Goal: Contribute content: Contribute content

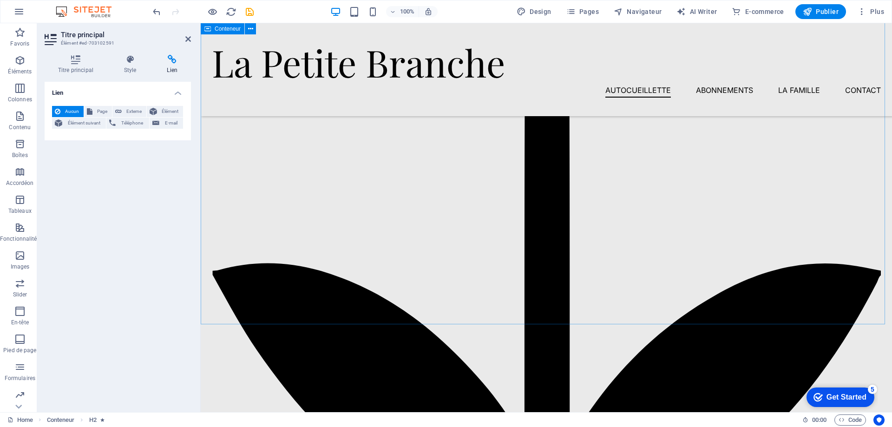
scroll to position [883, 0]
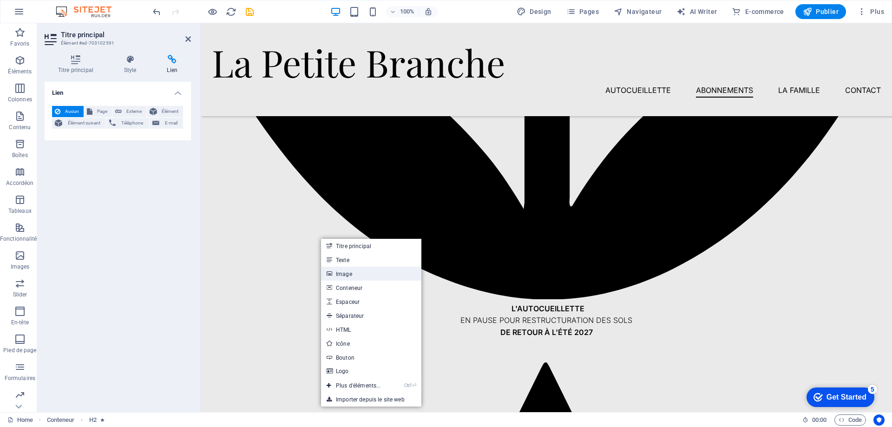
click at [343, 275] on link "Image" at bounding box center [371, 274] width 100 height 14
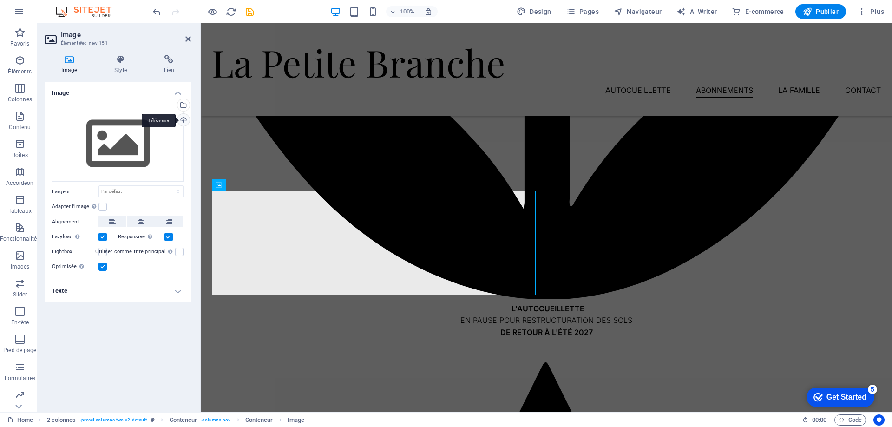
click at [181, 121] on div "Téléverser" at bounding box center [183, 121] width 14 height 14
click at [182, 119] on div "Téléverser" at bounding box center [183, 121] width 14 height 14
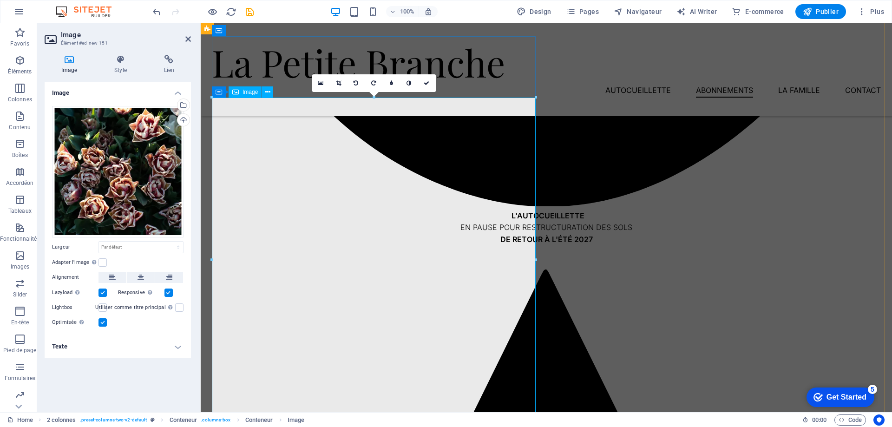
scroll to position [1022, 0]
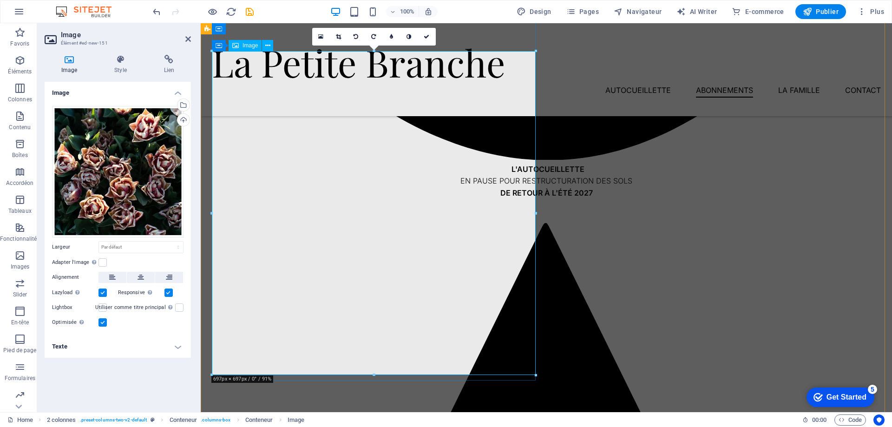
drag, startPoint x: 736, startPoint y: 398, endPoint x: 369, endPoint y: 230, distance: 403.4
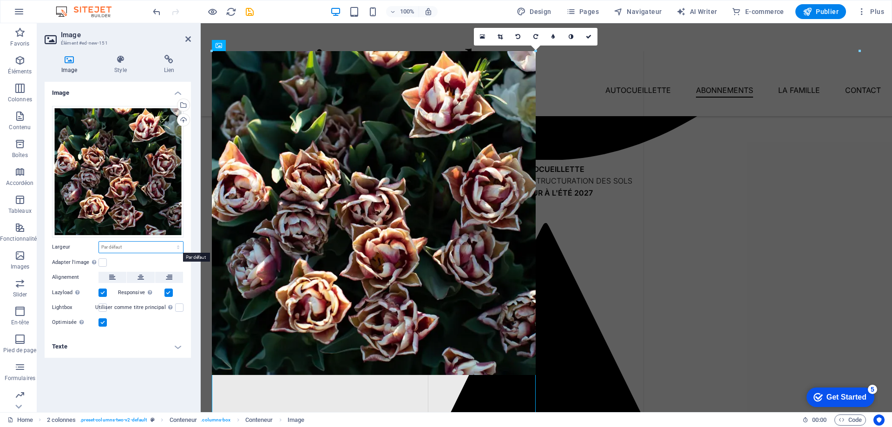
click at [132, 248] on select "Par défaut auto px rem % em vh vw" at bounding box center [141, 247] width 84 height 11
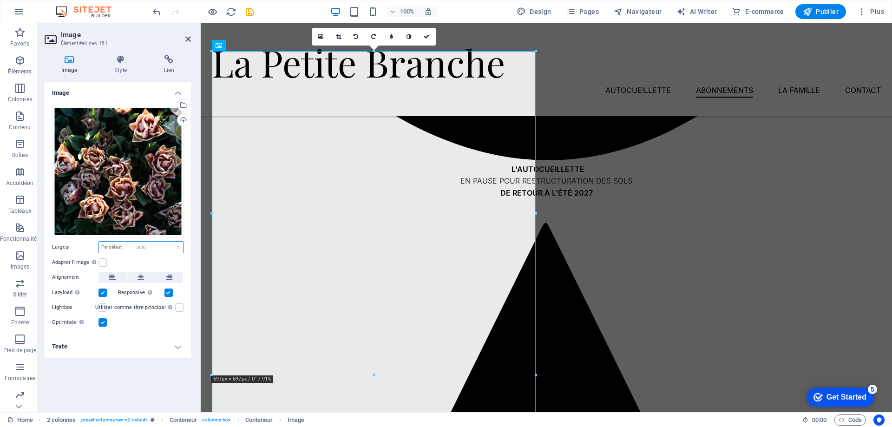
click at [99, 242] on select "Par défaut auto px rem % em vh vw" at bounding box center [141, 247] width 84 height 11
select select "DISABLED_OPTION_VALUE"
click at [128, 247] on select "Par défaut auto px rem % em vh vw" at bounding box center [141, 247] width 84 height 11
click at [123, 249] on select "Par défaut auto px rem % em vh vw" at bounding box center [141, 247] width 84 height 11
click at [108, 263] on div "Adapter l'image Adapter automatiquement l'image à une largeur et une hauteur fi…" at bounding box center [118, 262] width 132 height 11
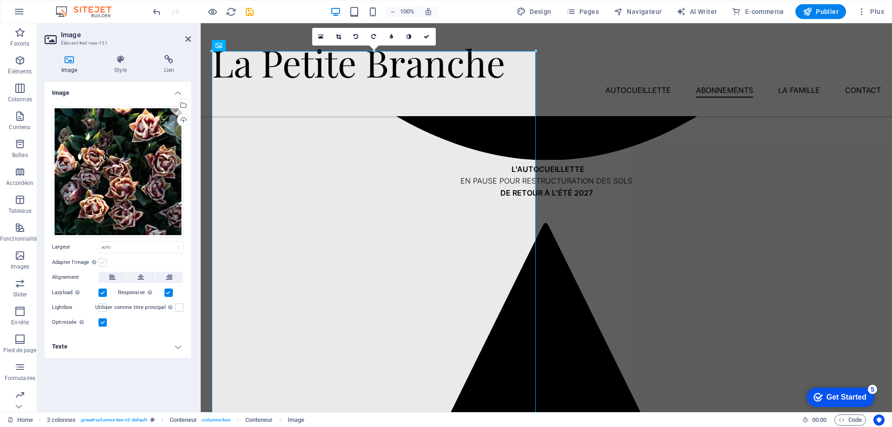
click at [103, 263] on label at bounding box center [103, 262] width 8 height 8
click at [0, 0] on input "Adapter l'image Adapter automatiquement l'image à une largeur et une hauteur fi…" at bounding box center [0, 0] width 0 height 0
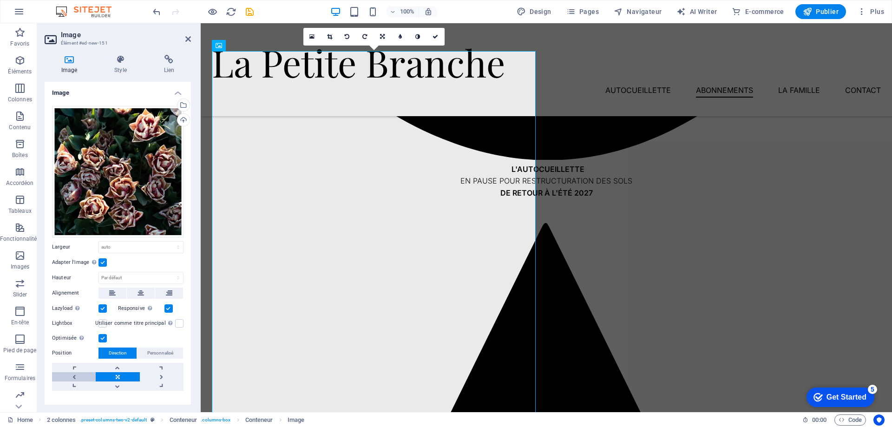
click at [76, 372] on link at bounding box center [74, 376] width 44 height 9
click at [116, 372] on link at bounding box center [118, 376] width 44 height 9
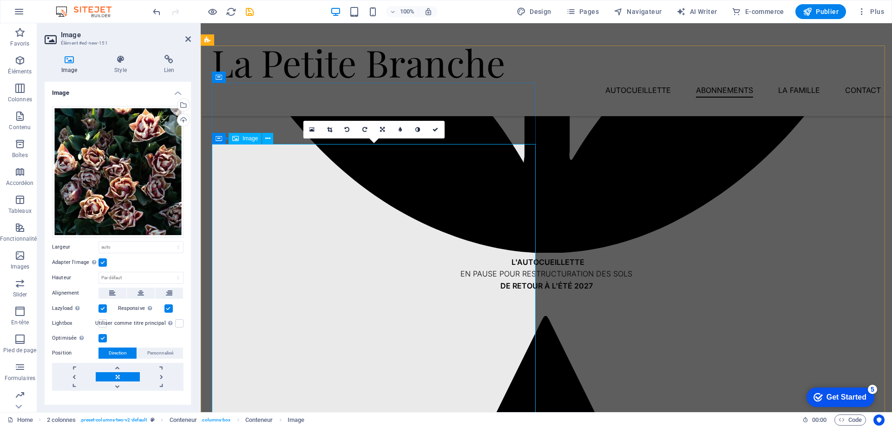
scroll to position [836, 0]
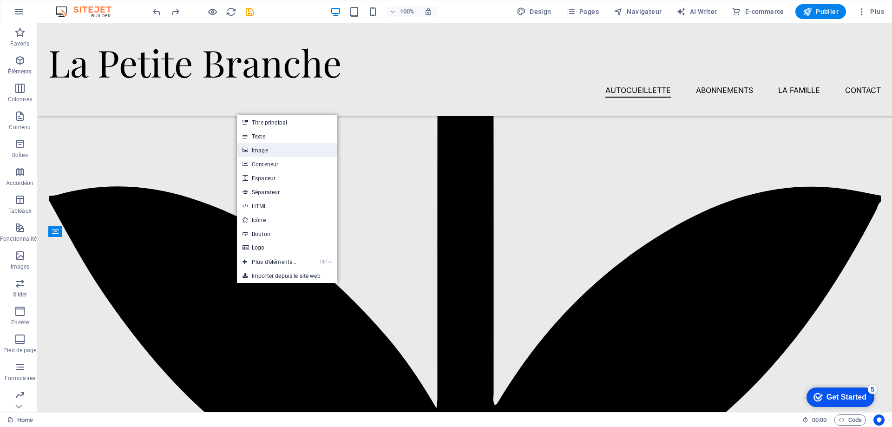
click at [252, 148] on link "Image" at bounding box center [287, 150] width 100 height 14
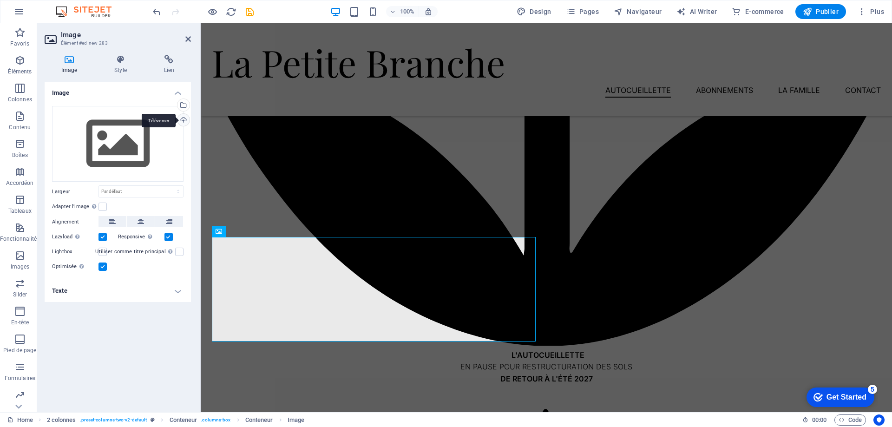
click at [185, 121] on div "Téléverser" at bounding box center [183, 121] width 14 height 14
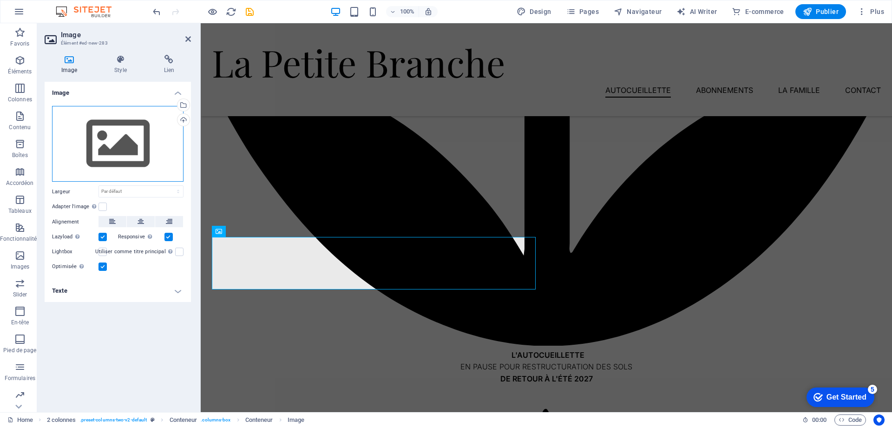
click at [62, 124] on div "Glissez les fichiers ici, cliquez pour choisir les fichiers ou sélectionnez les…" at bounding box center [118, 144] width 132 height 76
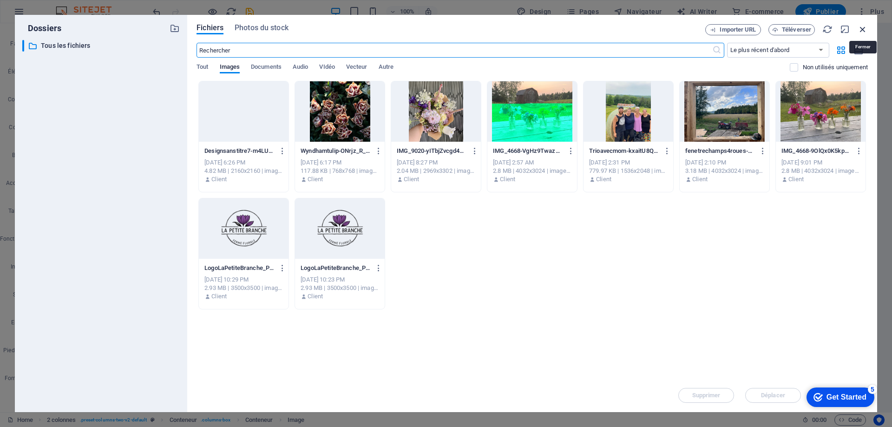
click at [861, 27] on icon "button" at bounding box center [863, 29] width 10 height 10
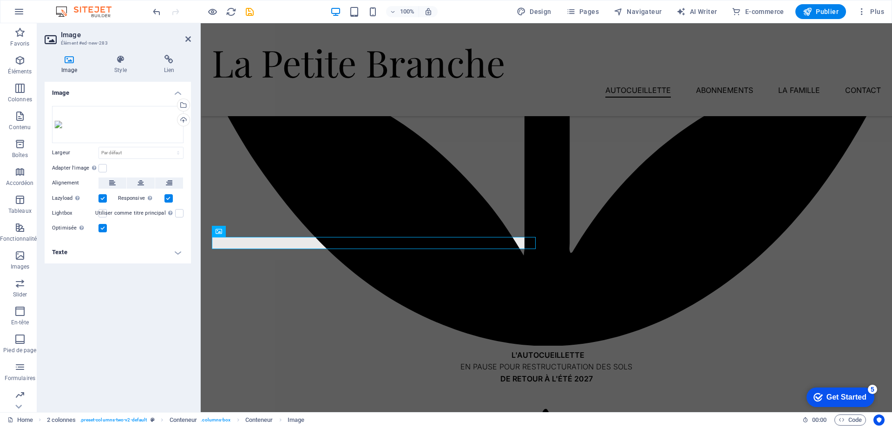
drag, startPoint x: 98, startPoint y: 301, endPoint x: 99, endPoint y: 292, distance: 8.5
click at [98, 301] on div "Image Glissez les fichiers ici, cliquez pour choisir les fichiers ou sélectionn…" at bounding box center [118, 243] width 146 height 323
click at [185, 122] on div "Téléverser" at bounding box center [183, 121] width 14 height 14
click at [82, 128] on div "Glissez les fichiers ici, cliquez pour choisir les fichiers ou sélectionnez les…" at bounding box center [118, 124] width 132 height 37
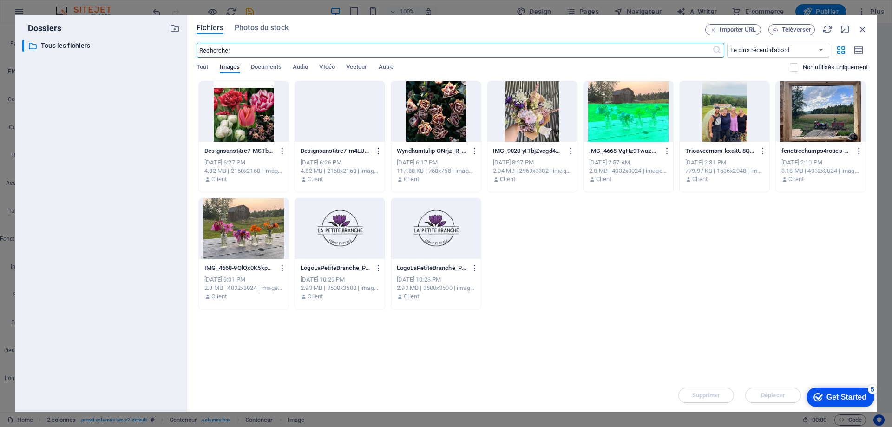
click at [375, 150] on icon "button" at bounding box center [379, 151] width 9 height 8
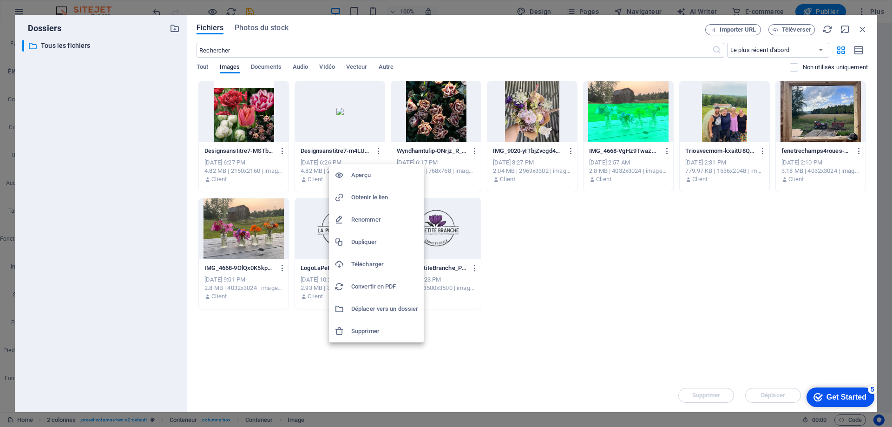
click at [368, 330] on h6 "Supprimer" at bounding box center [384, 331] width 67 height 11
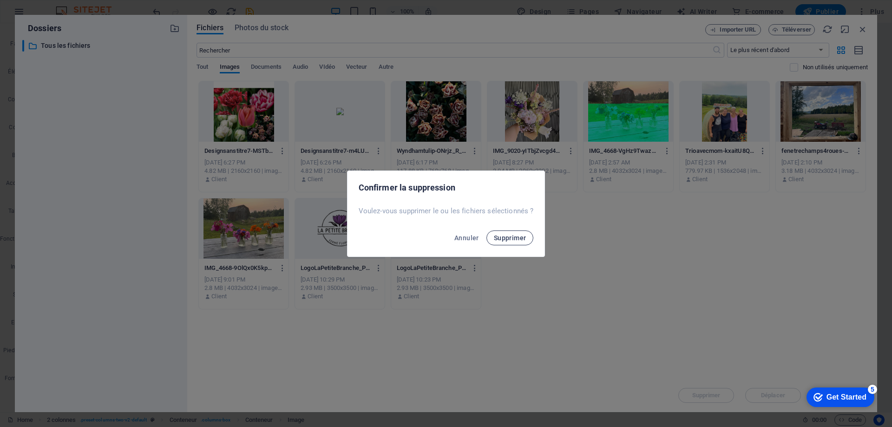
click at [503, 241] on span "Supprimer" at bounding box center [510, 237] width 33 height 7
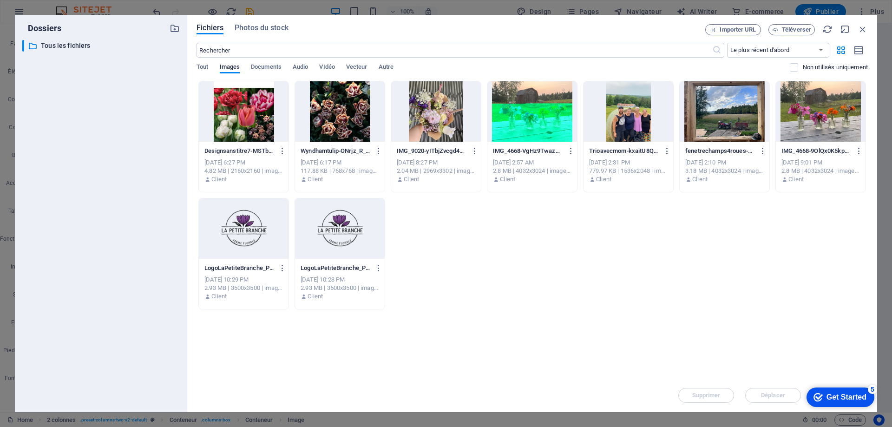
click at [257, 105] on div at bounding box center [244, 111] width 90 height 60
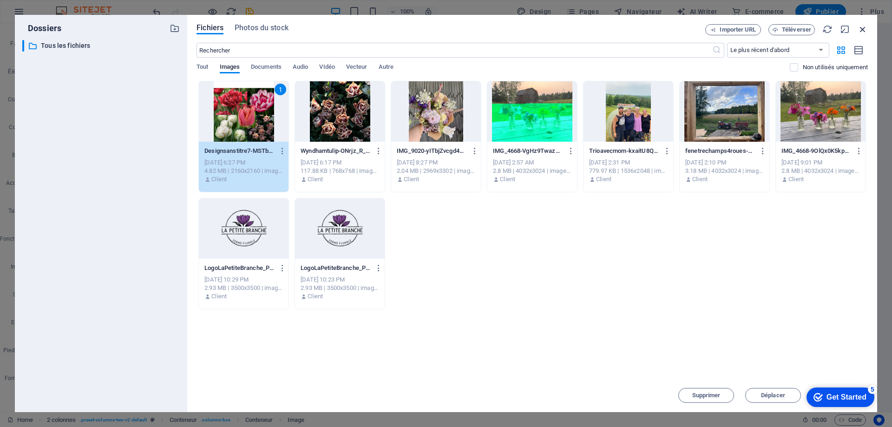
click at [863, 29] on icon "button" at bounding box center [863, 29] width 10 height 10
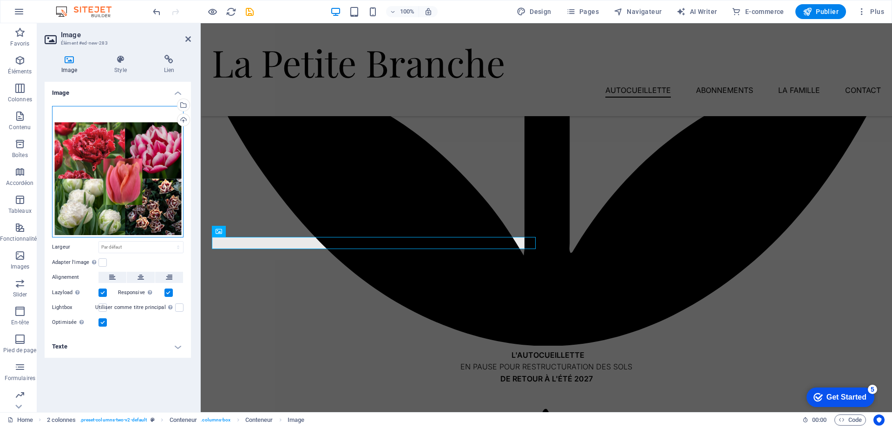
click at [148, 177] on div "Glissez les fichiers ici, cliquez pour choisir les fichiers ou sélectionnez les…" at bounding box center [118, 172] width 132 height 132
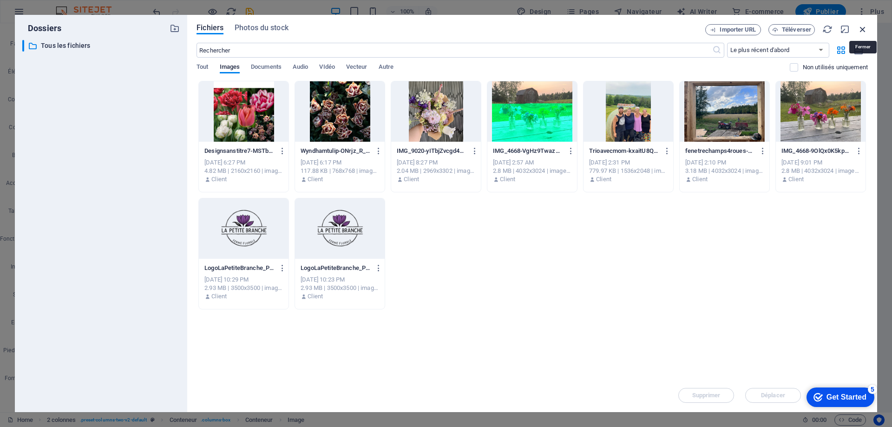
click at [862, 31] on icon "button" at bounding box center [863, 29] width 10 height 10
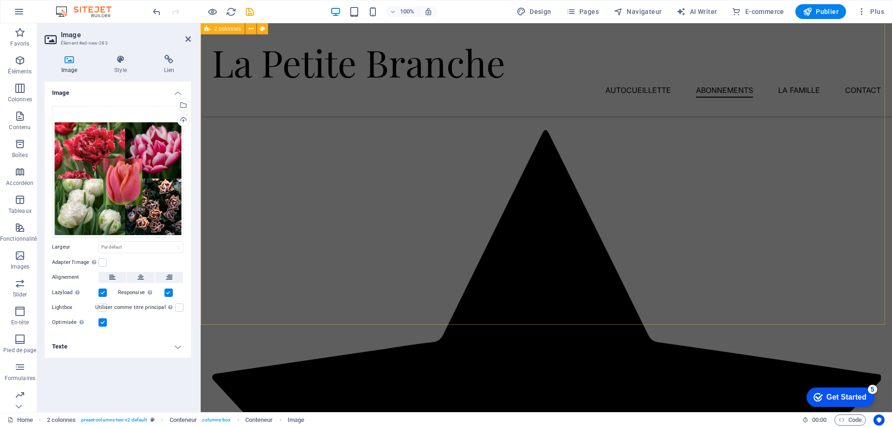
scroll to position [929, 0]
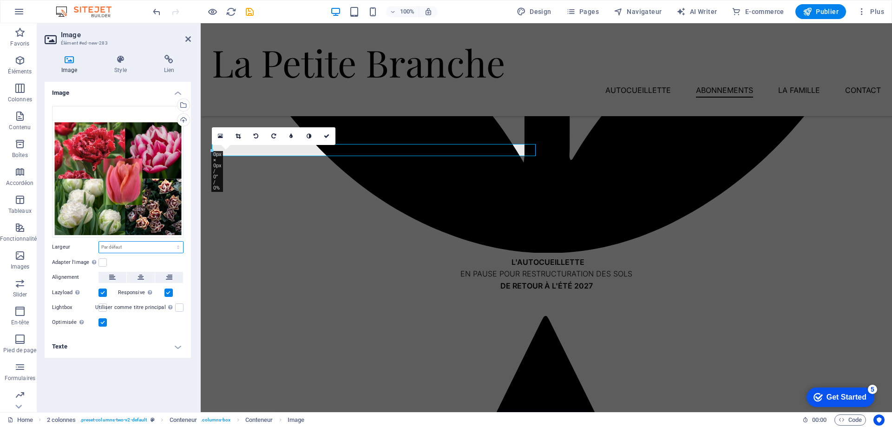
click at [127, 249] on select "Par défaut auto px rem % em vh vw" at bounding box center [141, 247] width 84 height 11
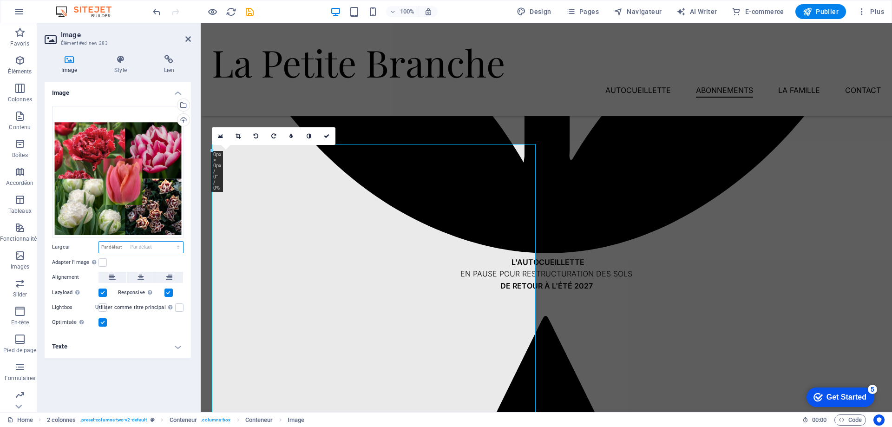
click at [99, 242] on select "Par défaut auto px rem % em vh vw" at bounding box center [141, 247] width 84 height 11
select select "DISABLED_OPTION_VALUE"
click at [240, 138] on icon at bounding box center [238, 136] width 5 height 6
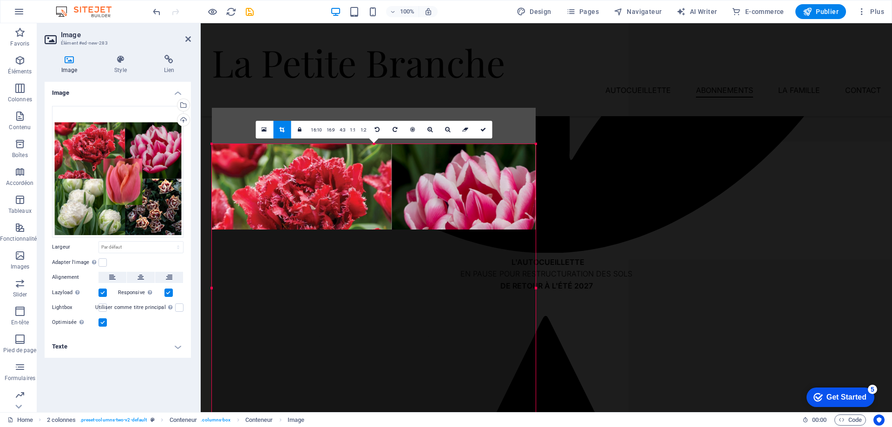
drag, startPoint x: 374, startPoint y: 144, endPoint x: 373, endPoint y: 180, distance: 36.3
click at [373, 180] on div "180 170 160 150 140 130 120 110 100 90 80 70 60 50 40 30 20 10 0 -10 -20 -30 -4…" at bounding box center [374, 288] width 324 height 288
click at [285, 125] on link at bounding box center [282, 130] width 18 height 18
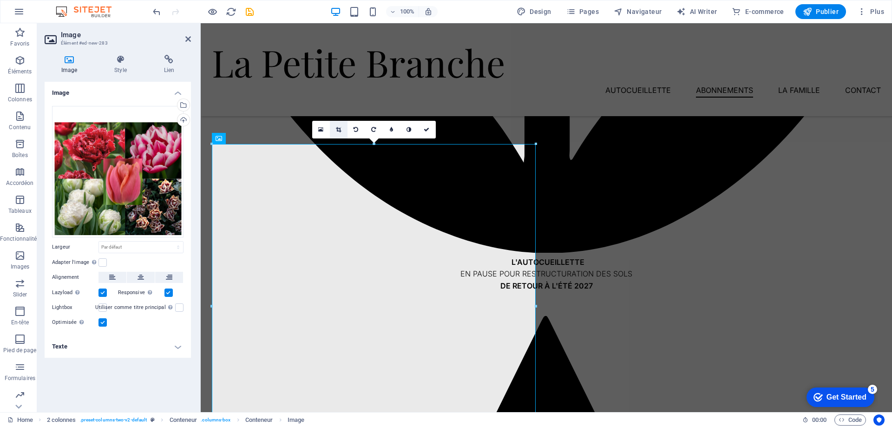
click at [339, 132] on icon at bounding box center [338, 130] width 5 height 6
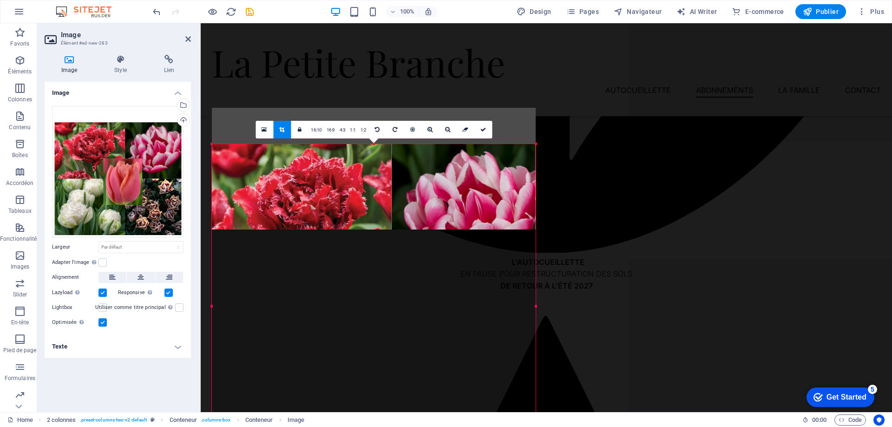
click at [836, 401] on div "Get Started" at bounding box center [847, 397] width 40 height 8
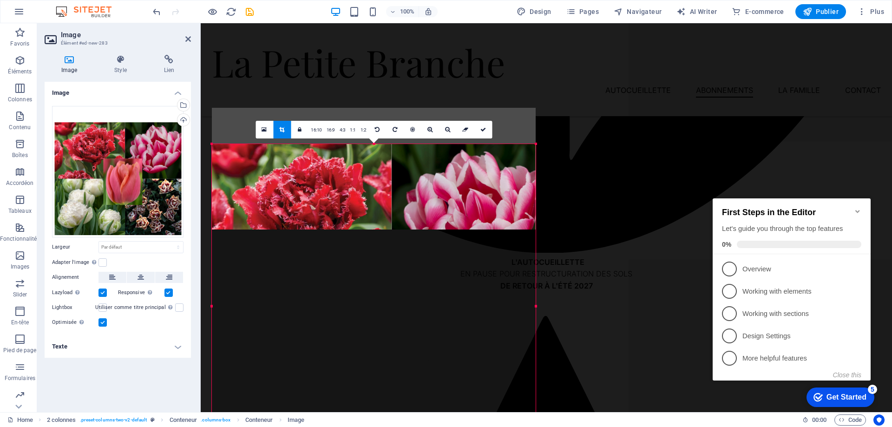
click at [855, 208] on icon "Minimize checklist" at bounding box center [857, 211] width 7 height 7
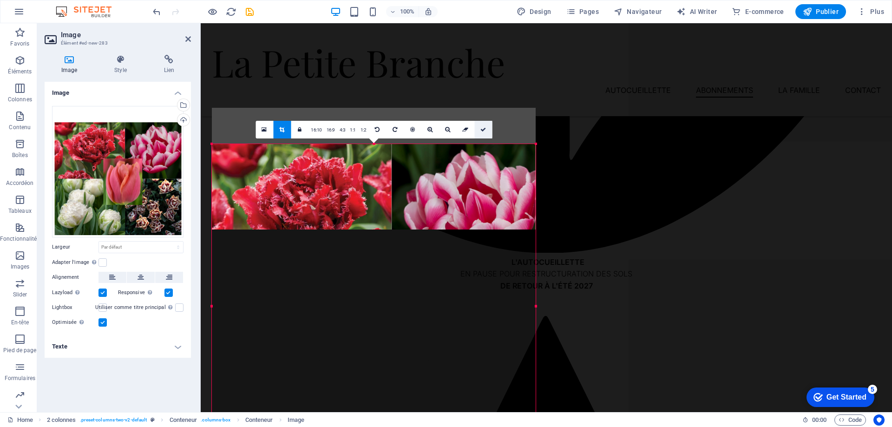
click at [483, 130] on icon at bounding box center [483, 130] width 6 height 6
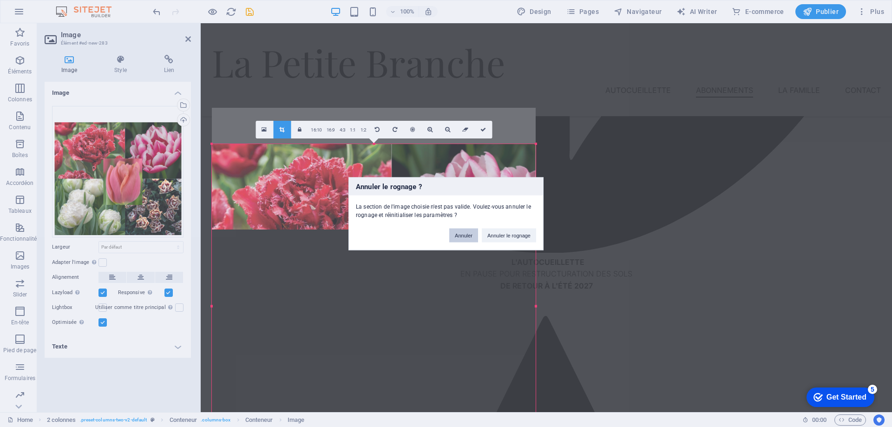
click at [460, 236] on button "Annuler" at bounding box center [463, 235] width 29 height 14
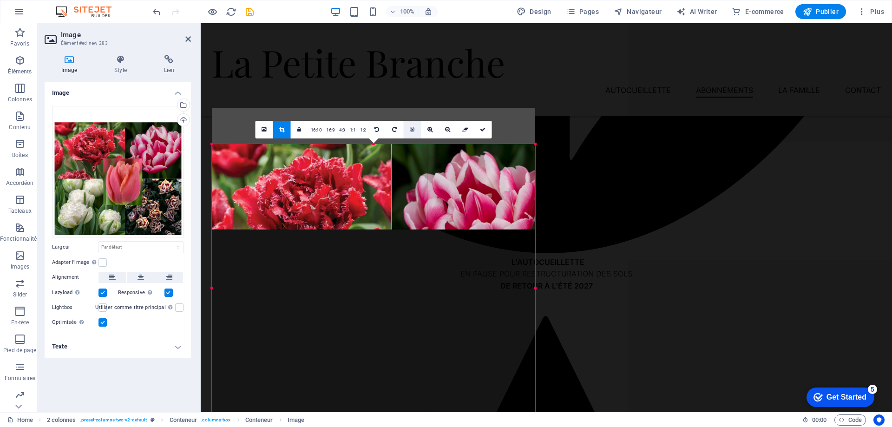
click at [406, 130] on link at bounding box center [413, 130] width 18 height 18
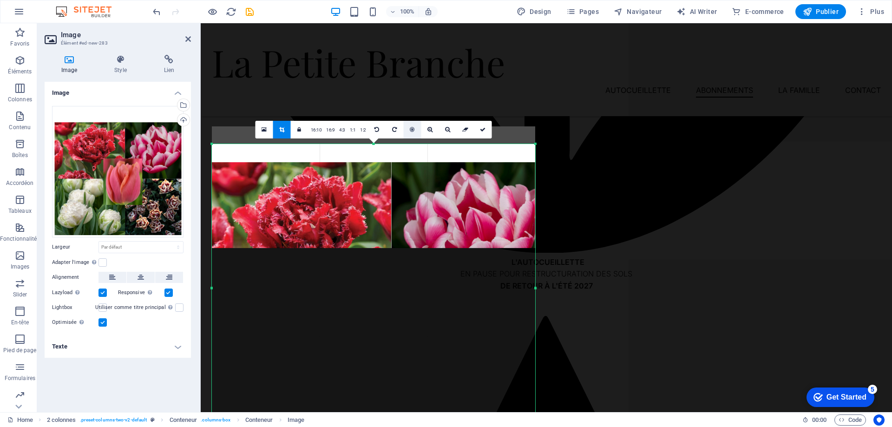
click at [409, 126] on link at bounding box center [413, 130] width 18 height 18
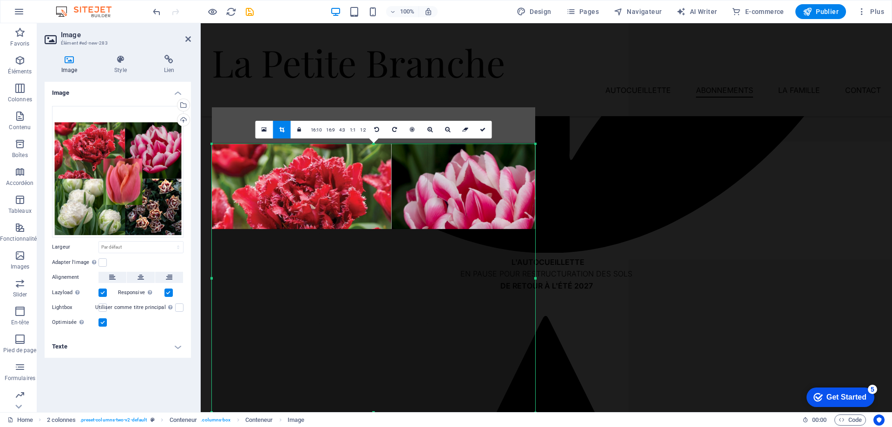
drag, startPoint x: 370, startPoint y: 144, endPoint x: 370, endPoint y: 163, distance: 19.1
click at [370, 163] on div "180 170 160 150 140 130 120 110 100 90 80 70 60 50 40 30 20 10 0 -10 -20 -30 -4…" at bounding box center [373, 278] width 323 height 269
click at [266, 129] on icon at bounding box center [264, 129] width 5 height 7
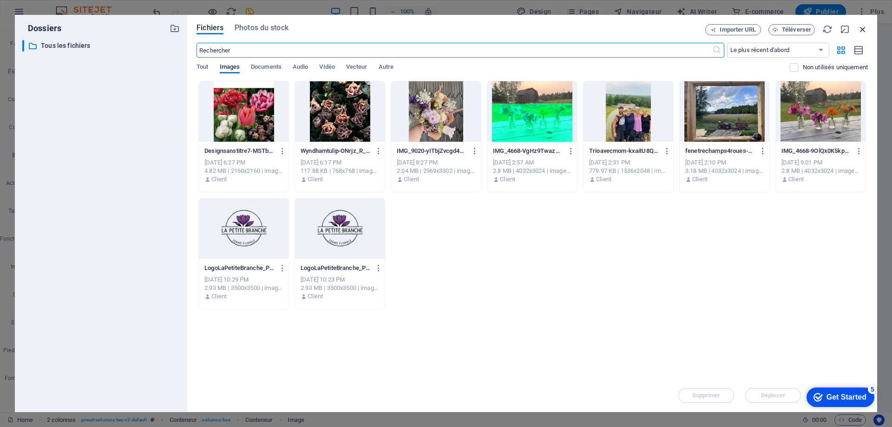
click at [860, 30] on icon "button" at bounding box center [863, 29] width 10 height 10
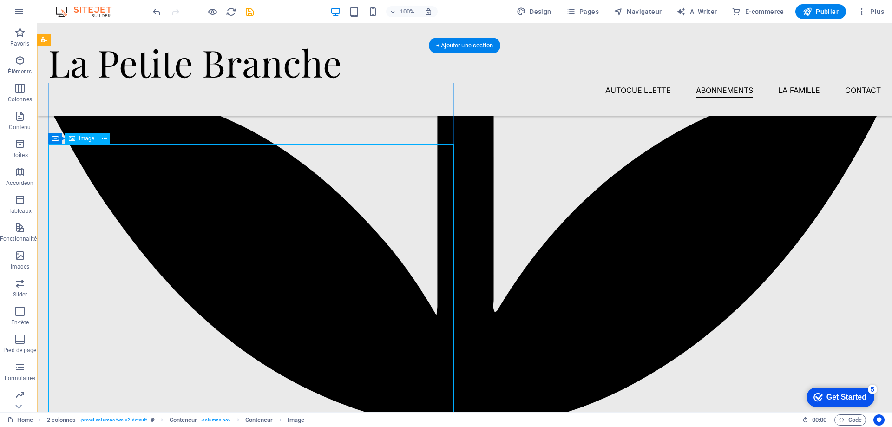
select select "px"
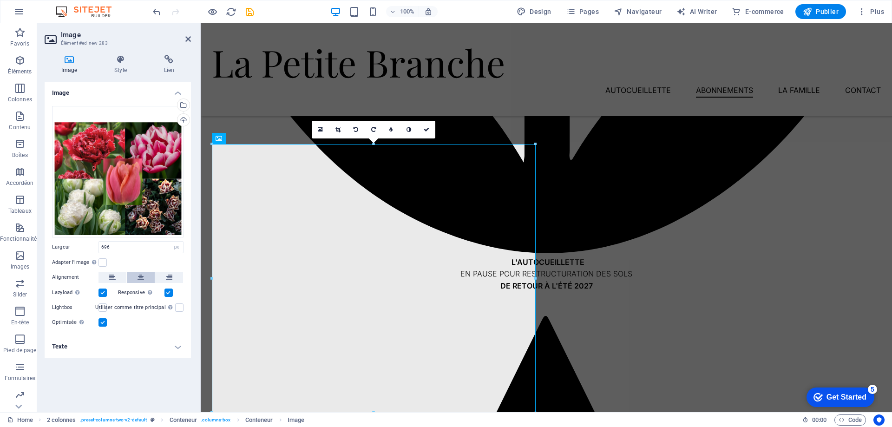
click at [135, 276] on button at bounding box center [141, 277] width 28 height 11
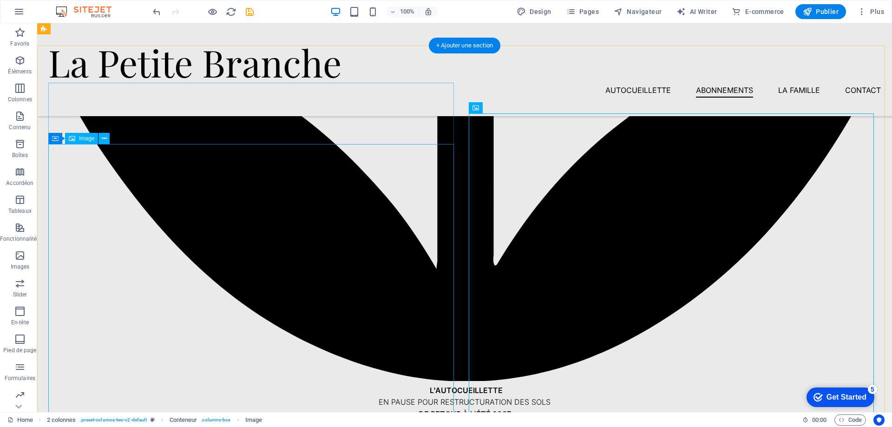
scroll to position [836, 0]
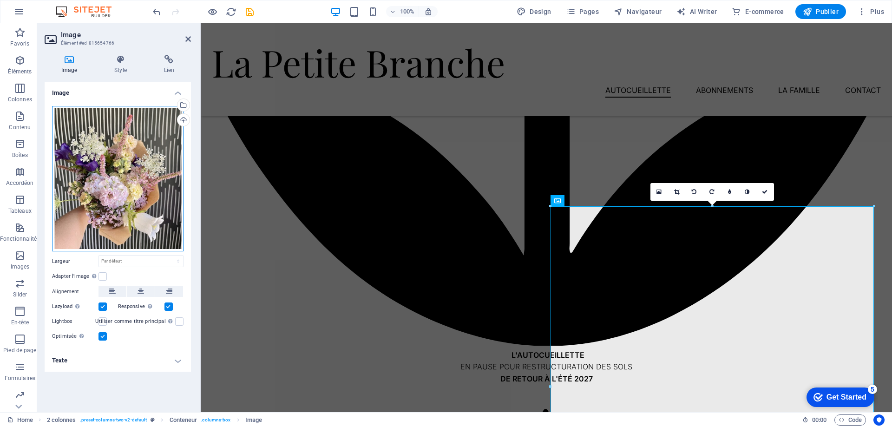
click at [152, 132] on div "Glissez les fichiers ici, cliquez pour choisir les fichiers ou sélectionnez les…" at bounding box center [118, 179] width 132 height 146
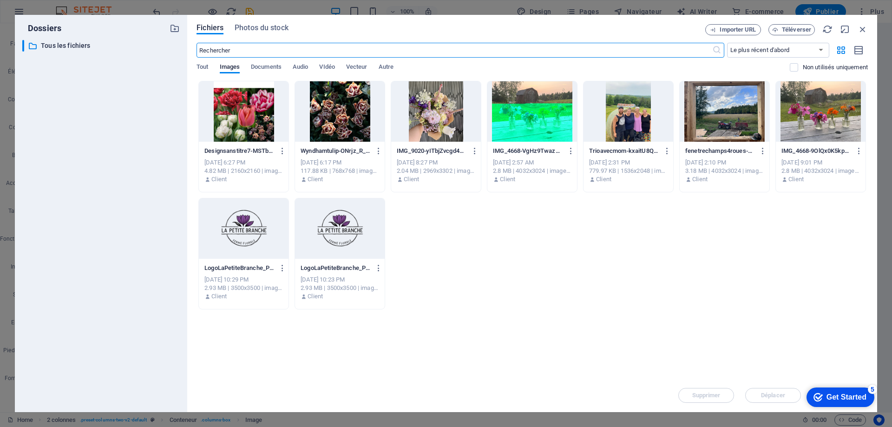
click at [435, 109] on div at bounding box center [436, 111] width 90 height 60
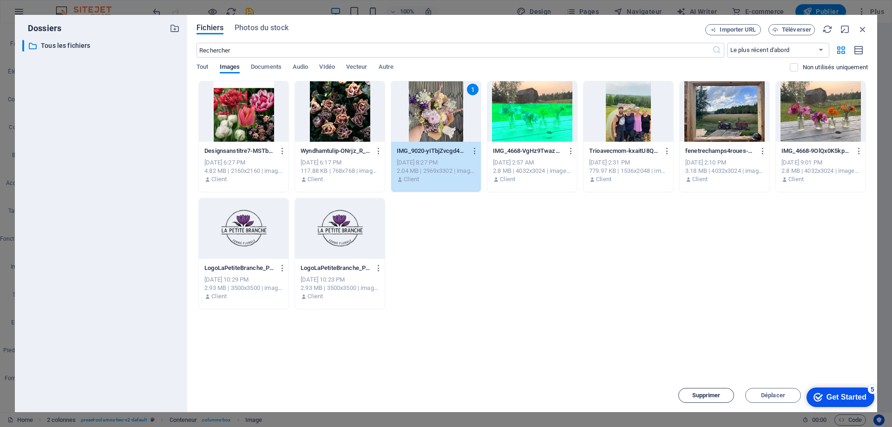
click at [696, 393] on span "Supprimer" at bounding box center [706, 396] width 28 height 6
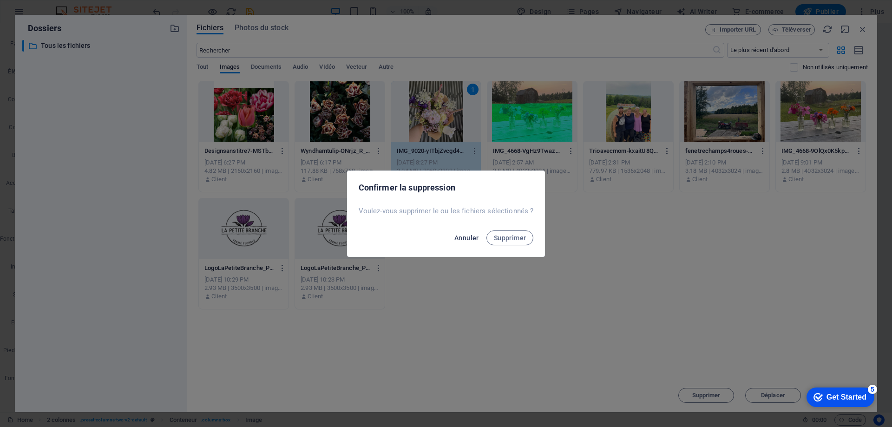
click at [468, 233] on button "Annuler" at bounding box center [467, 237] width 32 height 15
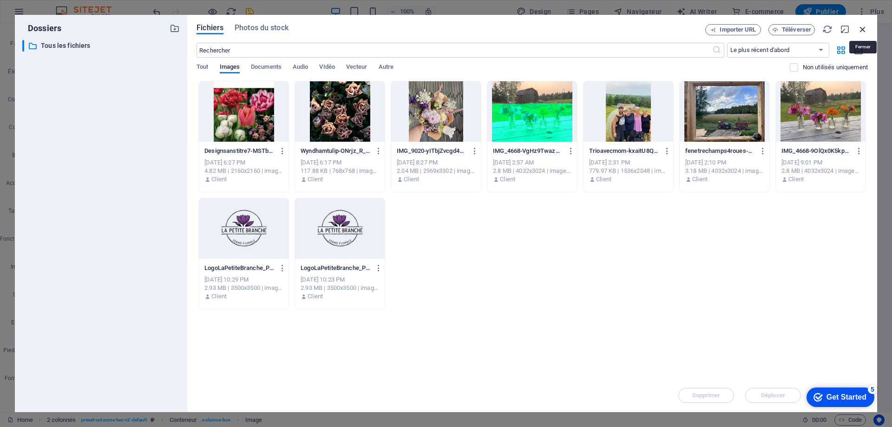
click at [864, 26] on icon "button" at bounding box center [863, 29] width 10 height 10
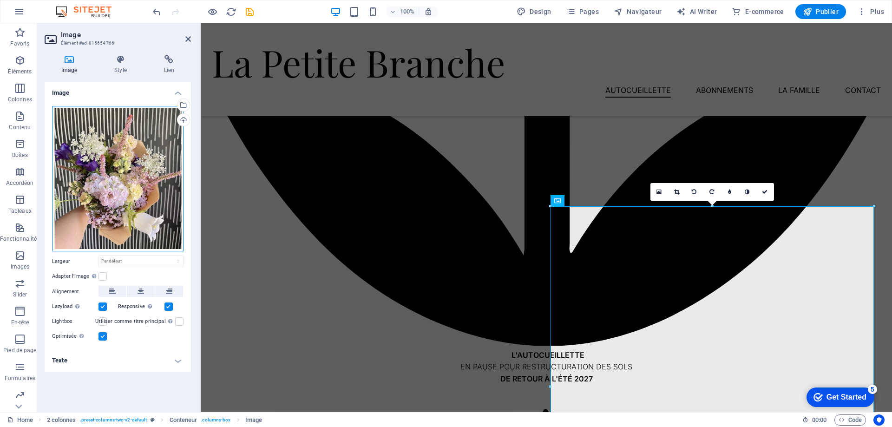
click at [130, 183] on div "Glissez les fichiers ici, cliquez pour choisir les fichiers ou sélectionnez les…" at bounding box center [118, 179] width 132 height 146
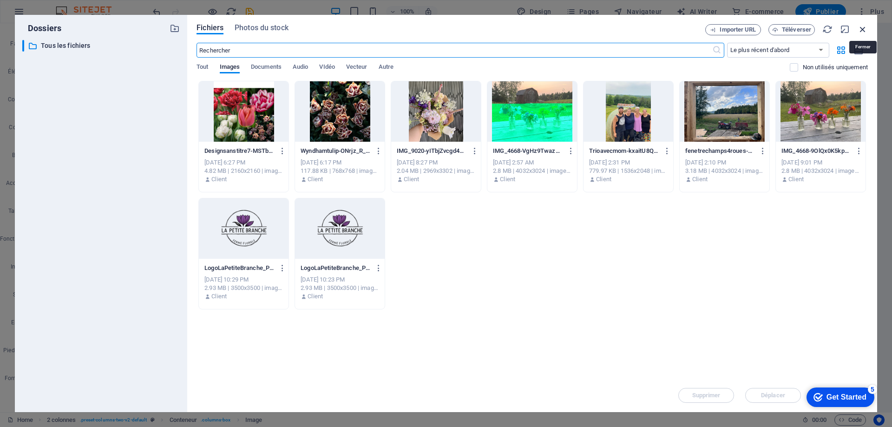
click at [867, 27] on icon "button" at bounding box center [863, 29] width 10 height 10
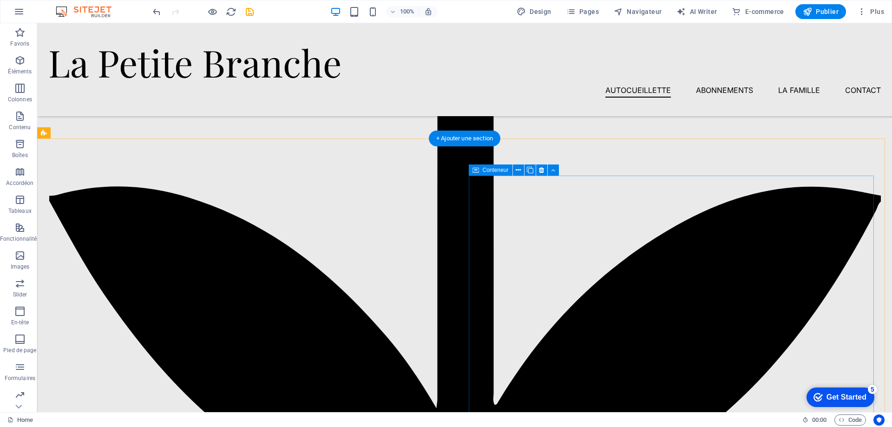
scroll to position [929, 0]
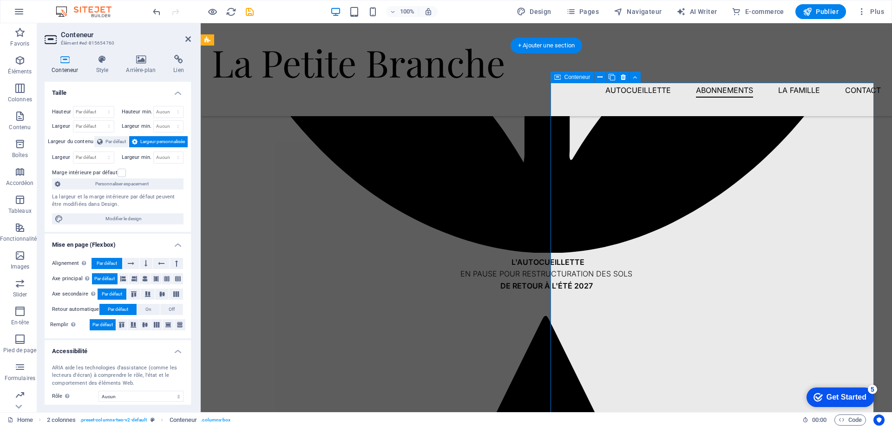
click at [141, 68] on h4 "Arrière-plan" at bounding box center [142, 65] width 47 height 20
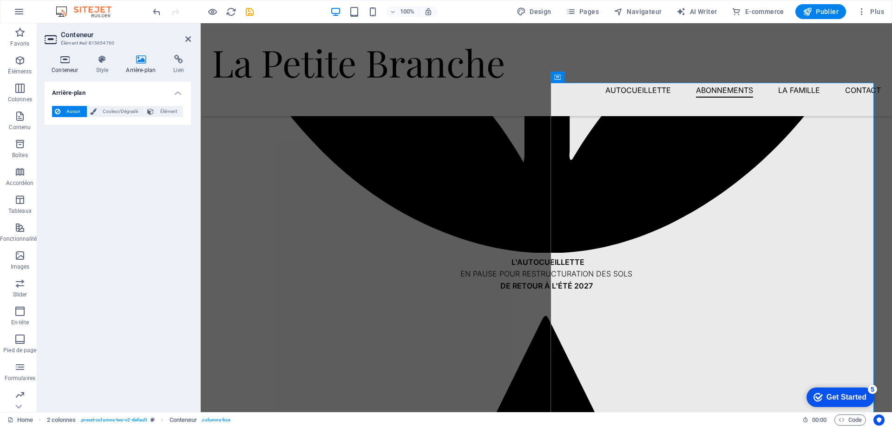
click at [64, 59] on icon at bounding box center [65, 59] width 40 height 9
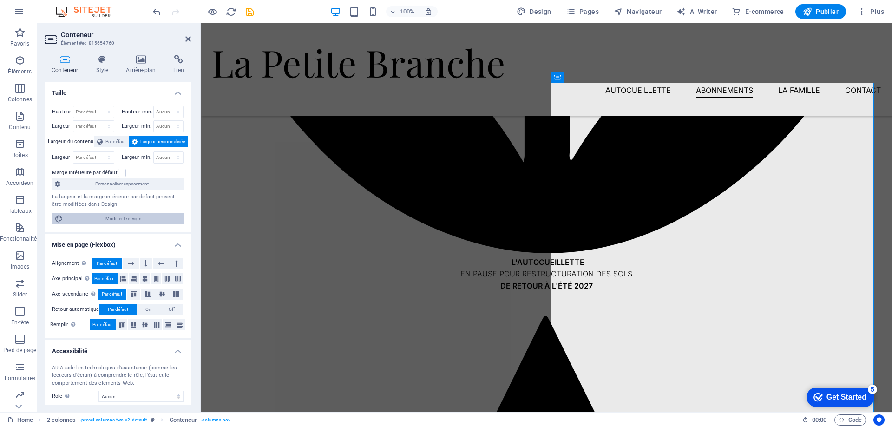
scroll to position [64, 0]
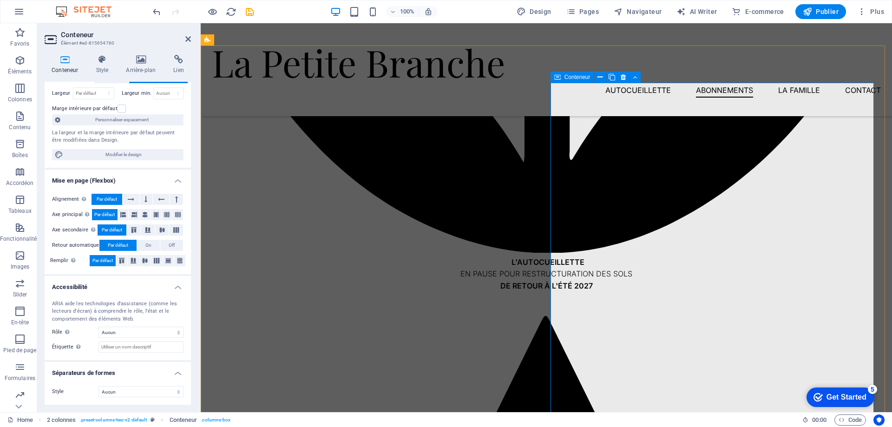
click at [143, 64] on h4 "Arrière-plan" at bounding box center [142, 65] width 47 height 20
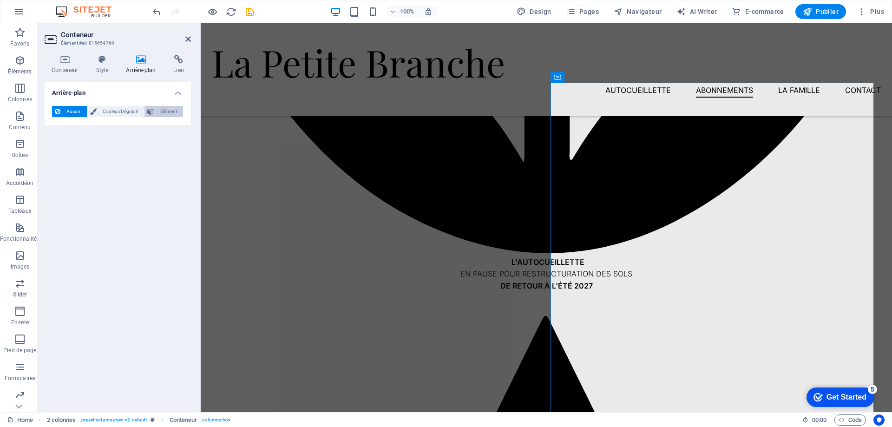
click at [162, 113] on span "Élément" at bounding box center [169, 111] width 24 height 11
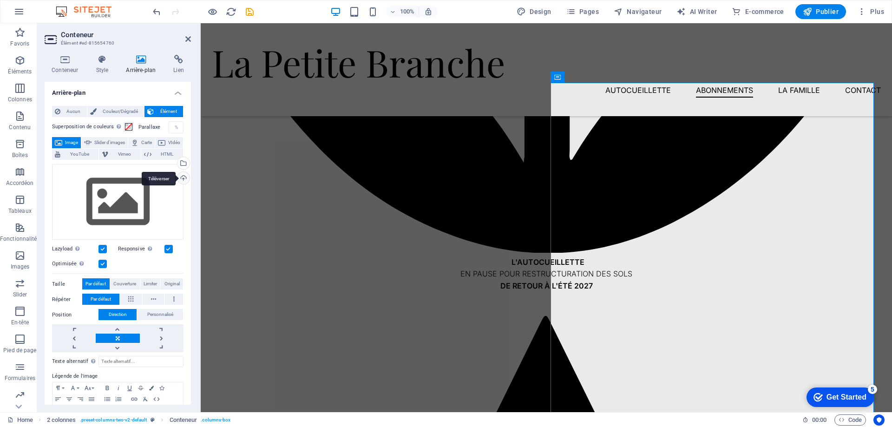
click at [183, 179] on div "Téléverser" at bounding box center [183, 179] width 14 height 14
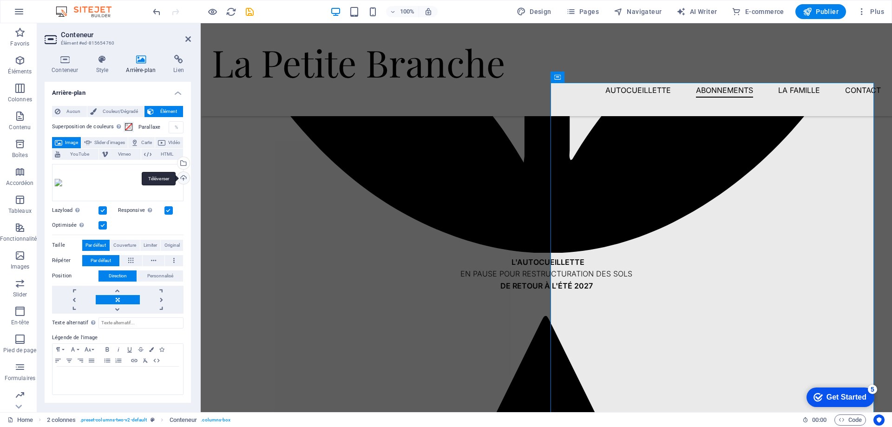
click at [181, 179] on div "Téléverser" at bounding box center [183, 179] width 14 height 14
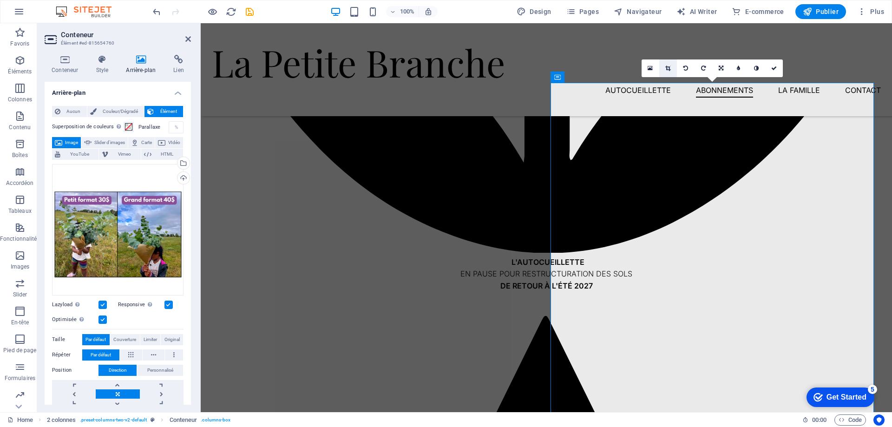
click at [667, 67] on icon at bounding box center [667, 69] width 5 height 6
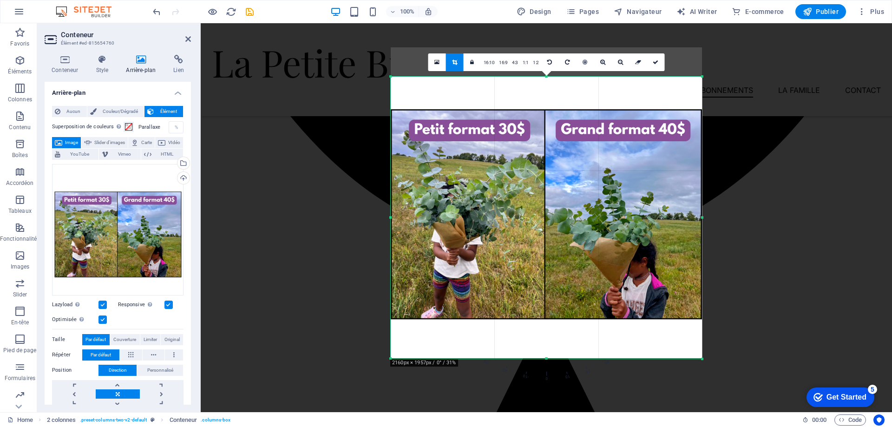
drag, startPoint x: 549, startPoint y: 60, endPoint x: 549, endPoint y: 90, distance: 29.7
click at [549, 90] on div "180 170 160 150 140 130 120 110 100 90 80 70 60 50 40 30 20 10 0 -10 -20 -30 -4…" at bounding box center [546, 218] width 311 height 283
click at [657, 59] on link at bounding box center [656, 63] width 18 height 18
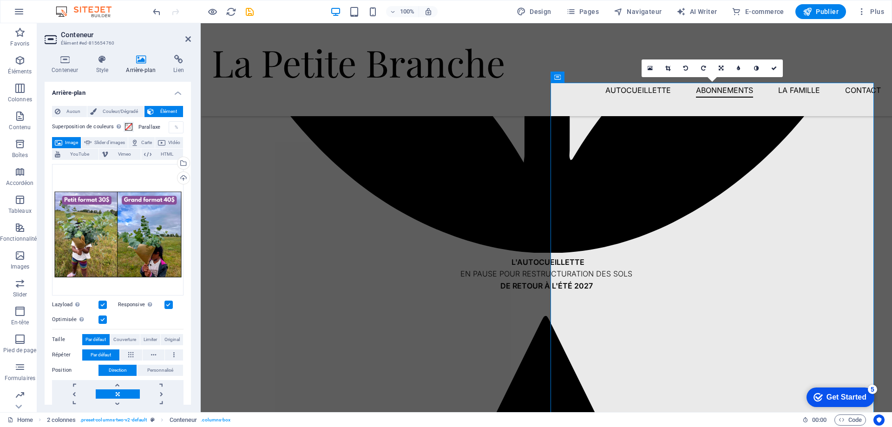
click at [136, 238] on div "Glissez les fichiers ici, cliquez pour choisir les fichiers ou sélectionnez les…" at bounding box center [118, 230] width 132 height 132
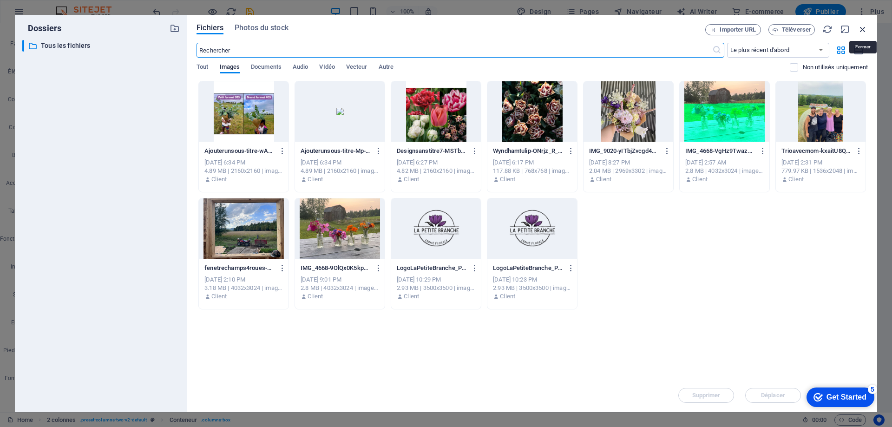
click at [864, 27] on icon "button" at bounding box center [863, 29] width 10 height 10
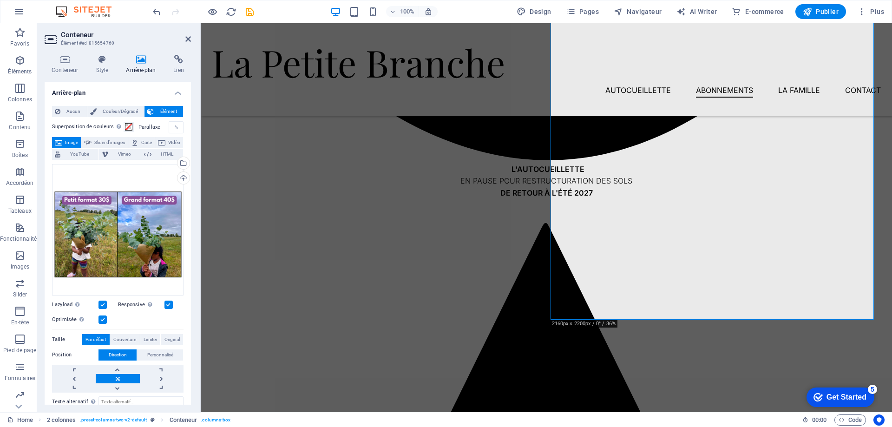
scroll to position [929, 0]
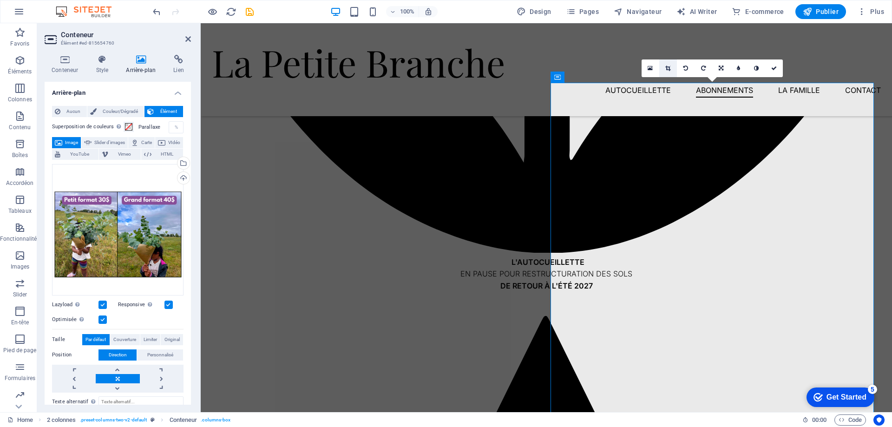
click at [666, 66] on icon at bounding box center [667, 69] width 5 height 6
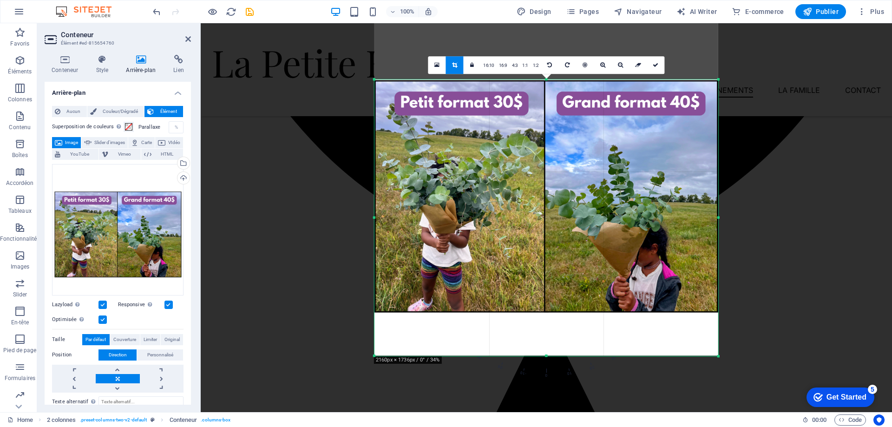
drag, startPoint x: 547, startPoint y: 62, endPoint x: 547, endPoint y: 97, distance: 34.9
click at [547, 97] on div "180 170 160 150 140 130 120 110 100 90 80 70 60 50 40 30 20 10 0 -10 -20 -30 -4…" at bounding box center [547, 217] width 344 height 277
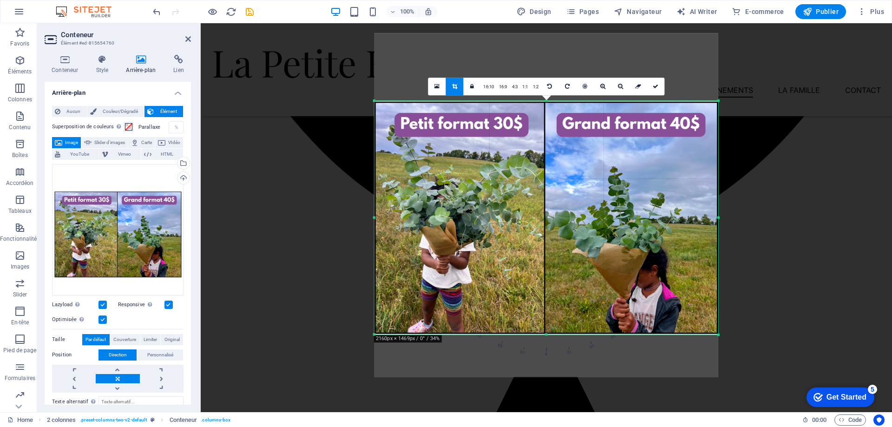
drag, startPoint x: 545, startPoint y: 354, endPoint x: 547, endPoint y: 312, distance: 42.3
click at [547, 312] on div "180 170 160 150 140 130 120 110 100 90 80 70 60 50 40 30 20 10 0 -10 -20 -30 -4…" at bounding box center [547, 218] width 344 height 234
drag, startPoint x: 655, startPoint y: 87, endPoint x: 454, endPoint y: 65, distance: 202.4
click at [655, 87] on icon at bounding box center [656, 87] width 6 height 6
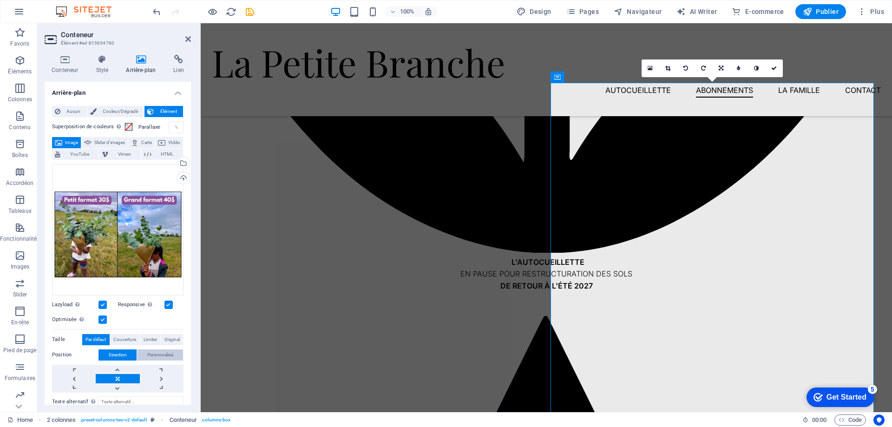
click at [149, 349] on span "Personnalisé" at bounding box center [160, 354] width 26 height 11
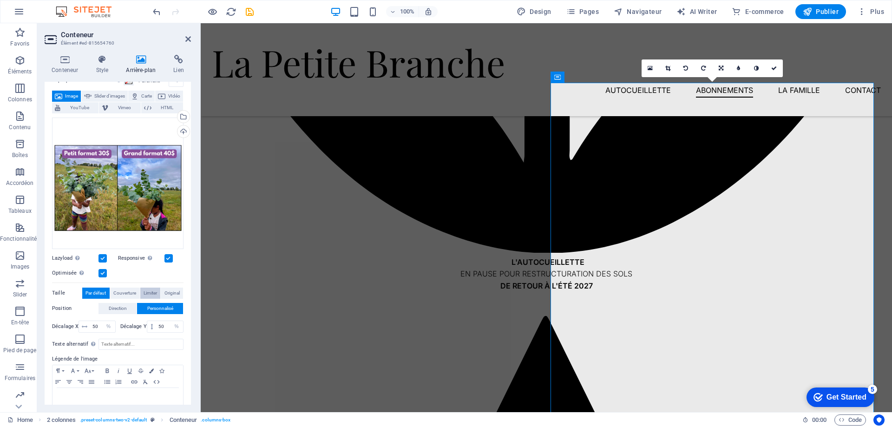
click at [152, 290] on span "Limiter" at bounding box center [150, 293] width 13 height 11
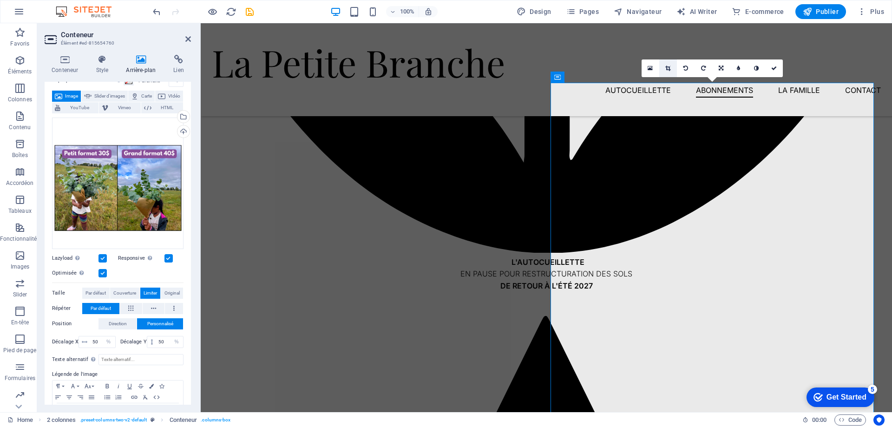
click at [665, 68] on link at bounding box center [668, 68] width 18 height 18
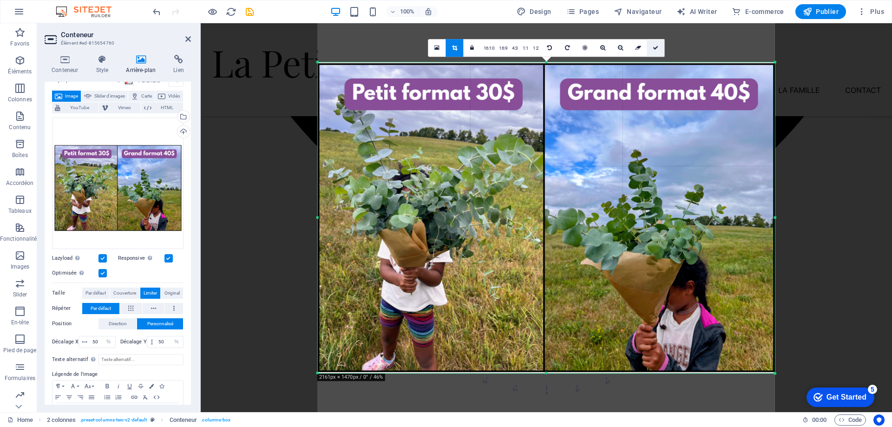
click at [653, 49] on icon at bounding box center [656, 48] width 6 height 6
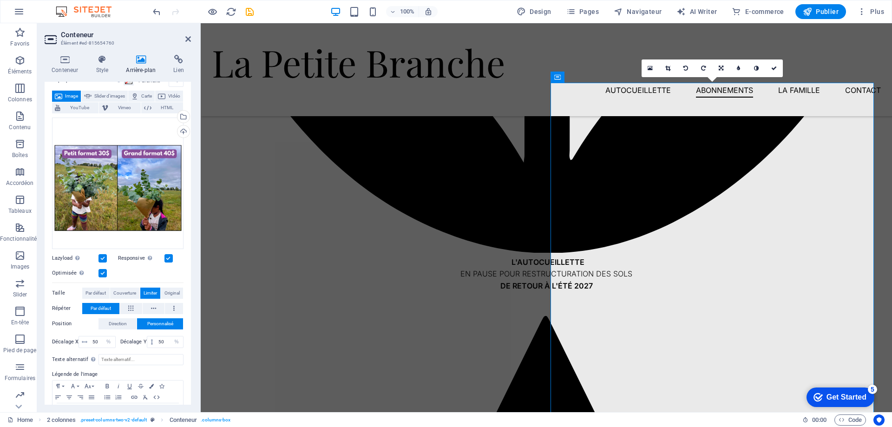
click at [545, 83] on nav "autocueillette Abonnements La famille Contact" at bounding box center [546, 90] width 669 height 15
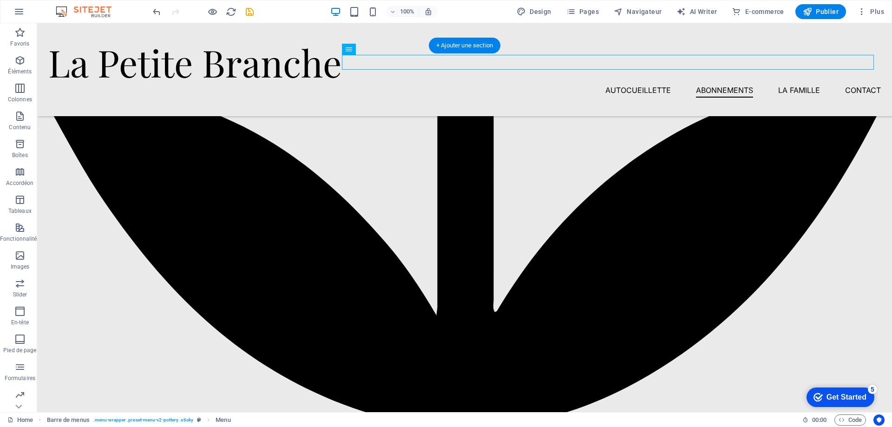
scroll to position [883, 0]
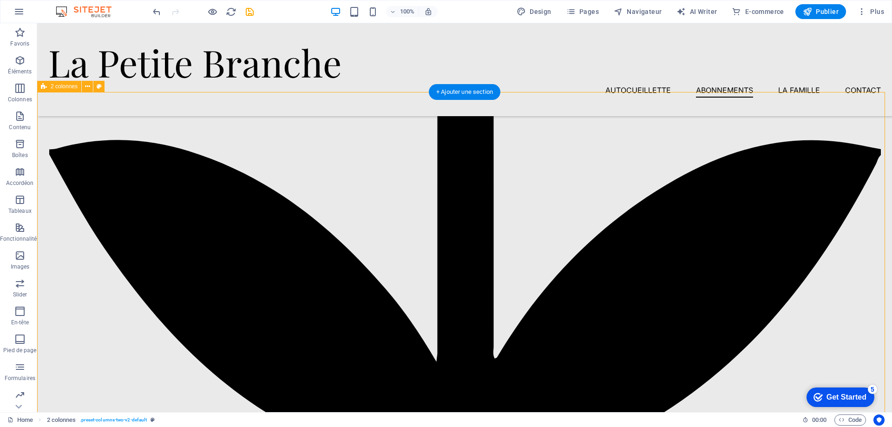
scroll to position [976, 0]
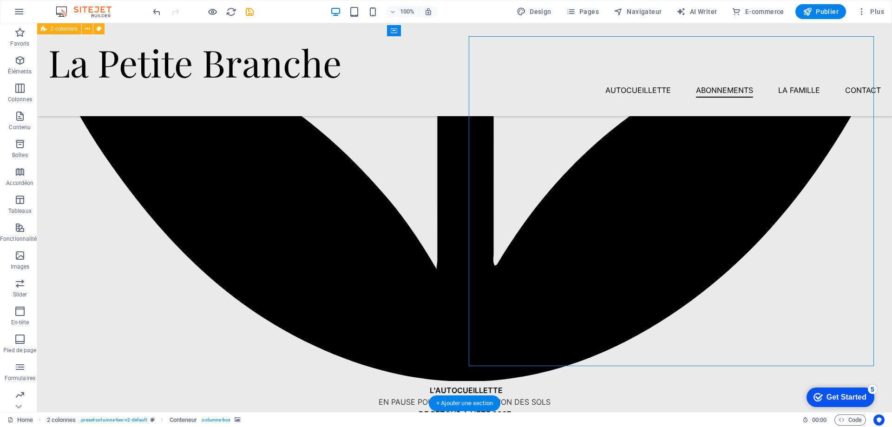
drag, startPoint x: 712, startPoint y: 244, endPoint x: 712, endPoint y: 273, distance: 28.3
select select "%"
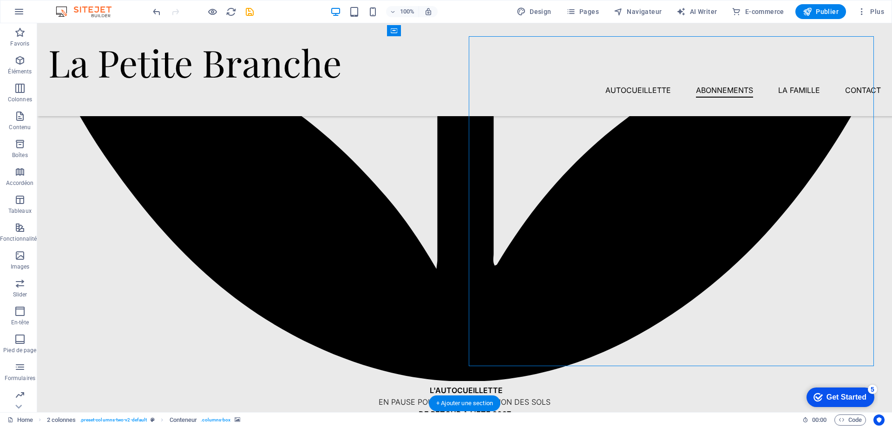
select select "%"
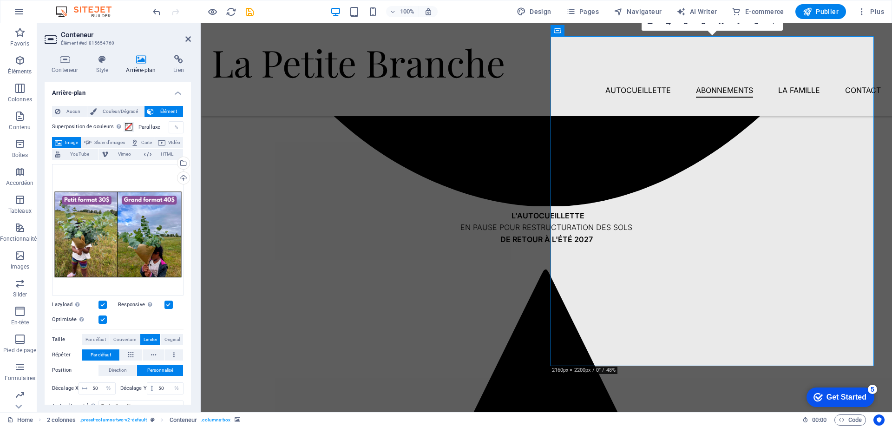
scroll to position [79, 0]
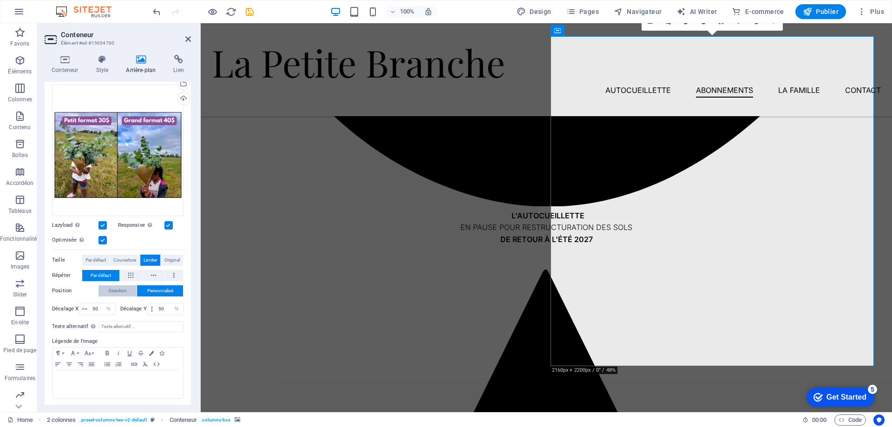
click at [117, 287] on span "Direction" at bounding box center [118, 290] width 18 height 11
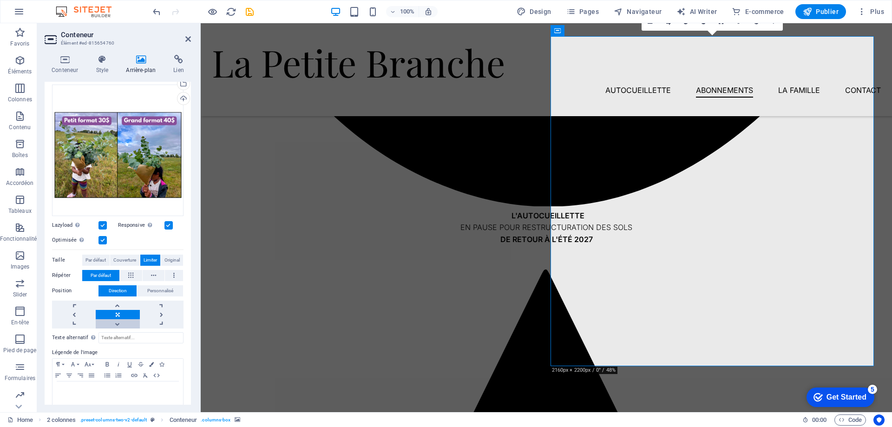
click at [119, 323] on link at bounding box center [118, 323] width 44 height 9
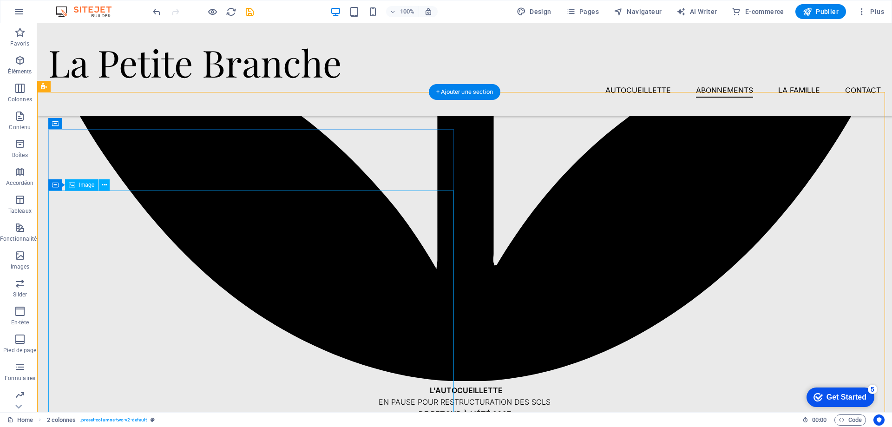
scroll to position [883, 0]
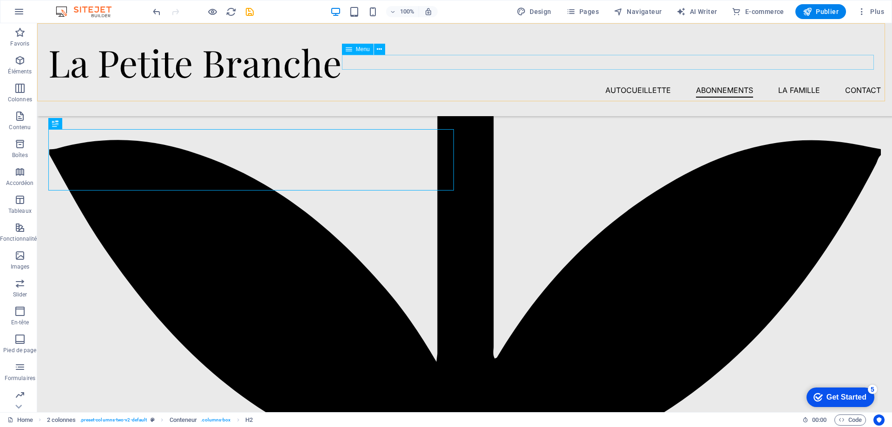
click at [733, 83] on nav "autocueillette Abonnements La famille Contact" at bounding box center [464, 90] width 833 height 15
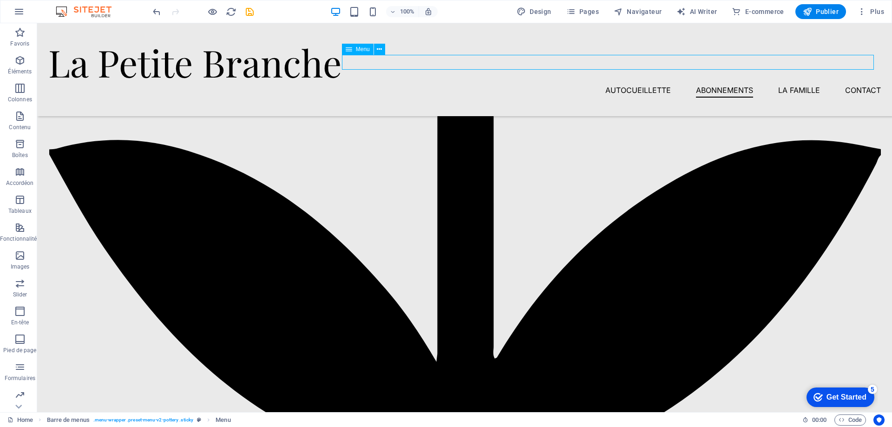
click at [733, 83] on nav "autocueillette Abonnements La famille Contact" at bounding box center [464, 90] width 833 height 15
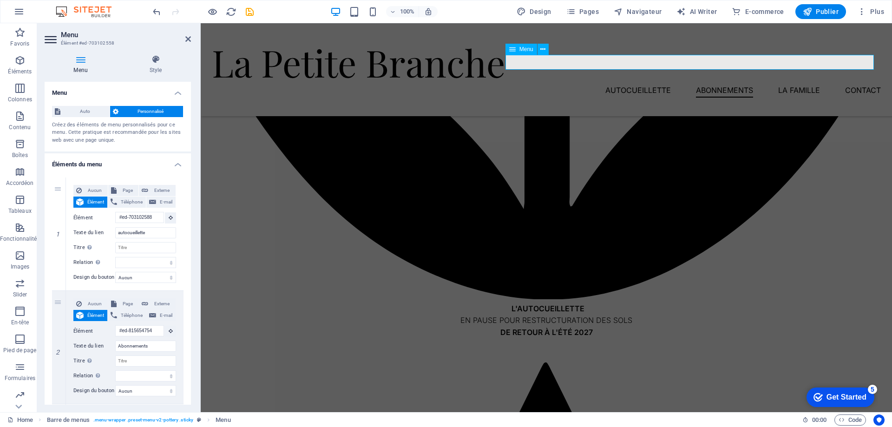
click at [733, 83] on nav "autocueillette Abonnements La famille Contact" at bounding box center [546, 90] width 669 height 15
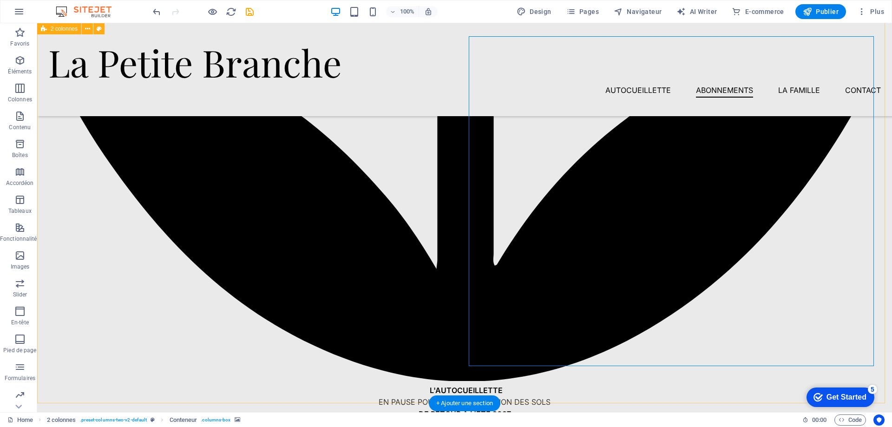
scroll to position [836, 0]
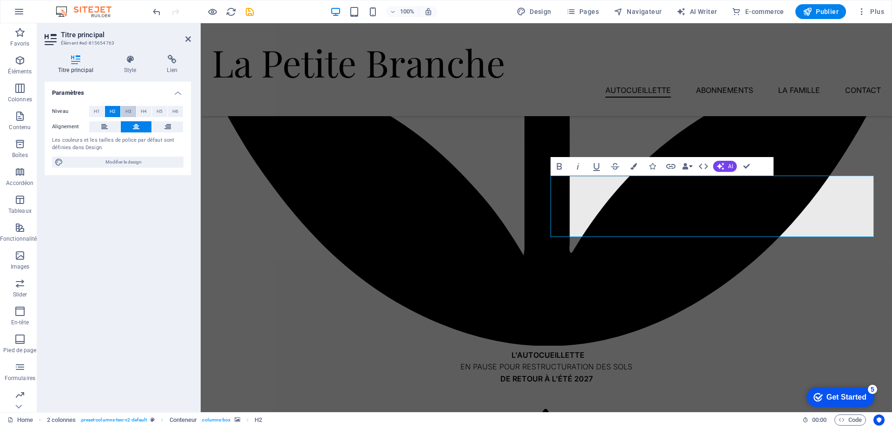
click at [125, 111] on button "H3" at bounding box center [128, 111] width 15 height 11
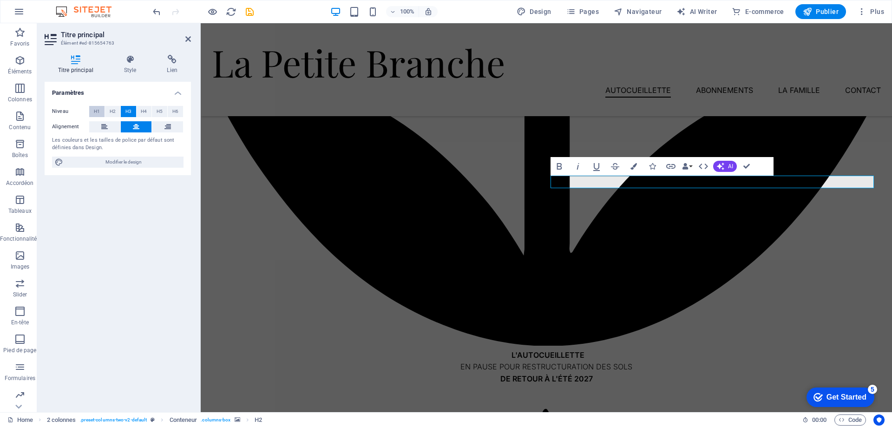
click at [99, 113] on span "H1" at bounding box center [97, 111] width 6 height 11
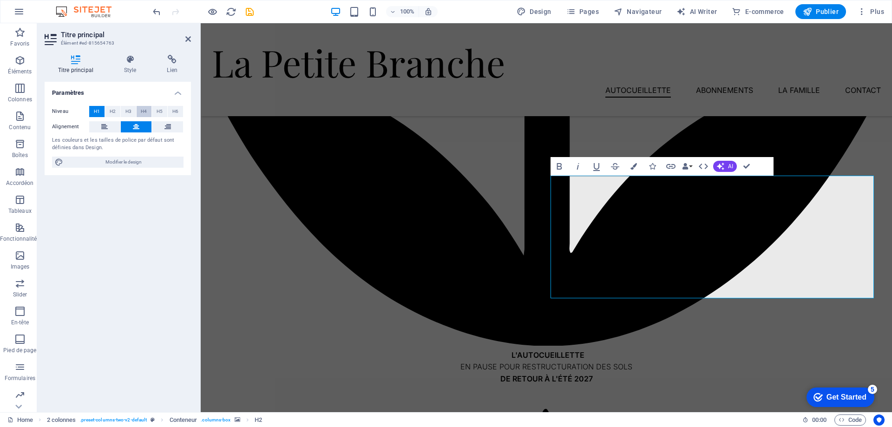
click at [137, 113] on button "H4" at bounding box center [144, 111] width 15 height 11
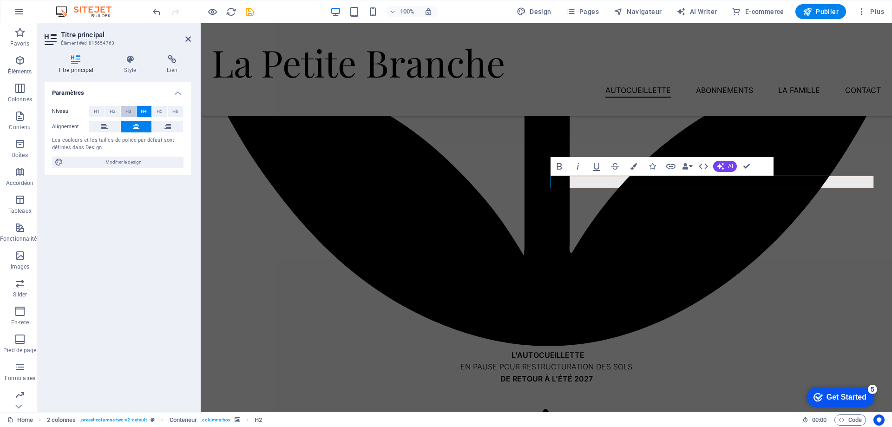
click at [127, 114] on span "H3" at bounding box center [128, 111] width 6 height 11
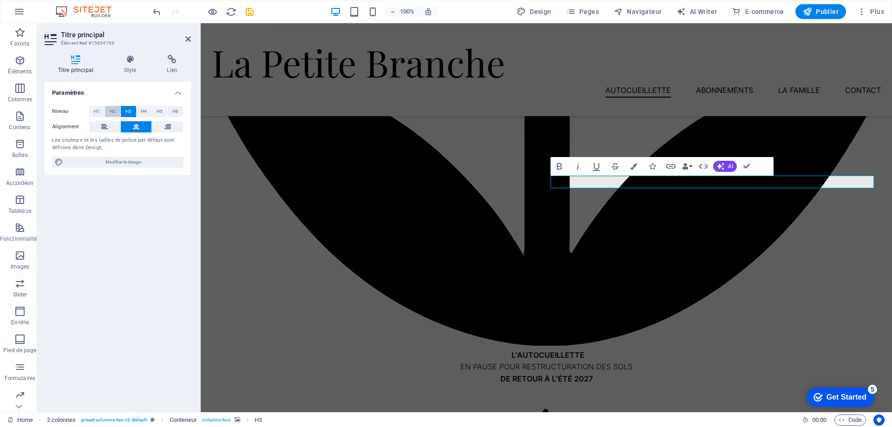
click at [110, 111] on span "H2" at bounding box center [113, 111] width 6 height 11
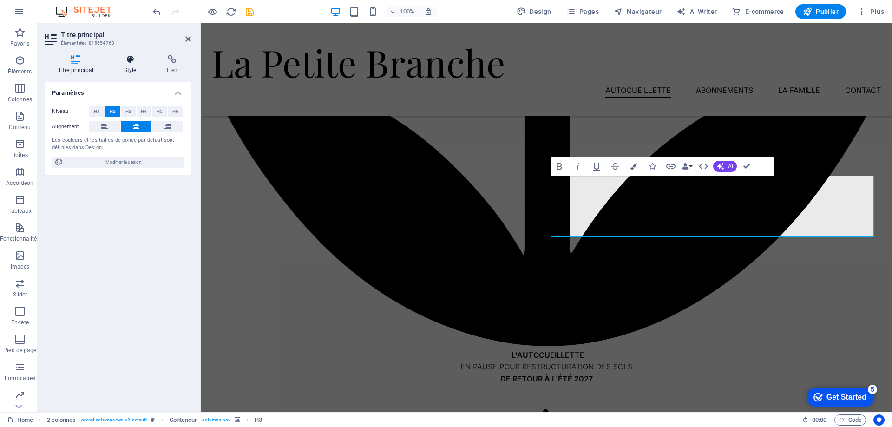
click at [130, 65] on h4 "Style" at bounding box center [132, 65] width 43 height 20
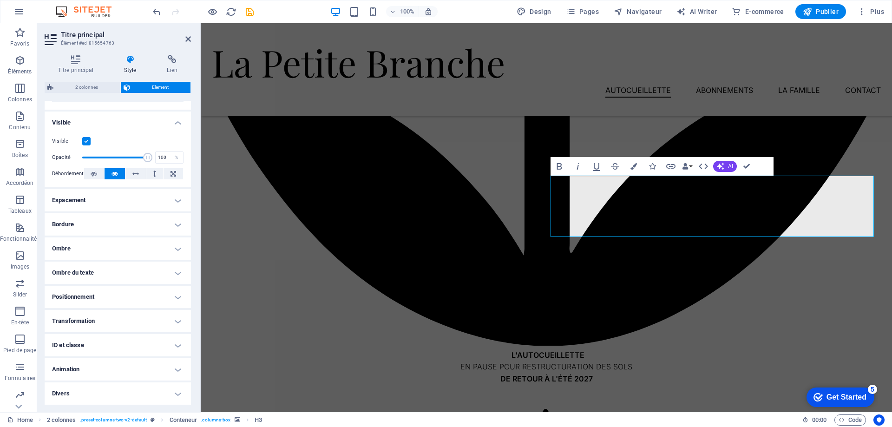
scroll to position [0, 0]
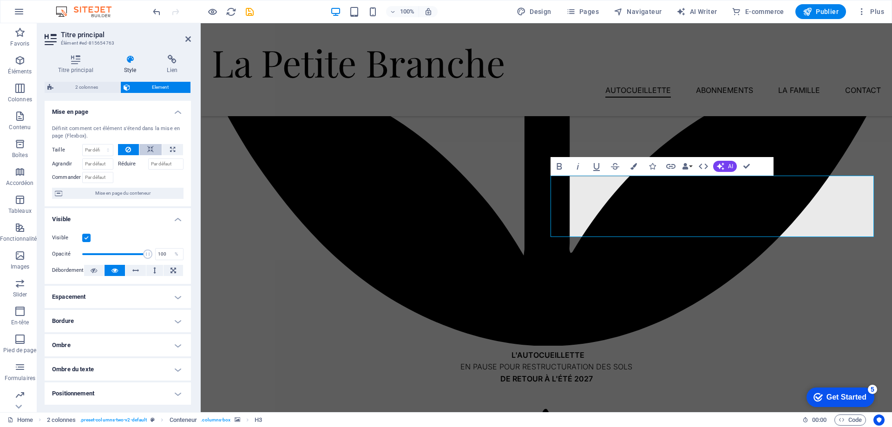
click at [152, 149] on icon at bounding box center [150, 149] width 7 height 11
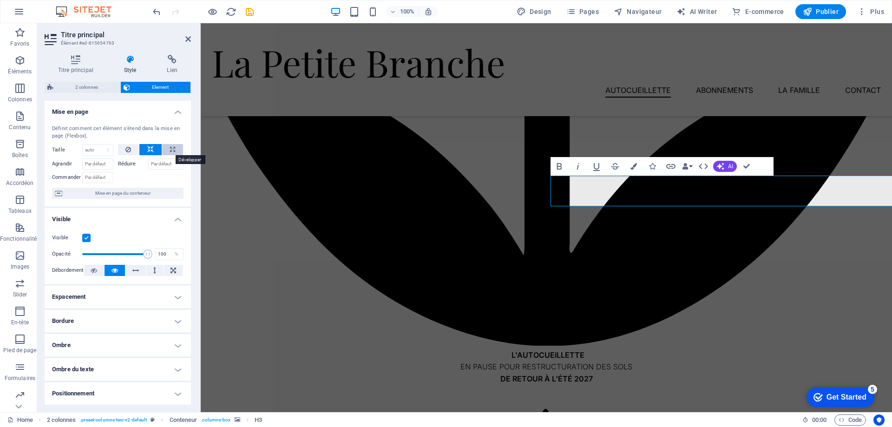
click at [170, 149] on icon at bounding box center [172, 149] width 5 height 11
type input "100"
select select "%"
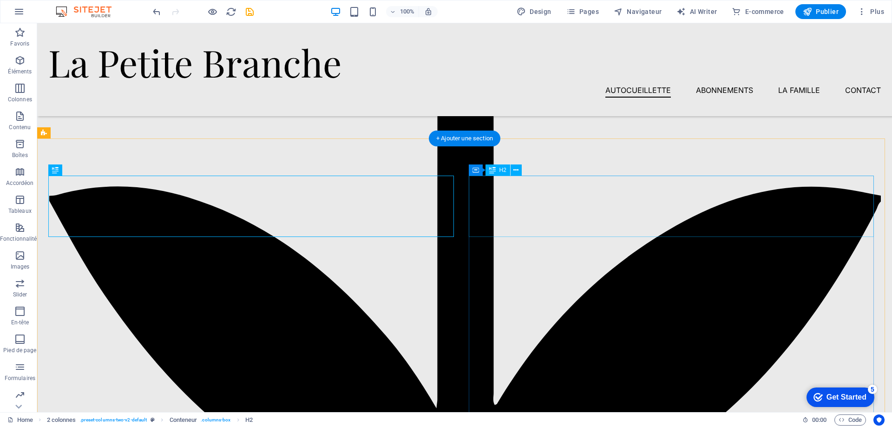
select select "%"
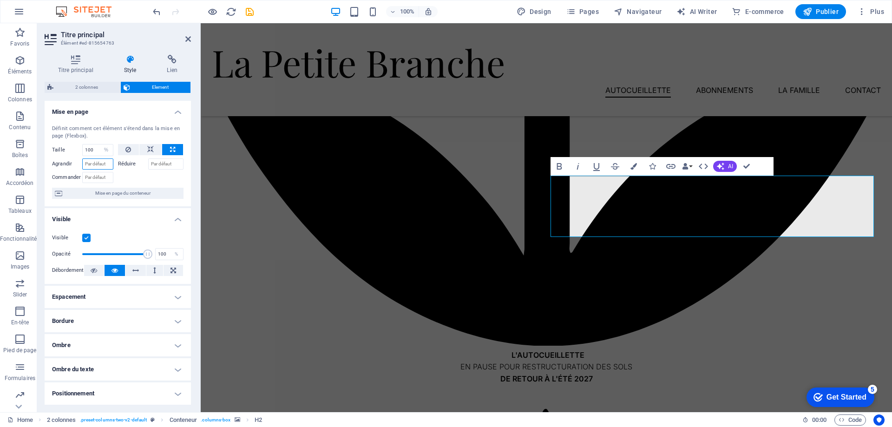
click at [106, 166] on input "Agrandir" at bounding box center [97, 163] width 31 height 11
click at [123, 164] on label "Réduire" at bounding box center [133, 163] width 30 height 11
click at [148, 164] on input "Réduire" at bounding box center [166, 163] width 36 height 11
click at [123, 164] on label "Réduire" at bounding box center [133, 163] width 30 height 11
click at [148, 164] on input "Réduire" at bounding box center [166, 163] width 36 height 11
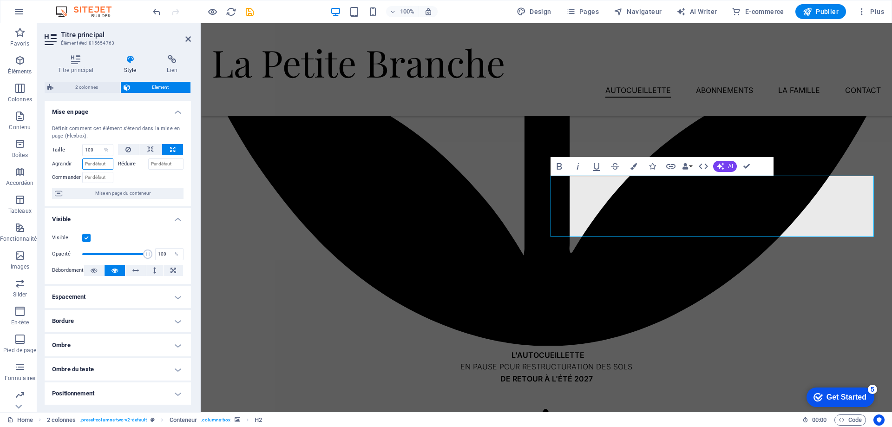
click at [105, 161] on input "Agrandir" at bounding box center [97, 163] width 31 height 11
click at [96, 151] on input "100" at bounding box center [98, 150] width 30 height 11
type input "90"
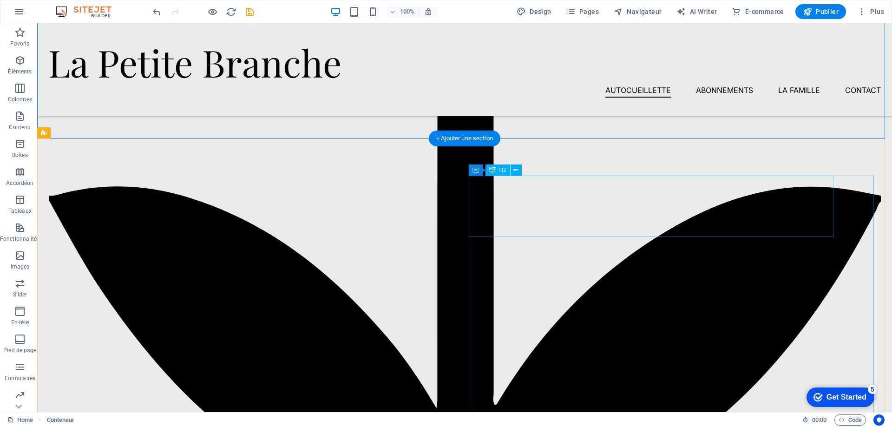
select select "%"
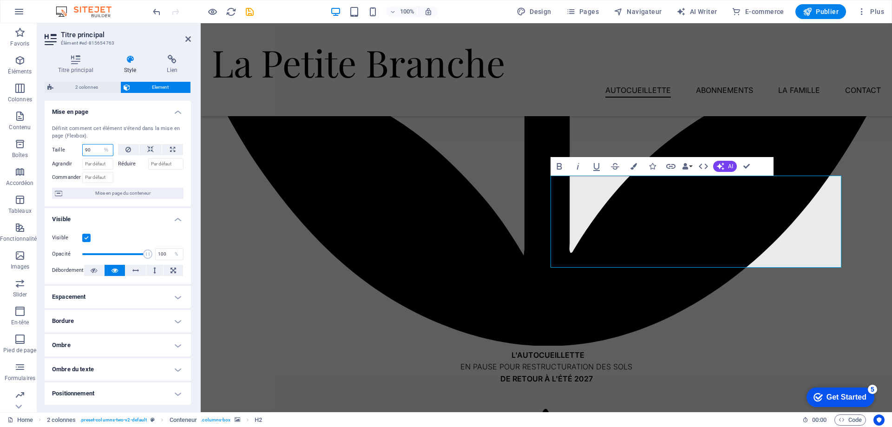
click at [93, 150] on input "90" at bounding box center [98, 150] width 30 height 11
type input "100"
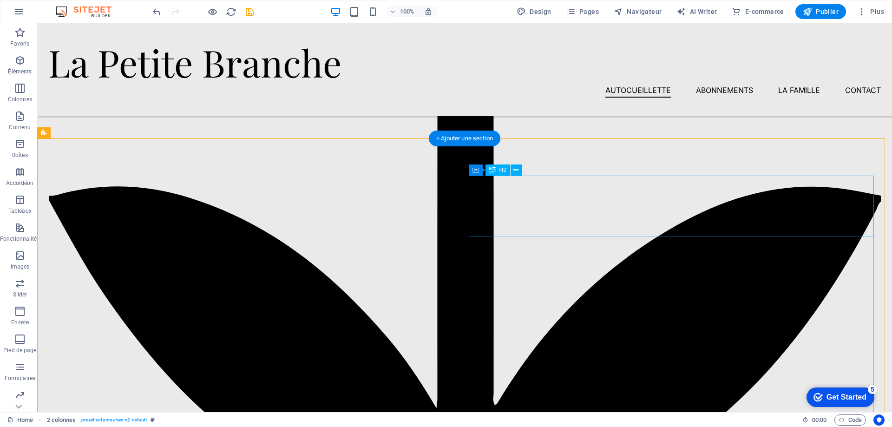
select select "%"
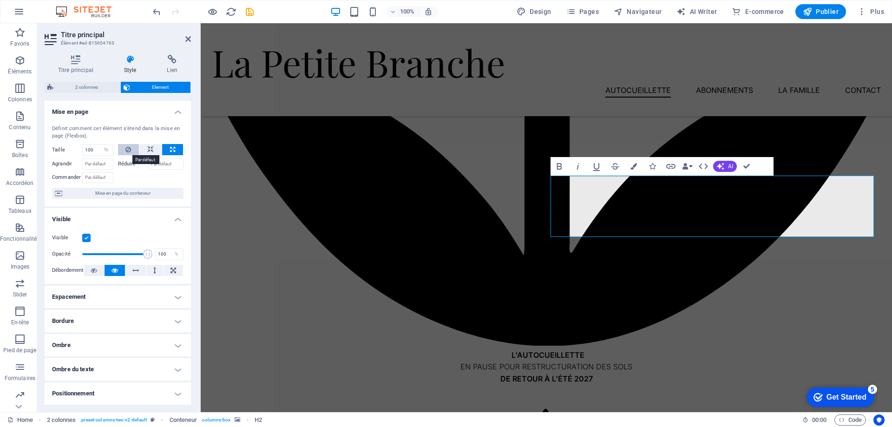
click at [123, 147] on button at bounding box center [128, 149] width 21 height 11
click at [152, 147] on button at bounding box center [150, 149] width 22 height 11
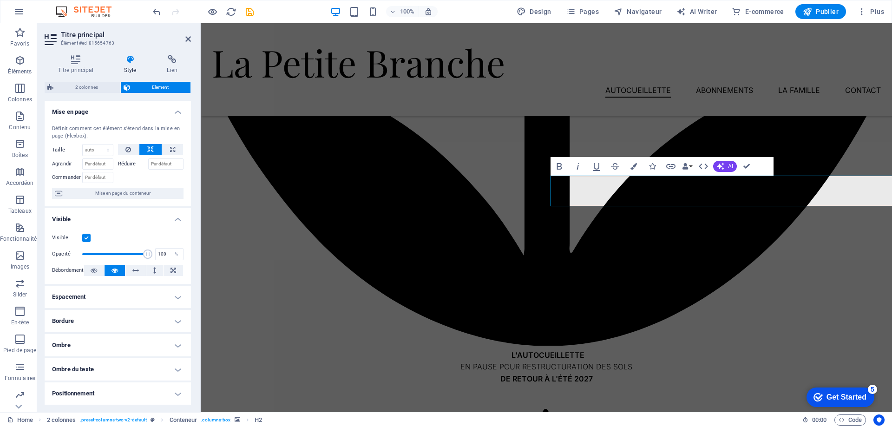
click at [152, 147] on button at bounding box center [150, 149] width 22 height 11
click at [132, 149] on button at bounding box center [128, 149] width 21 height 11
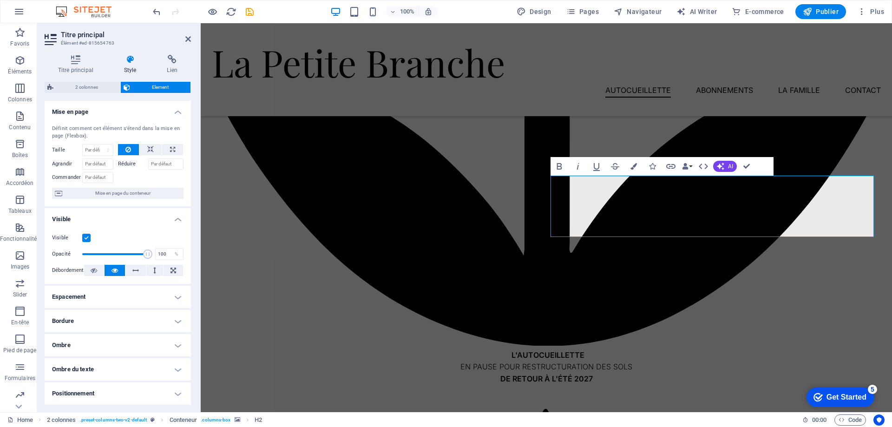
click at [145, 158] on div "Réduire" at bounding box center [151, 162] width 66 height 13
click at [145, 147] on button at bounding box center [150, 149] width 22 height 11
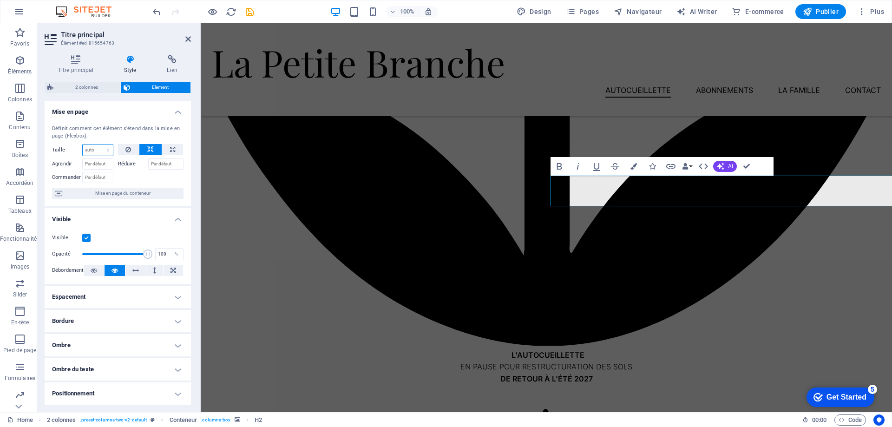
click at [104, 151] on select "Par défaut auto px % 1/1 1/2 1/3 1/4 1/5 1/6 1/7 1/8 1/9 1/10" at bounding box center [98, 150] width 30 height 11
select select "1/2"
click at [99, 145] on select "Par défaut auto px % 1/1 1/2 1/3 1/4 1/5 1/6 1/7 1/8 1/9 1/10" at bounding box center [98, 150] width 30 height 11
type input "50"
select select "%"
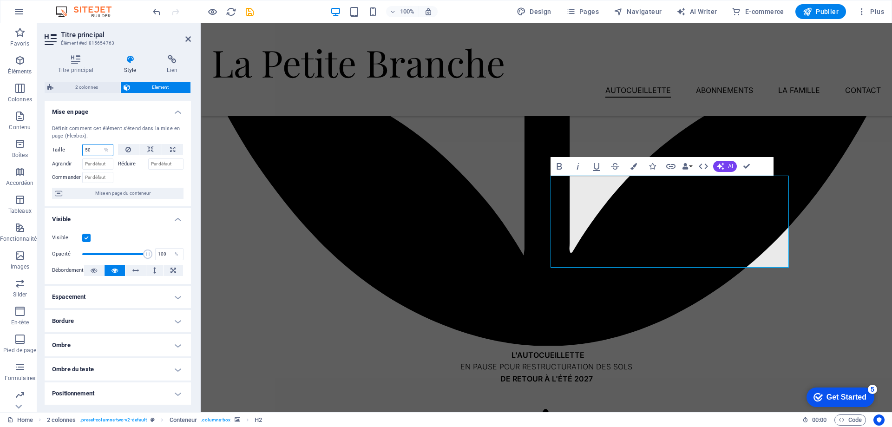
click at [98, 151] on input "50" at bounding box center [98, 150] width 30 height 11
click at [104, 153] on select "Par défaut auto px % 1/1 1/2 1/3 1/4 1/5 1/6 1/7 1/8 1/9 1/10" at bounding box center [106, 150] width 13 height 11
click at [125, 148] on button at bounding box center [128, 149] width 21 height 11
select select "DISABLED_OPTION_VALUE"
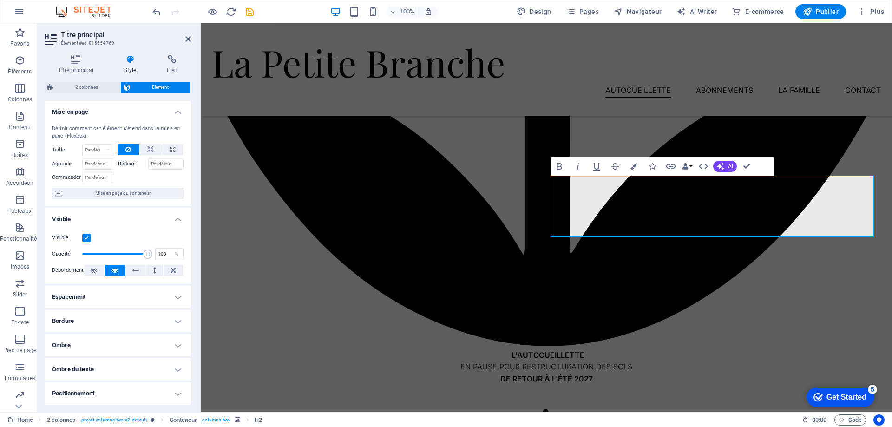
scroll to position [46, 0]
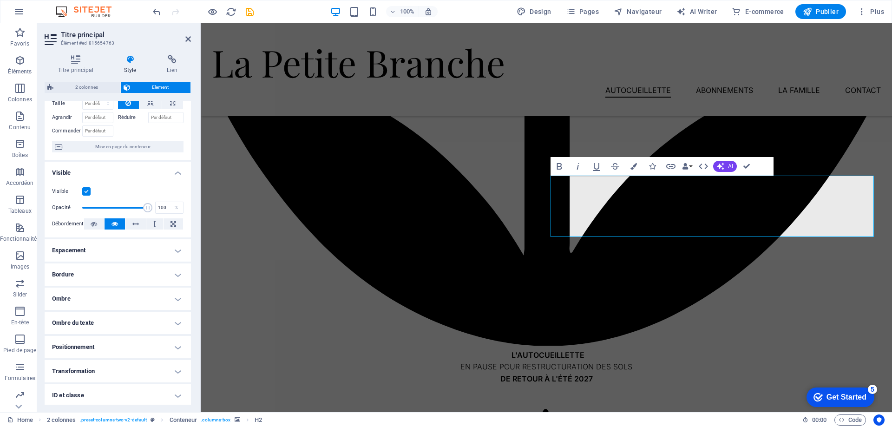
click at [135, 251] on h4 "Espacement" at bounding box center [118, 250] width 146 height 22
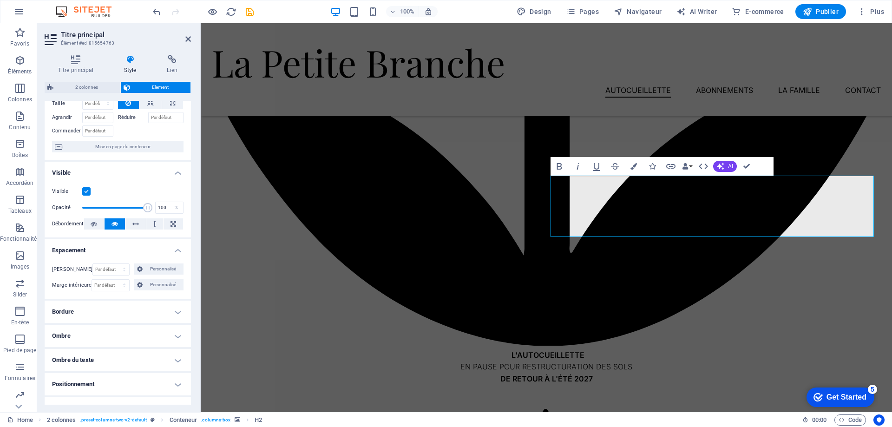
scroll to position [134, 0]
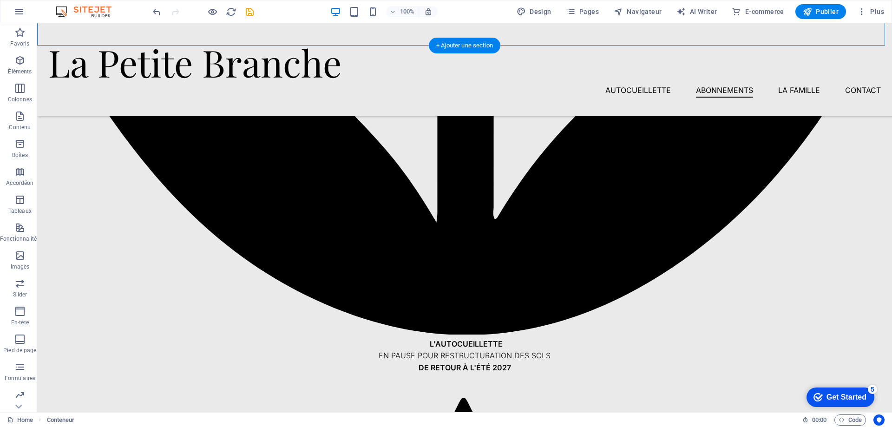
scroll to position [1069, 0]
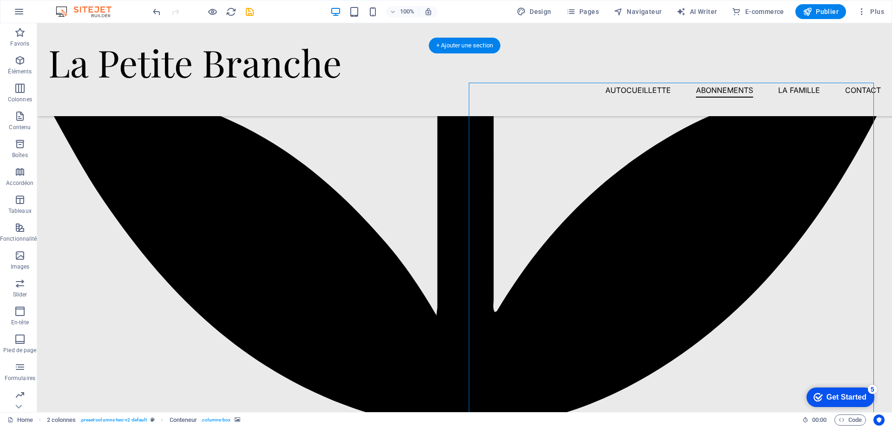
scroll to position [883, 0]
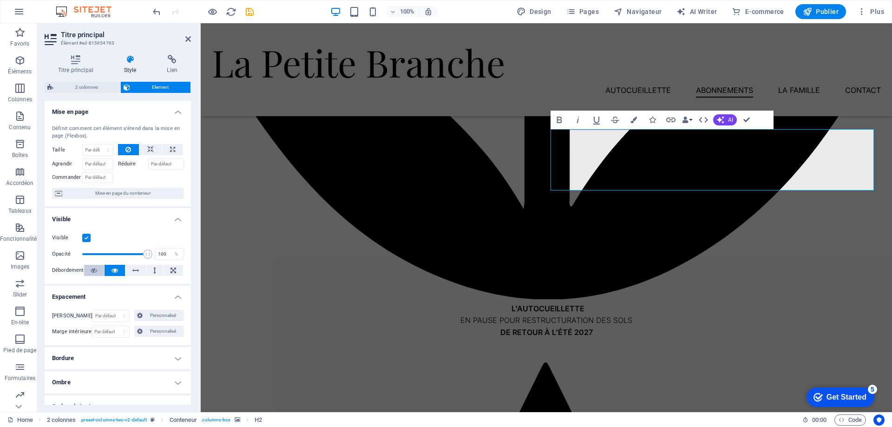
click at [87, 269] on button at bounding box center [94, 270] width 20 height 11
click at [112, 268] on icon at bounding box center [115, 270] width 7 height 11
click at [129, 270] on button at bounding box center [135, 270] width 20 height 11
click at [138, 270] on button at bounding box center [135, 270] width 20 height 11
click at [91, 270] on icon at bounding box center [94, 270] width 7 height 11
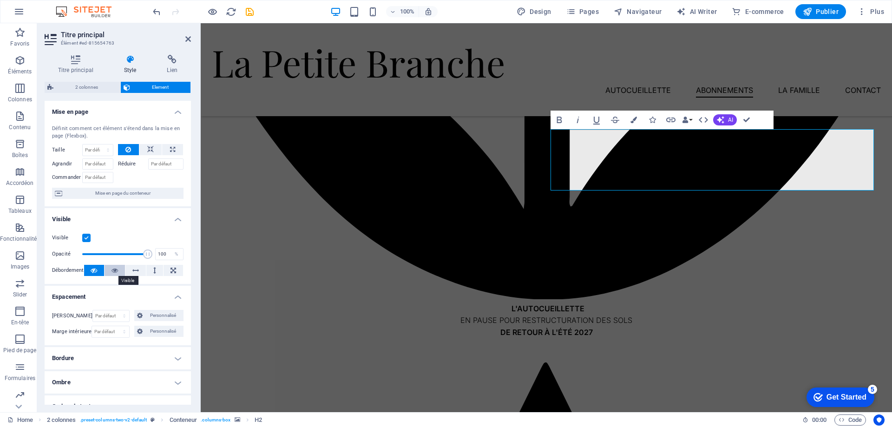
click at [120, 271] on button at bounding box center [115, 270] width 20 height 11
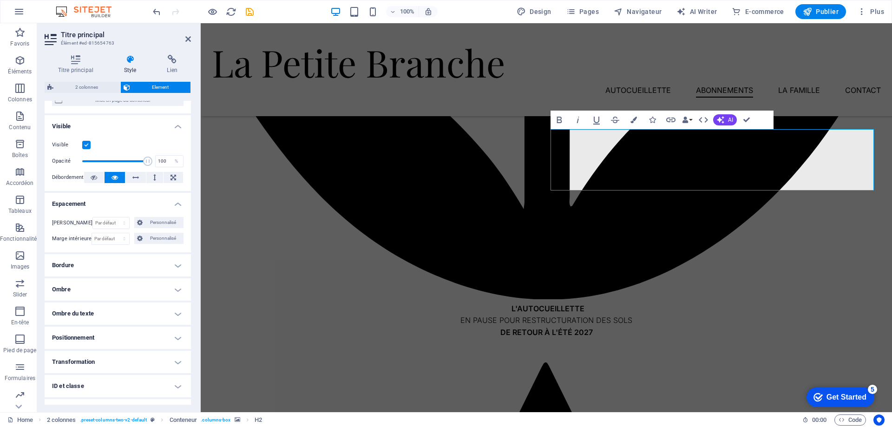
click at [92, 329] on h4 "Positionnement" at bounding box center [118, 338] width 146 height 22
click at [92, 329] on h4 "Positionnement" at bounding box center [118, 335] width 146 height 17
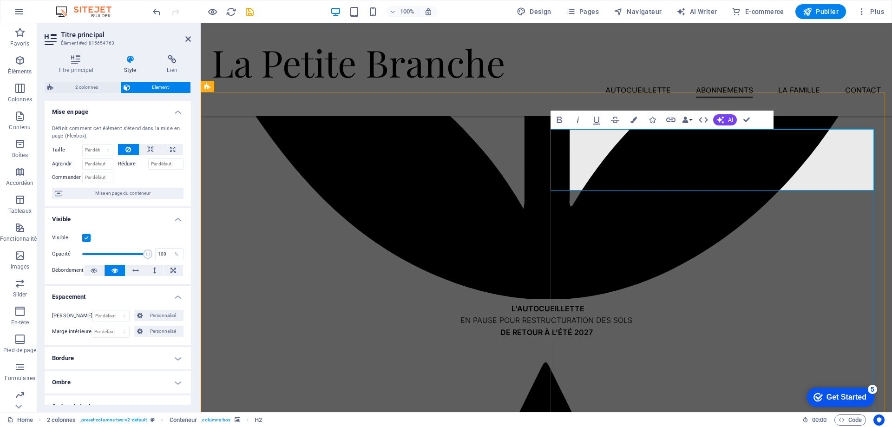
click at [74, 64] on icon at bounding box center [76, 59] width 62 height 9
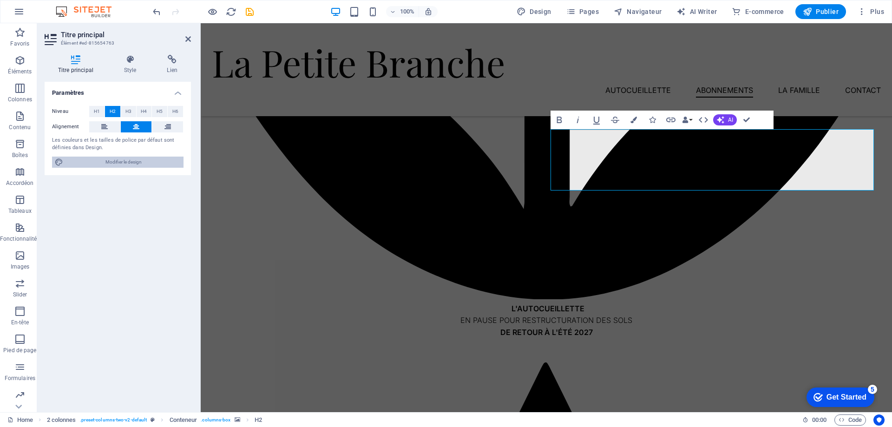
click at [111, 164] on span "Modifier le design" at bounding box center [123, 162] width 115 height 11
select select "px"
select select "300"
select select "px"
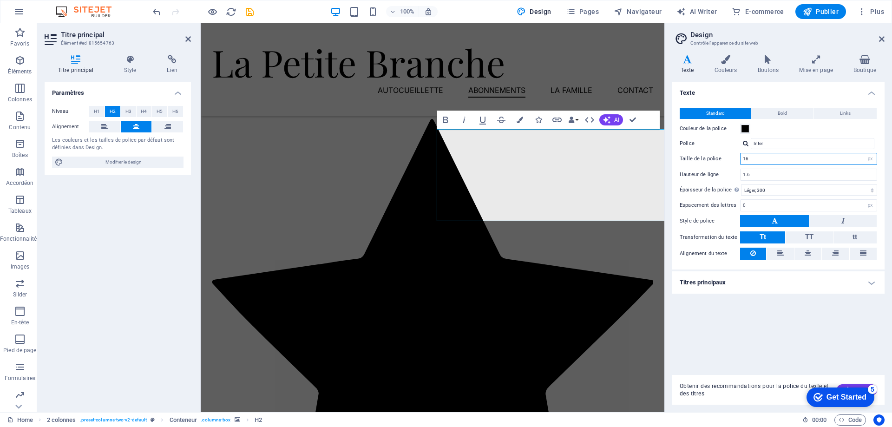
click at [856, 161] on input "16" at bounding box center [809, 158] width 136 height 11
click at [821, 175] on input "1.6" at bounding box center [809, 174] width 136 height 11
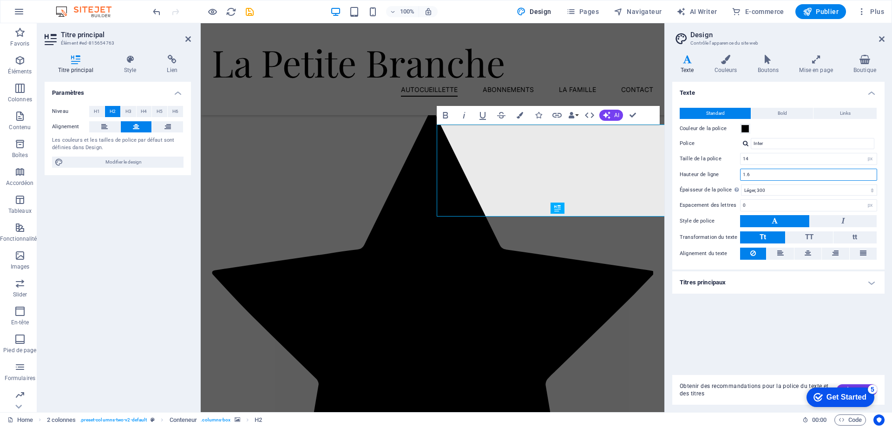
scroll to position [798, 0]
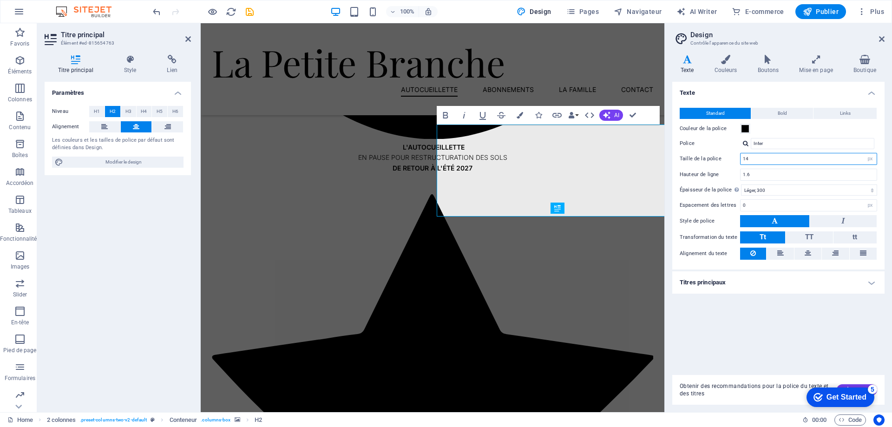
drag, startPoint x: 757, startPoint y: 158, endPoint x: 724, endPoint y: 157, distance: 32.1
click at [724, 157] on div "Taille de la police 14 rem px" at bounding box center [778, 159] width 197 height 12
click at [795, 177] on input "1.6" at bounding box center [809, 174] width 136 height 11
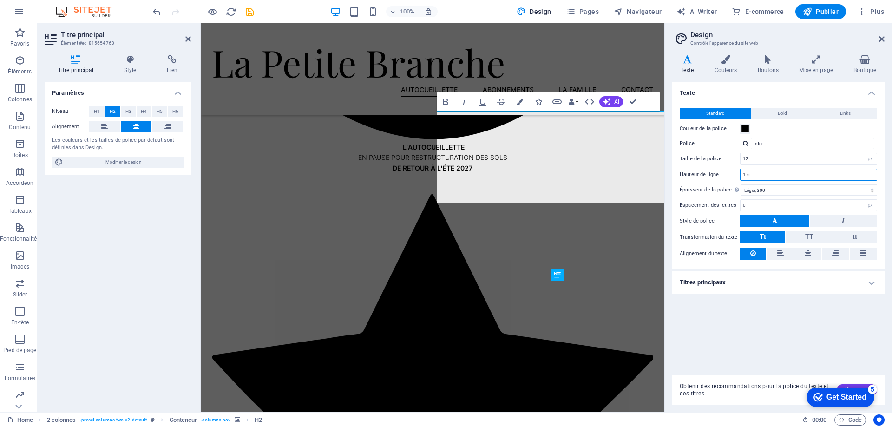
scroll to position [731, 0]
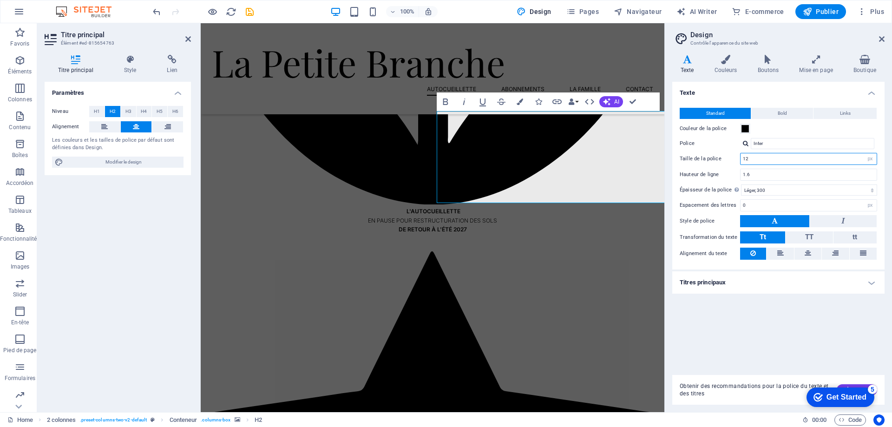
click at [762, 159] on input "12" at bounding box center [809, 158] width 136 height 11
click at [762, 171] on input "1.6" at bounding box center [809, 174] width 136 height 11
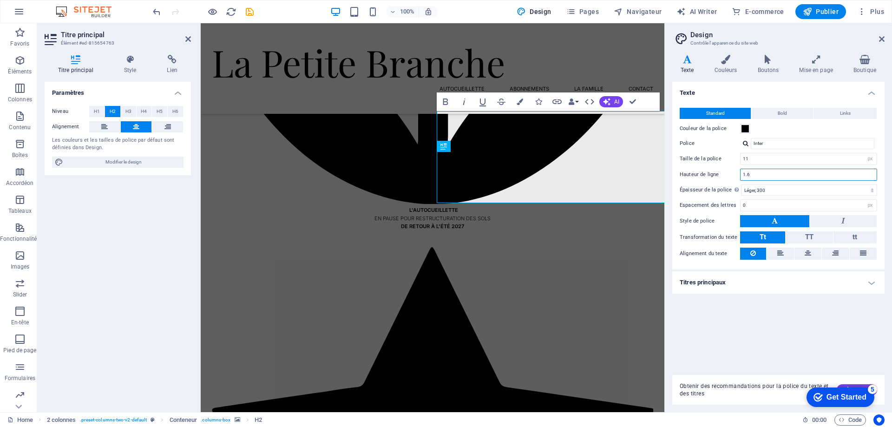
scroll to position [691, 0]
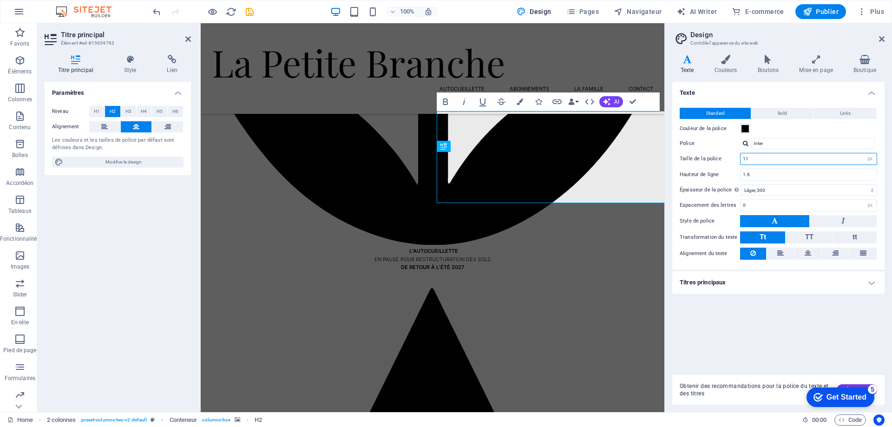
click at [753, 160] on input "11" at bounding box center [809, 158] width 136 height 11
click at [775, 172] on input "1.6" at bounding box center [809, 174] width 136 height 11
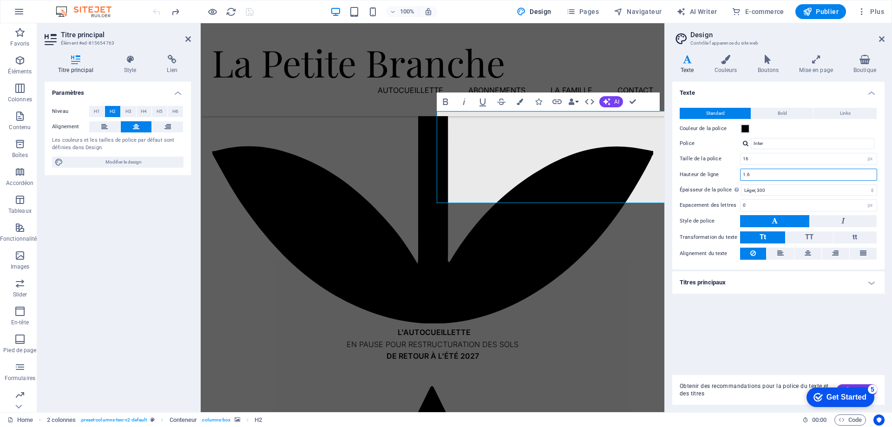
scroll to position [901, 0]
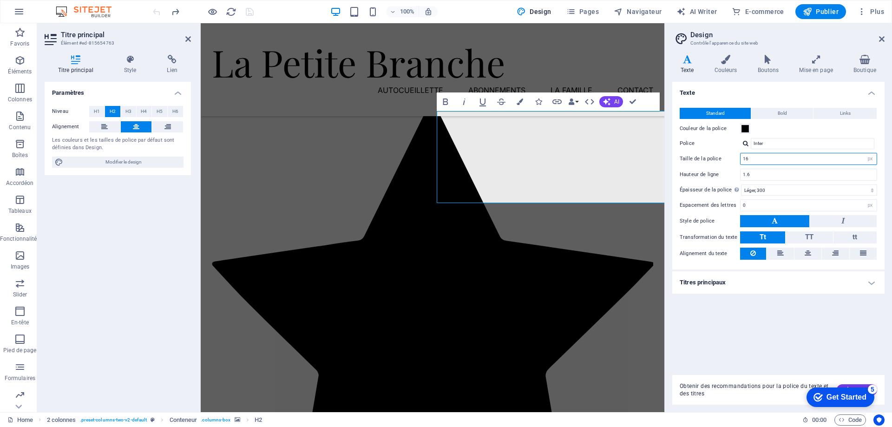
click at [757, 161] on input "16" at bounding box center [809, 158] width 136 height 11
type input "14"
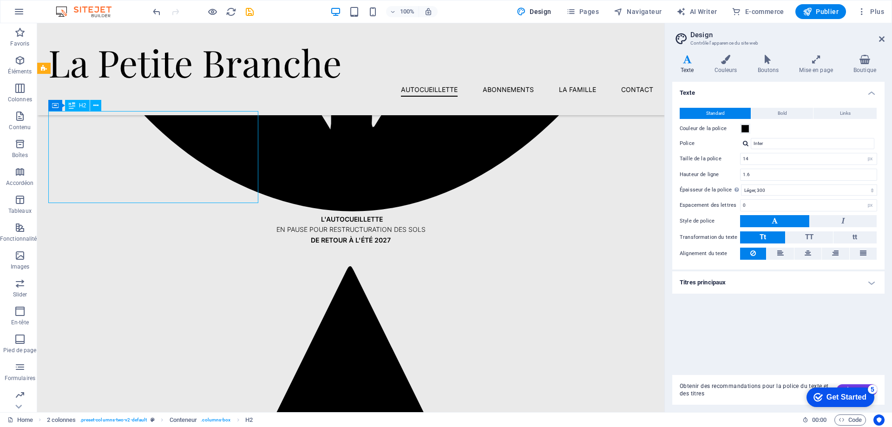
scroll to position [812, 0]
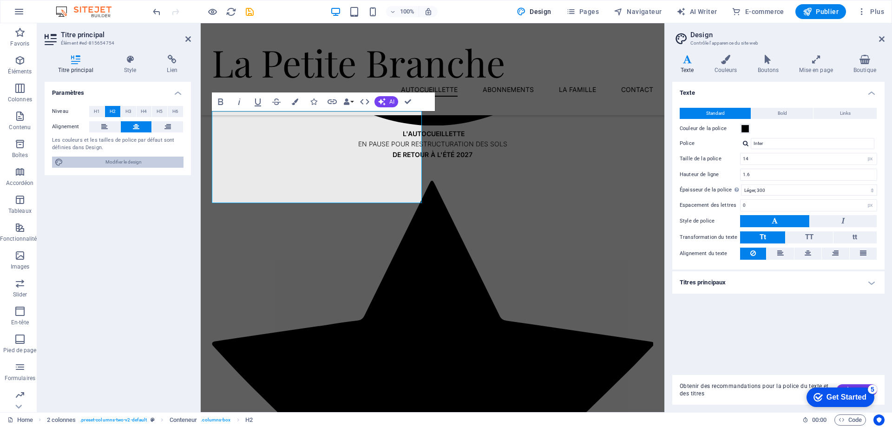
click at [118, 158] on span "Modifier le design" at bounding box center [123, 162] width 115 height 11
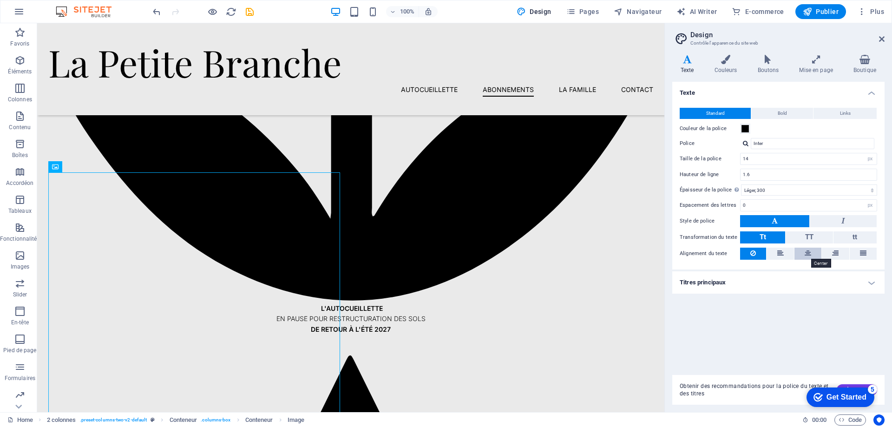
click at [806, 255] on icon at bounding box center [808, 253] width 7 height 11
click at [809, 237] on span "TT" at bounding box center [809, 237] width 8 height 8
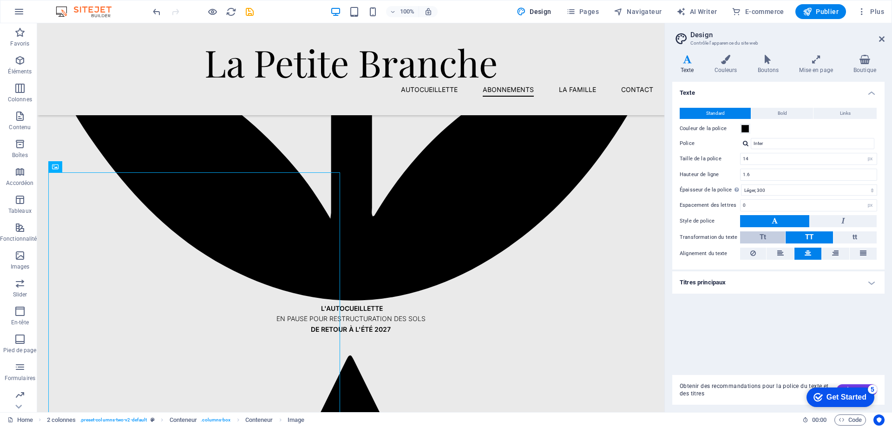
scroll to position [843, 0]
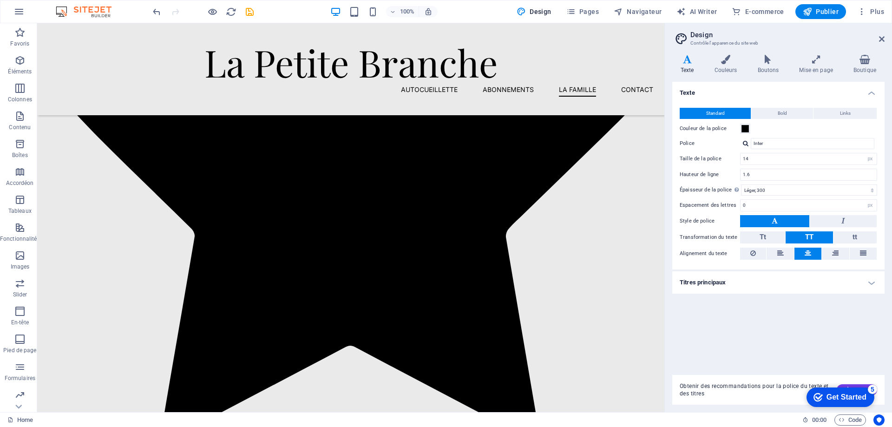
scroll to position [1354, 0]
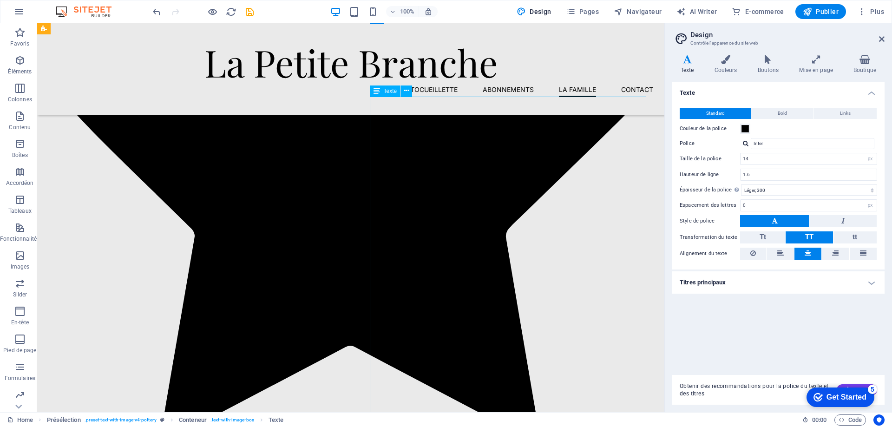
scroll to position [1493, 0]
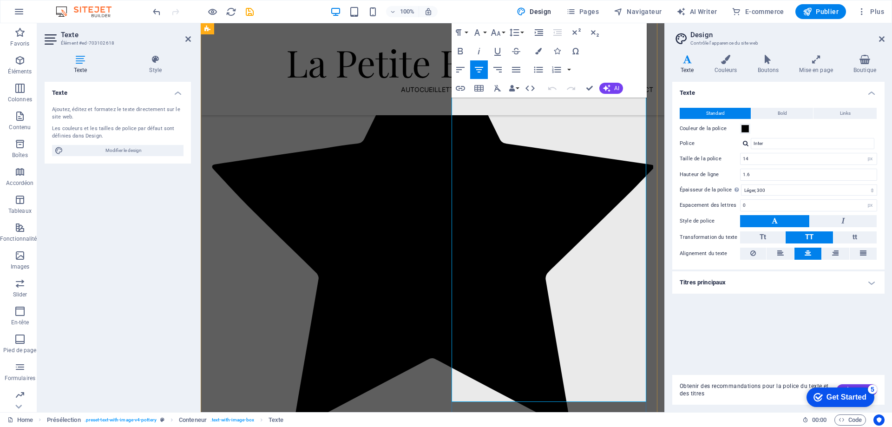
scroll to position [1242, 0]
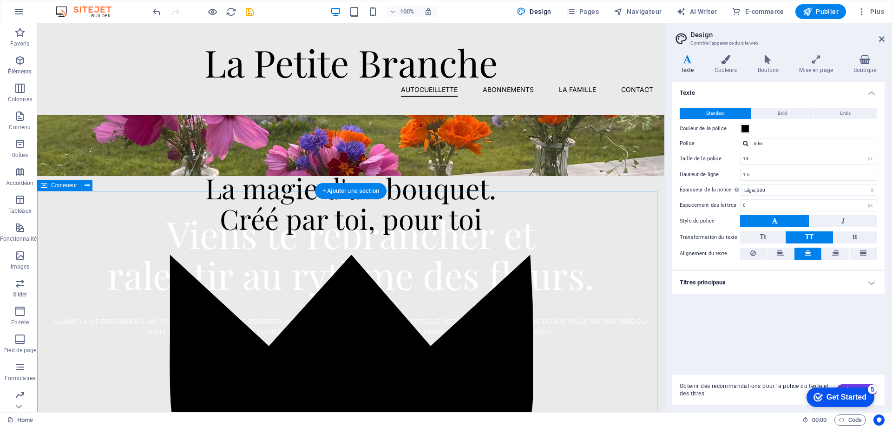
scroll to position [25, 0]
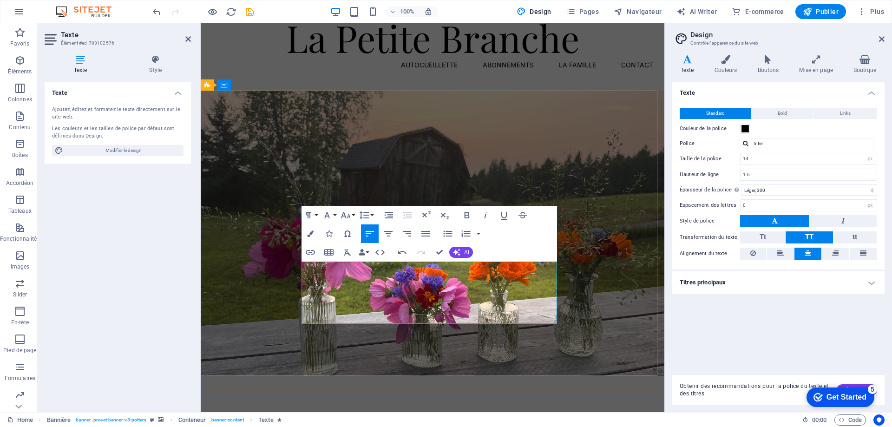
click at [336, 212] on button "Font Family" at bounding box center [329, 215] width 18 height 19
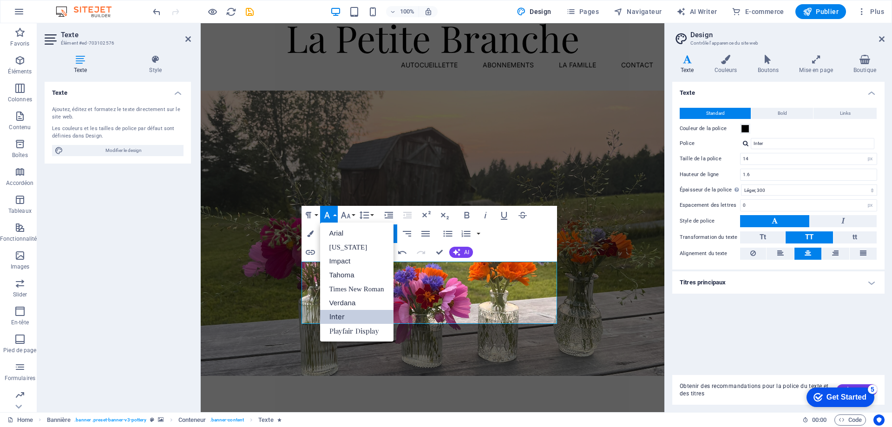
scroll to position [0, 0]
click at [332, 211] on icon "button" at bounding box center [327, 215] width 11 height 11
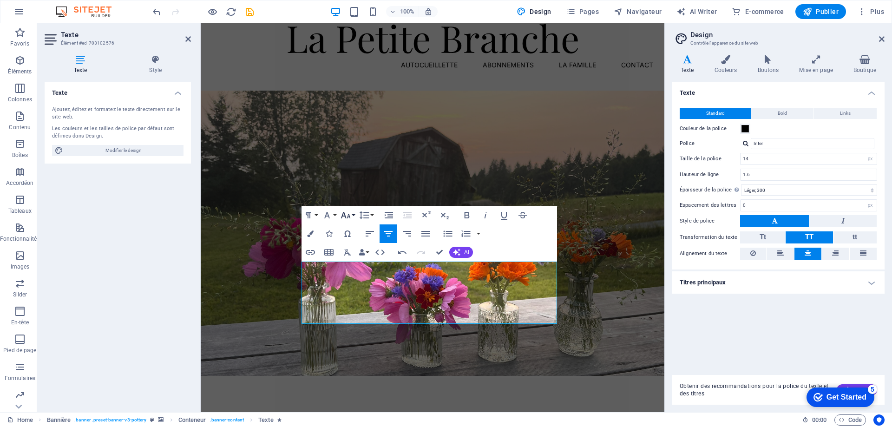
click at [344, 217] on icon "button" at bounding box center [345, 215] width 11 height 11
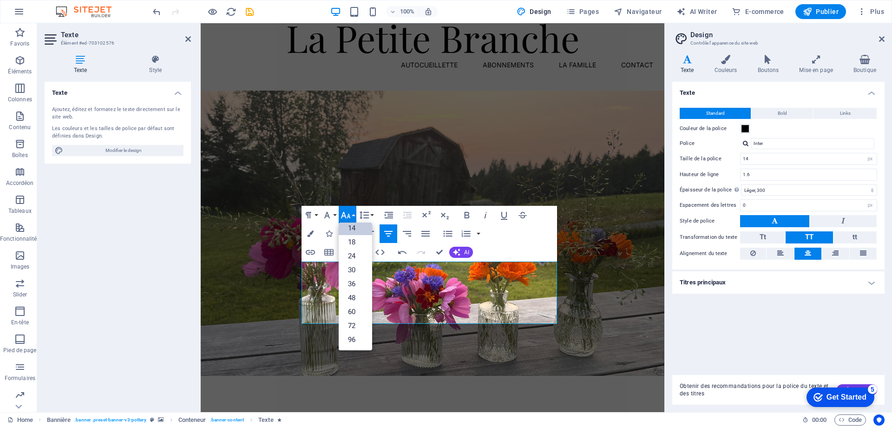
scroll to position [75, 0]
click at [342, 215] on icon "button" at bounding box center [346, 215] width 10 height 7
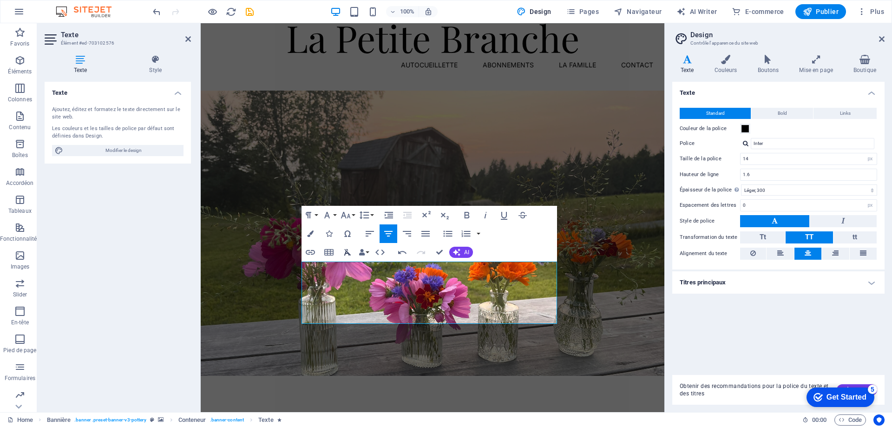
click at [344, 253] on icon "button" at bounding box center [347, 252] width 11 height 11
click at [329, 212] on icon "button" at bounding box center [327, 215] width 11 height 11
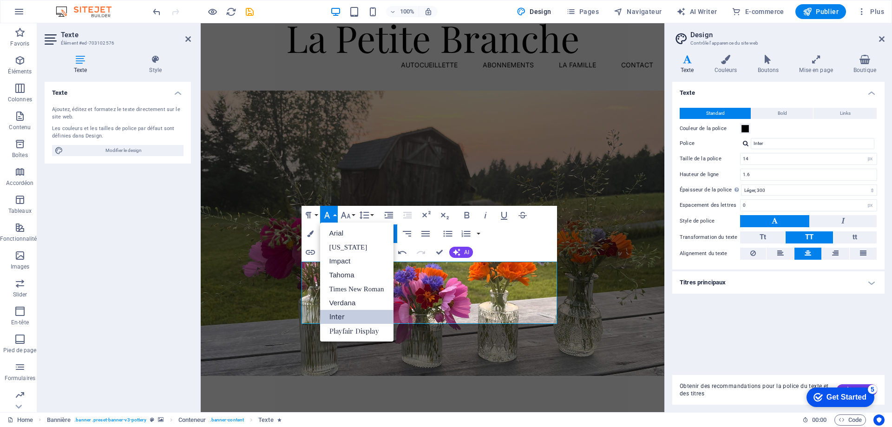
scroll to position [0, 0]
click at [342, 217] on icon "button" at bounding box center [345, 215] width 11 height 11
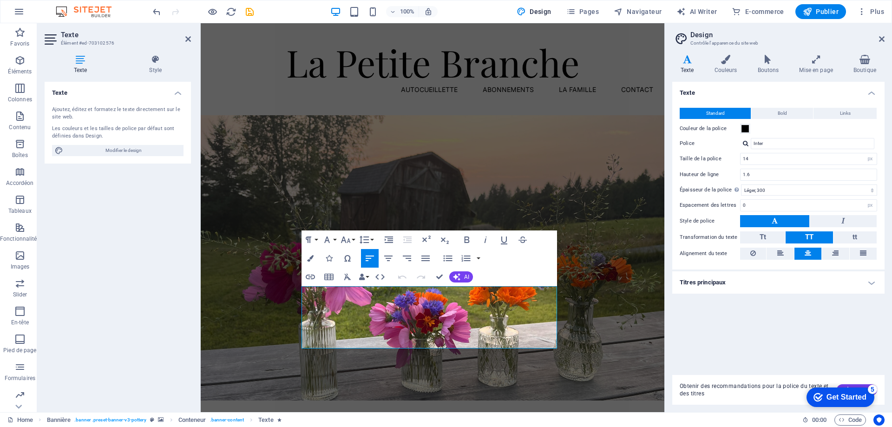
click at [430, 270] on div "Undo Redo Confirm (Ctrl+⏎) AI Améliorer Plus court Plus long Corriger l'orthogr…" at bounding box center [434, 277] width 80 height 19
drag, startPoint x: 307, startPoint y: 298, endPoint x: 542, endPoint y: 357, distance: 241.9
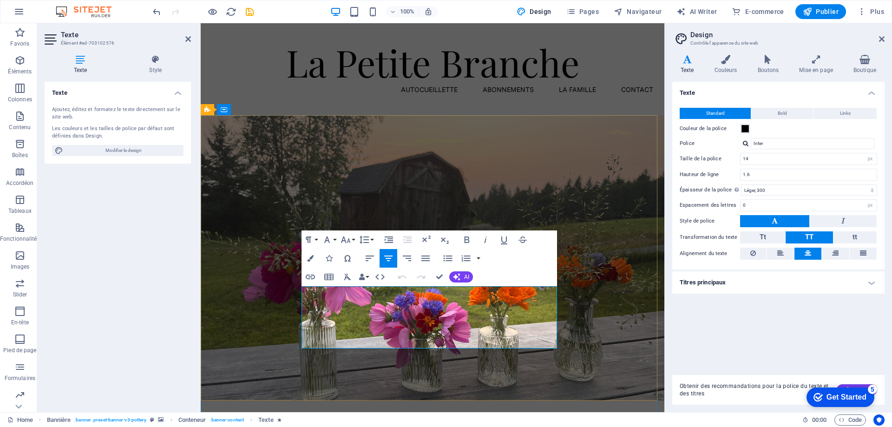
drag, startPoint x: 473, startPoint y: 342, endPoint x: 303, endPoint y: 287, distance: 178.0
click at [310, 257] on icon "button" at bounding box center [310, 258] width 7 height 7
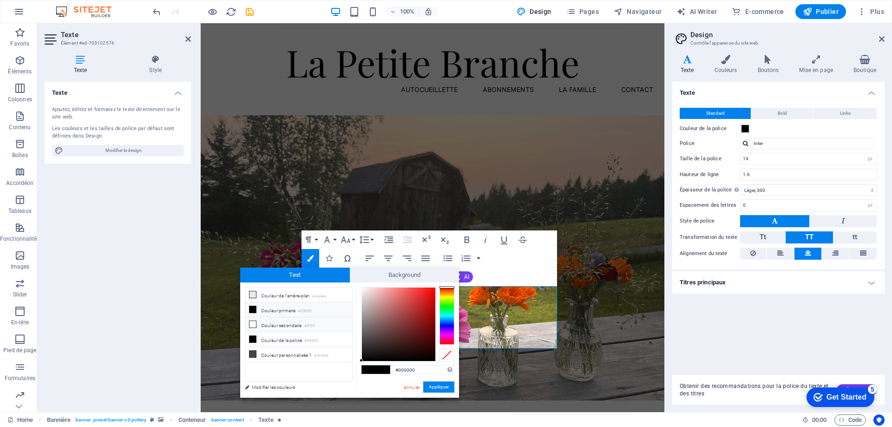
click at [298, 321] on li "Couleur secondaire #ffffff" at bounding box center [298, 324] width 107 height 15
type input "#ffffff"
click at [443, 384] on button "Appliquer" at bounding box center [438, 387] width 31 height 11
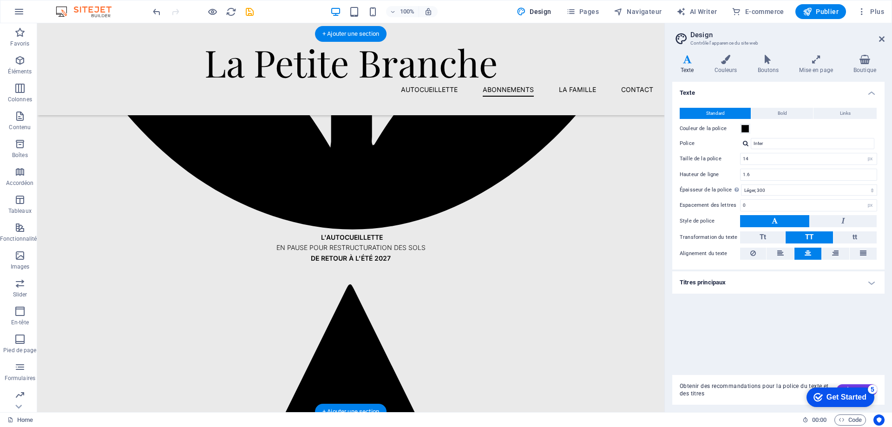
scroll to position [1022, 0]
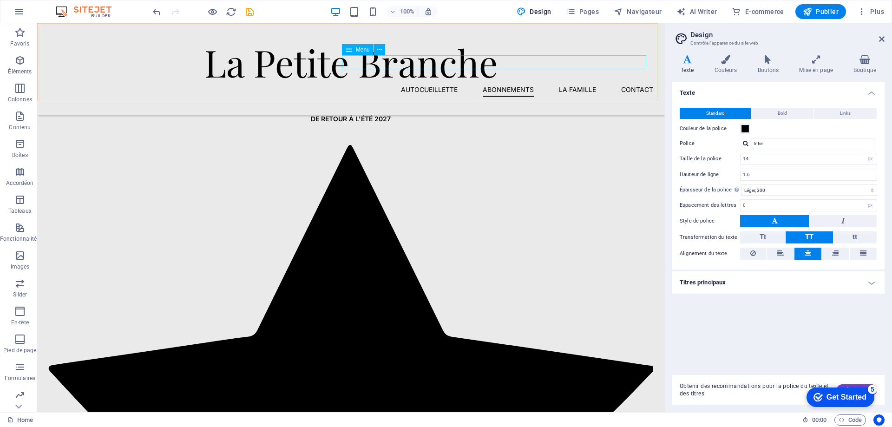
click at [493, 83] on nav "autocueillette Abonnements La famille Contact" at bounding box center [350, 90] width 605 height 14
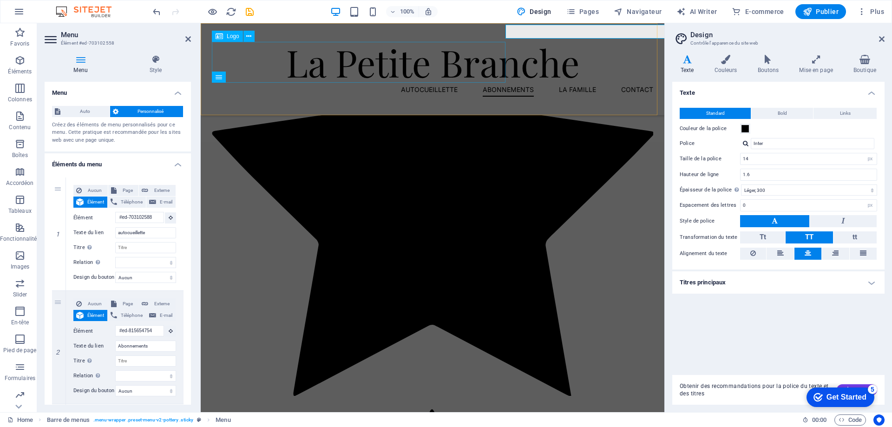
scroll to position [1053, 0]
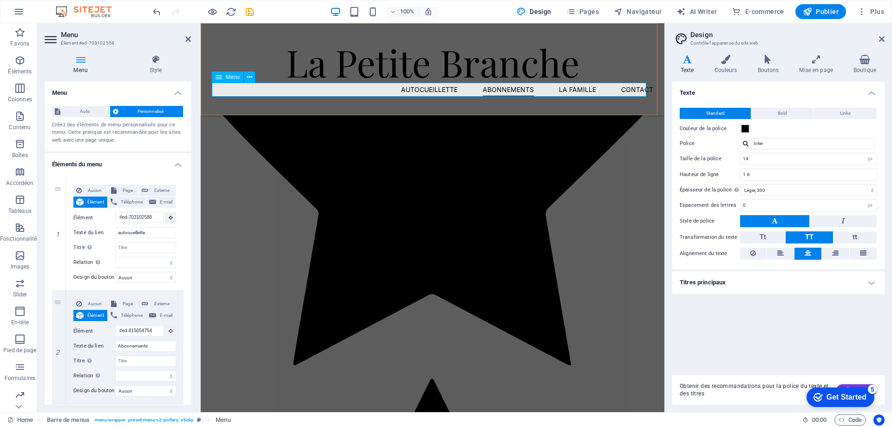
click at [500, 87] on nav "autocueillette Abonnements La famille Contact" at bounding box center [432, 90] width 441 height 14
click at [503, 92] on nav "autocueillette Abonnements La famille Contact" at bounding box center [432, 90] width 441 height 14
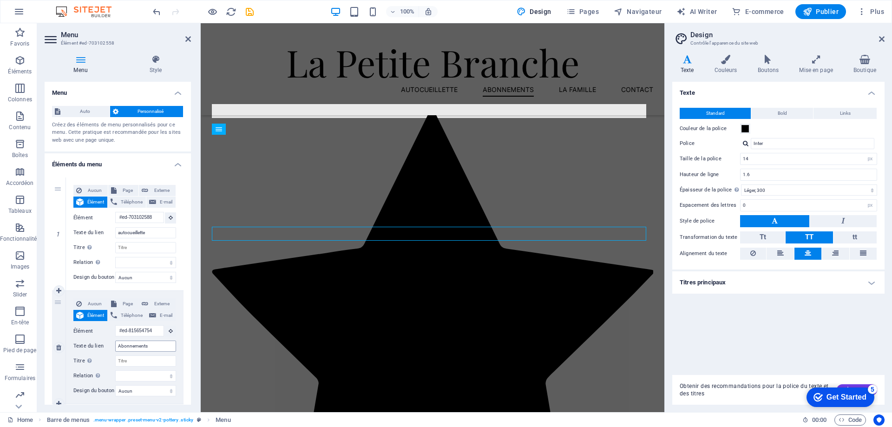
scroll to position [869, 0]
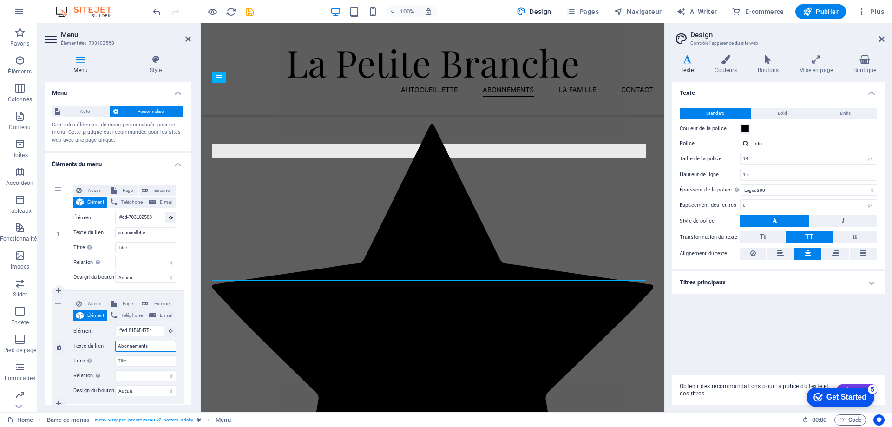
click at [141, 346] on input "Abonnements" at bounding box center [145, 346] width 61 height 11
type input "Fleurs"
select select
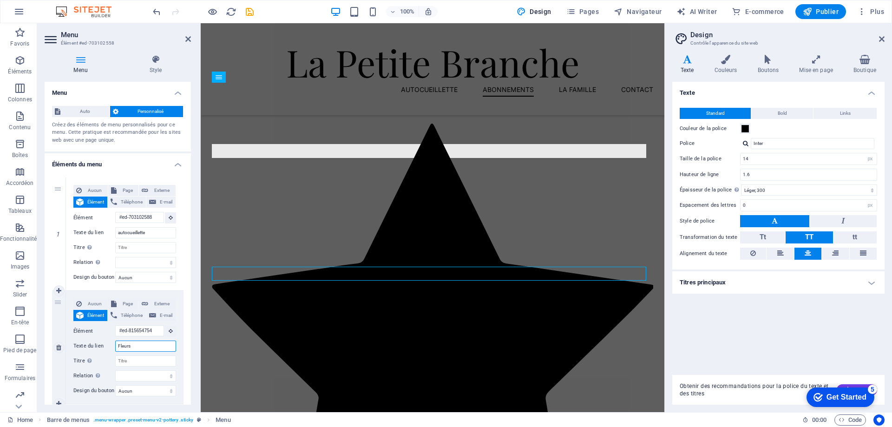
select select
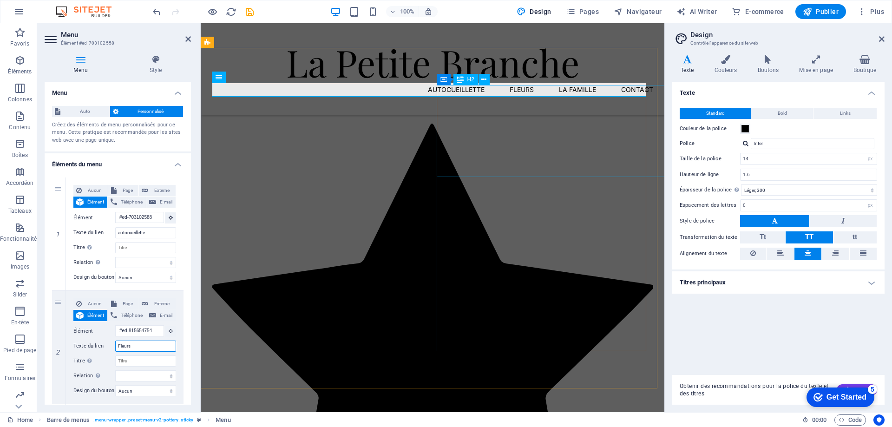
type input "Fleurs"
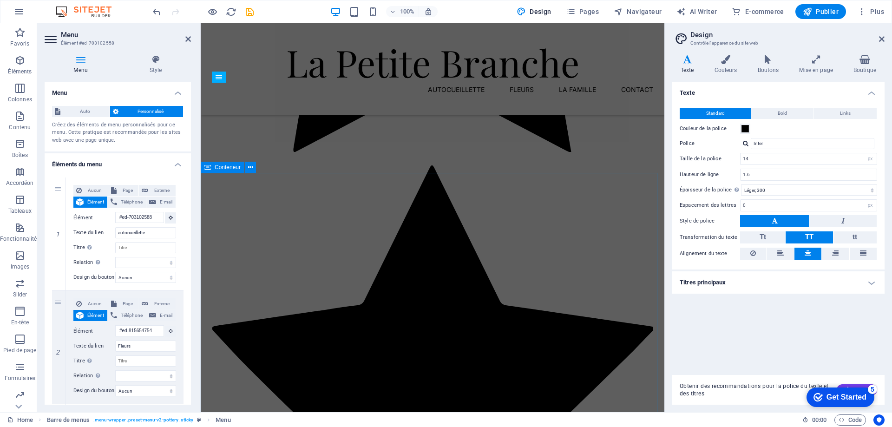
scroll to position [1659, 0]
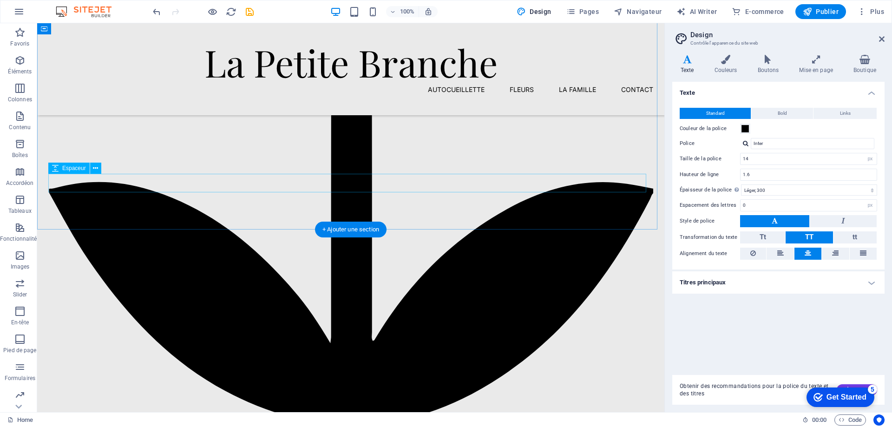
scroll to position [873, 0]
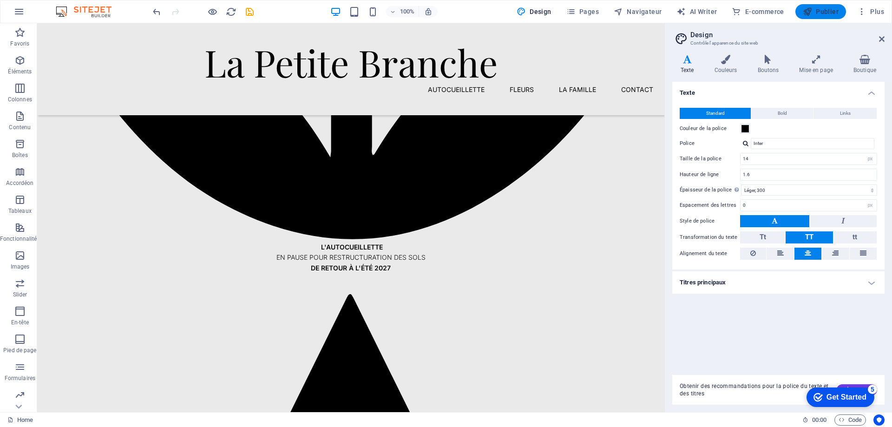
click at [812, 9] on icon "button" at bounding box center [807, 11] width 9 height 9
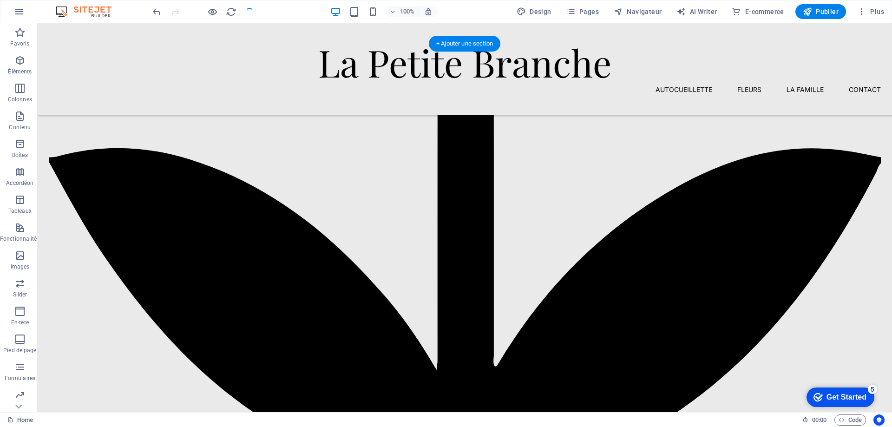
scroll to position [827, 0]
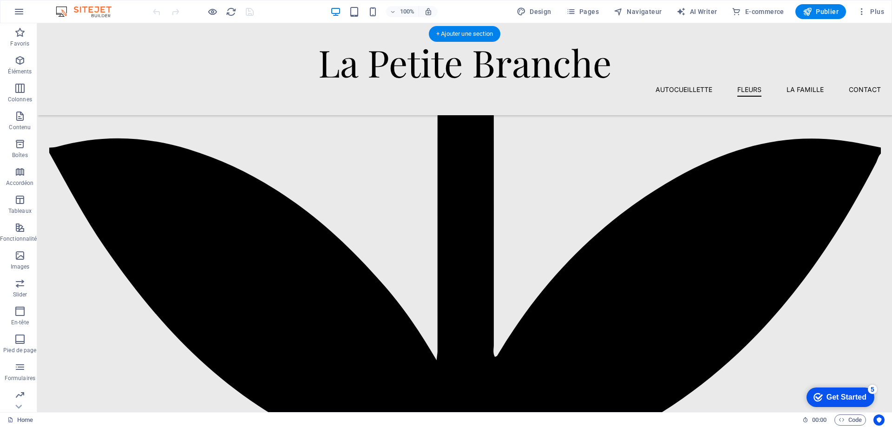
scroll to position [790, 0]
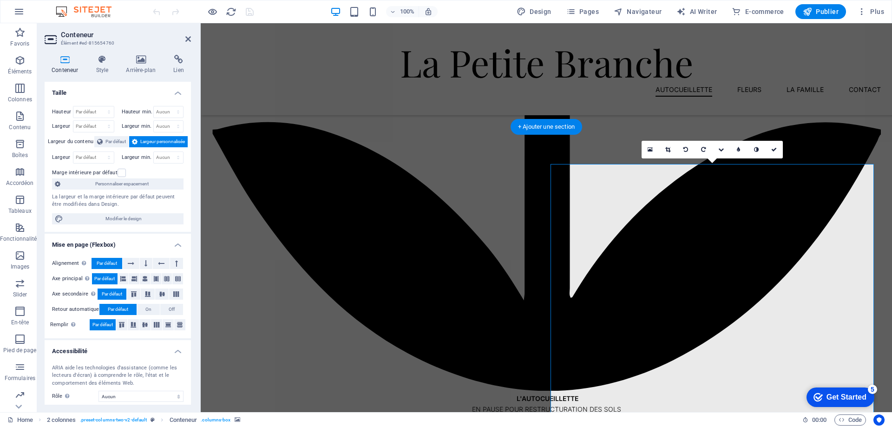
click at [722, 148] on icon at bounding box center [721, 150] width 6 height 6
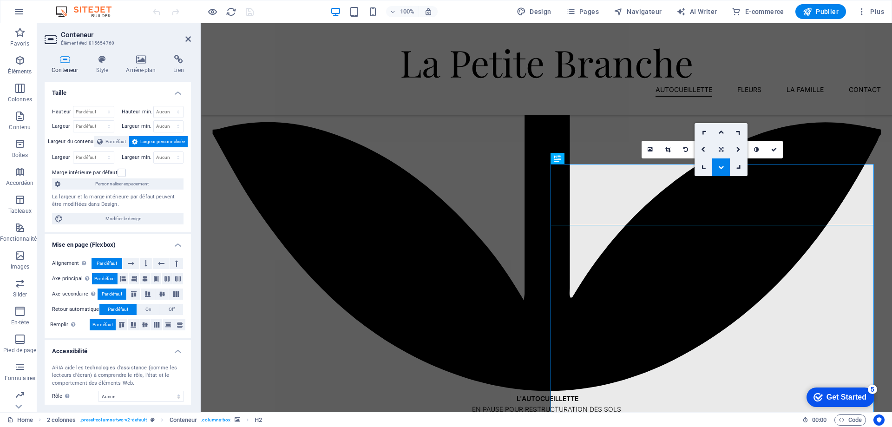
click at [722, 148] on icon at bounding box center [721, 150] width 5 height 6
click at [720, 148] on icon at bounding box center [721, 150] width 5 height 6
click at [721, 130] on icon at bounding box center [721, 132] width 6 height 6
click at [719, 149] on icon at bounding box center [721, 150] width 6 height 6
click at [719, 166] on icon at bounding box center [721, 167] width 6 height 6
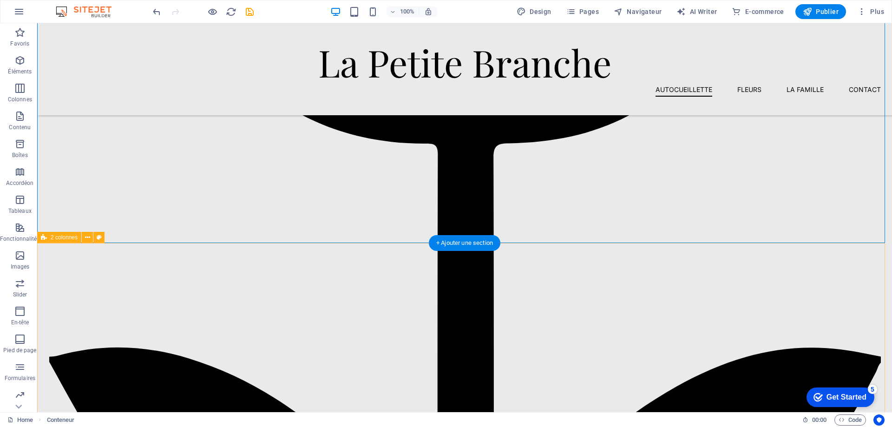
scroll to position [813, 0]
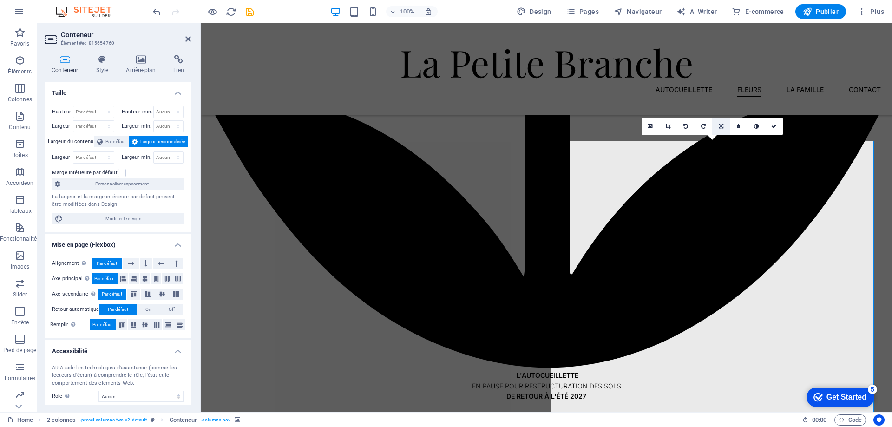
click at [719, 125] on icon at bounding box center [721, 127] width 5 height 6
click at [722, 142] on icon at bounding box center [721, 144] width 6 height 6
click at [651, 125] on icon at bounding box center [650, 126] width 5 height 7
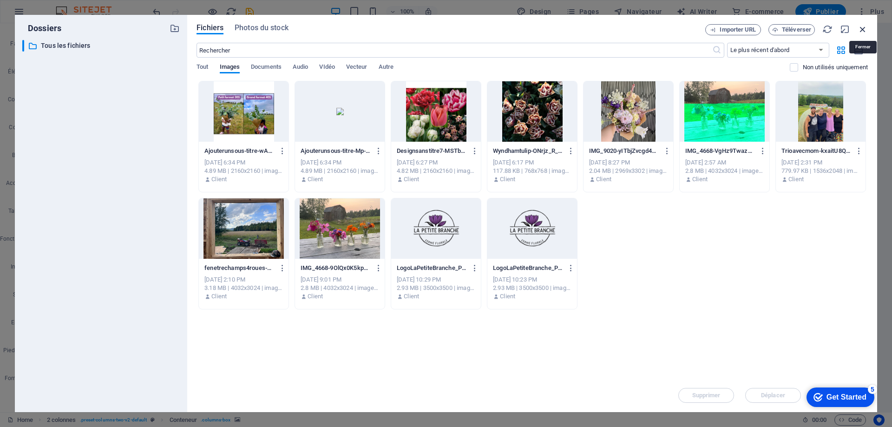
click at [863, 26] on icon "button" at bounding box center [863, 29] width 10 height 10
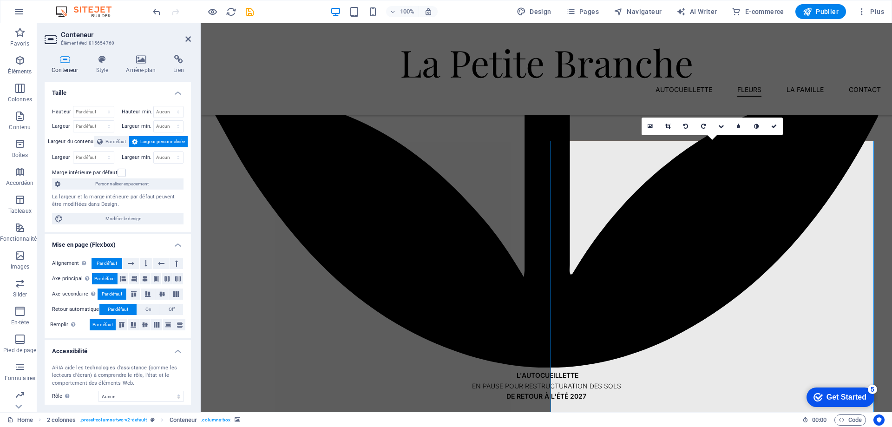
click at [670, 126] on icon at bounding box center [667, 127] width 5 height 6
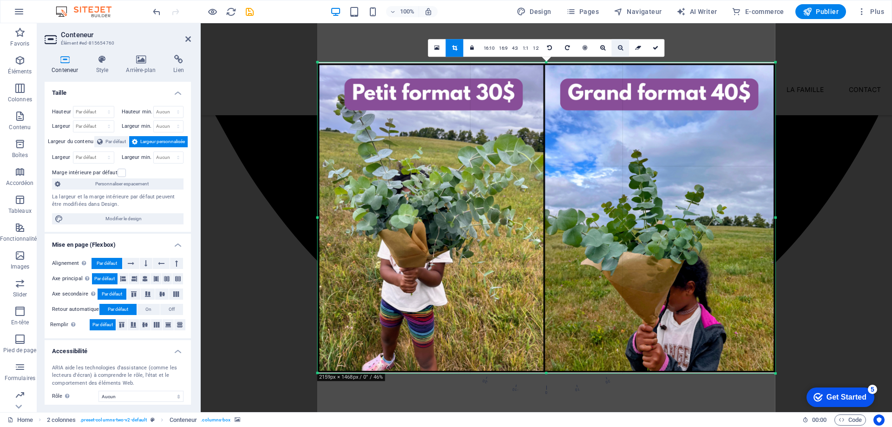
click at [627, 49] on link at bounding box center [621, 48] width 18 height 18
click at [624, 48] on link at bounding box center [621, 48] width 18 height 18
click at [517, 45] on link "4:3" at bounding box center [515, 48] width 11 height 18
click at [526, 47] on link "1:1" at bounding box center [525, 48] width 11 height 18
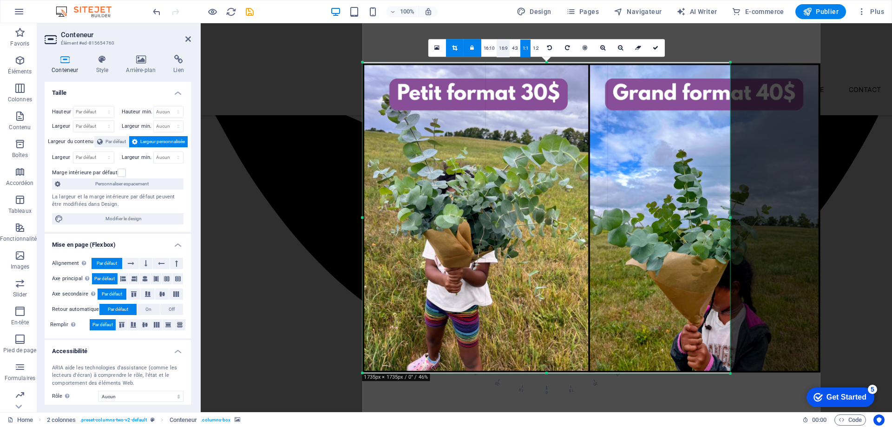
click at [502, 48] on link "16:9" at bounding box center [503, 48] width 13 height 18
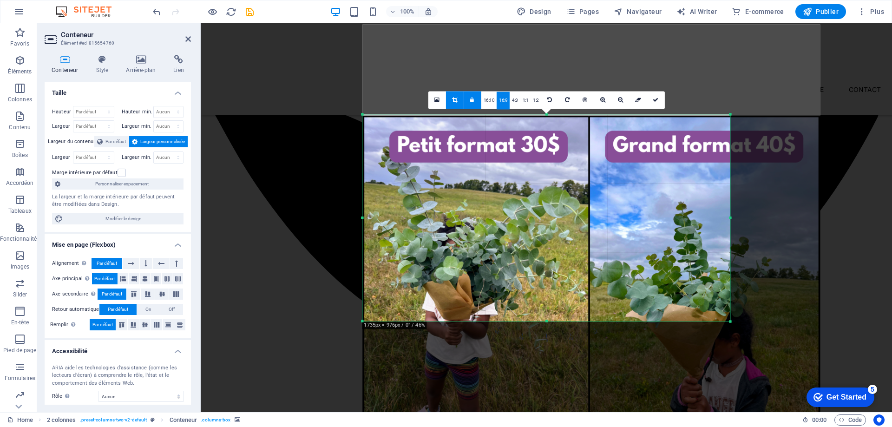
click at [472, 99] on icon at bounding box center [472, 100] width 4 height 6
click at [547, 98] on icon at bounding box center [549, 100] width 5 height 6
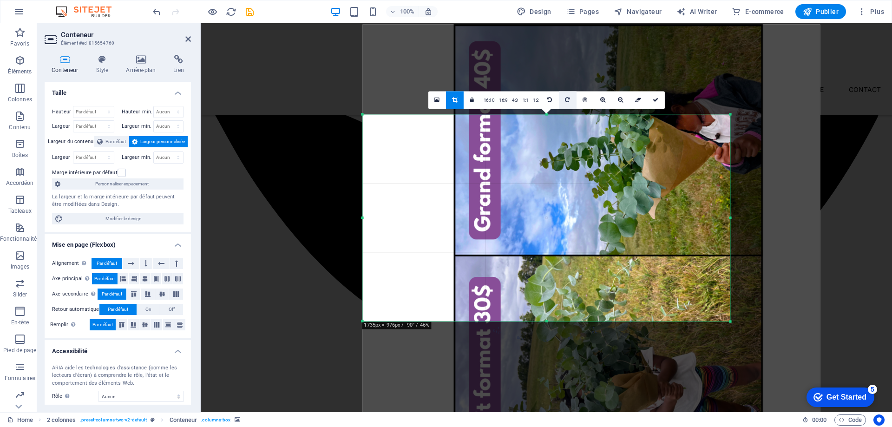
click at [566, 98] on icon at bounding box center [567, 100] width 5 height 6
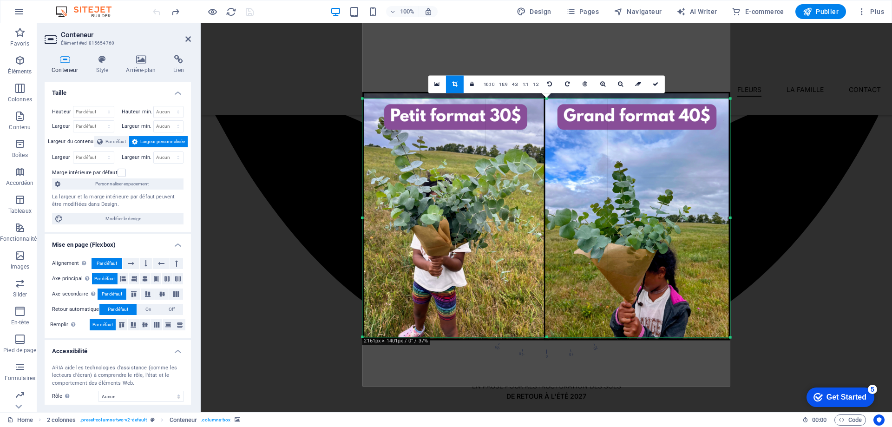
drag, startPoint x: 545, startPoint y: 323, endPoint x: 534, endPoint y: 355, distance: 33.4
click at [534, 337] on div "180 170 160 150 140 130 120 110 100 90 80 70 60 50 40 30 20 10 0 -10 -20 -30 -4…" at bounding box center [546, 218] width 368 height 238
click at [366, 217] on div at bounding box center [364, 218] width 3 height 238
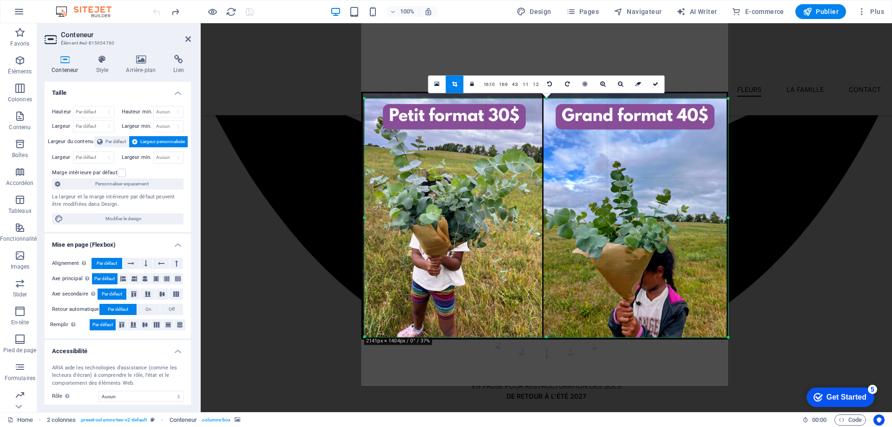
click at [724, 217] on div at bounding box center [545, 202] width 367 height 367
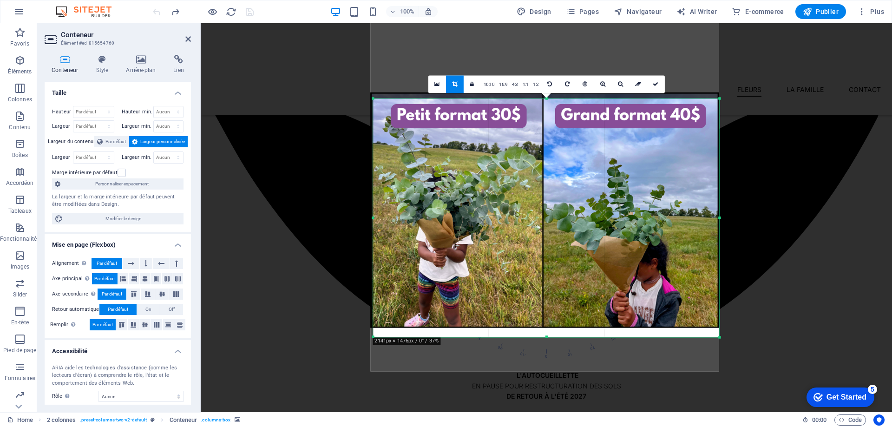
drag, startPoint x: 728, startPoint y: 217, endPoint x: 711, endPoint y: 214, distance: 17.9
click at [711, 214] on div "180 170 160 150 140 130 120 110 100 90 80 70 60 50 40 30 20 10 0 -10 -20 -30 -4…" at bounding box center [546, 218] width 346 height 238
click at [547, 333] on div at bounding box center [544, 197] width 349 height 349
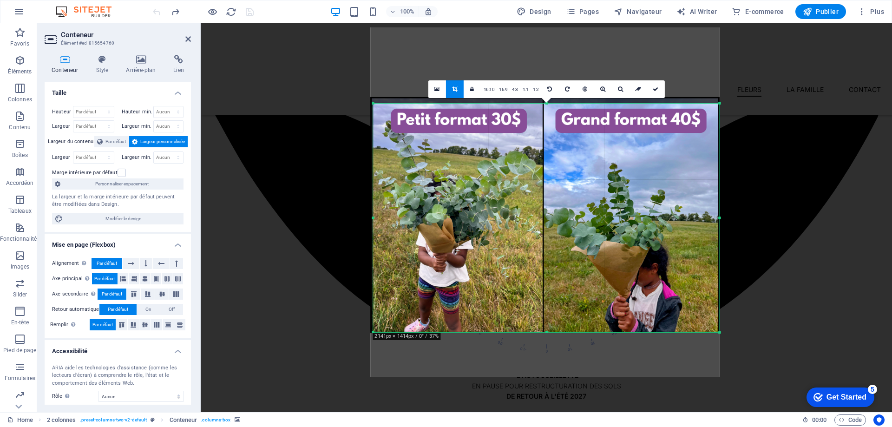
drag, startPoint x: 547, startPoint y: 336, endPoint x: 546, endPoint y: 327, distance: 9.8
click at [546, 327] on div "180 170 160 150 140 130 120 110 100 90 80 70 60 50 40 30 20 10 0 -10 -20 -30 -4…" at bounding box center [546, 217] width 346 height 229
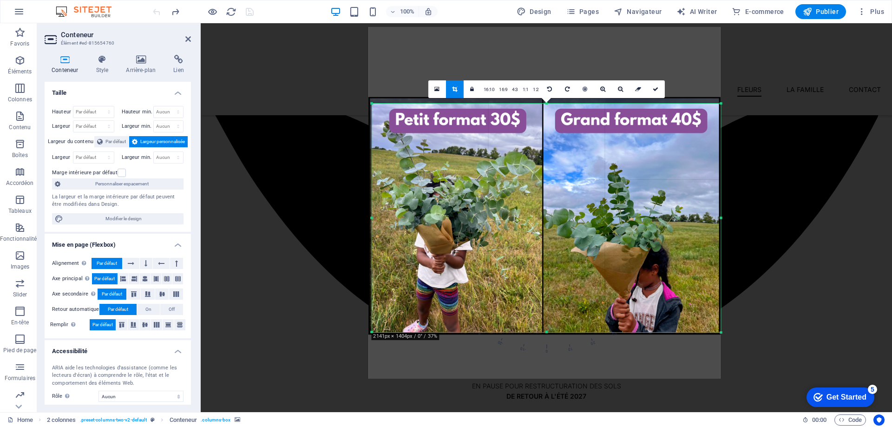
drag, startPoint x: 721, startPoint y: 218, endPoint x: 723, endPoint y: 225, distance: 7.3
click at [721, 225] on div "180 170 160 150 140 130 120 110 100 90 80 70 60 50 40 30 20 10 0 -10 -20 -30 -4…" at bounding box center [546, 217] width 349 height 229
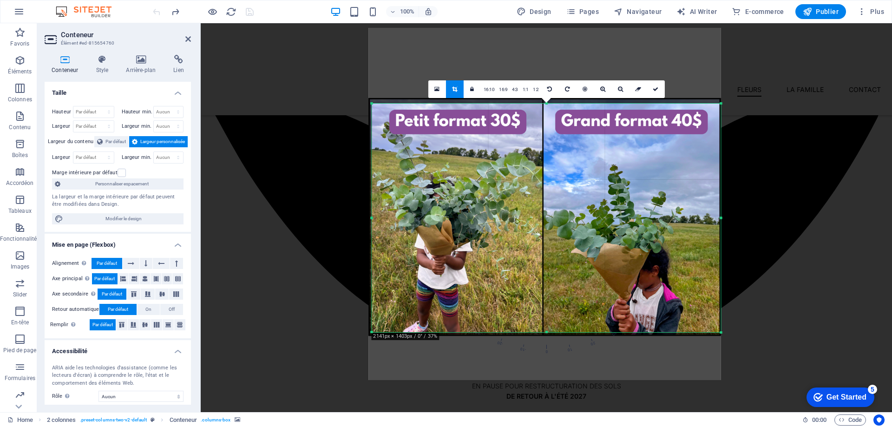
click at [564, 191] on div at bounding box center [545, 204] width 352 height 352
drag, startPoint x: 654, startPoint y: 90, endPoint x: 459, endPoint y: 75, distance: 196.2
click at [654, 90] on icon at bounding box center [656, 89] width 6 height 6
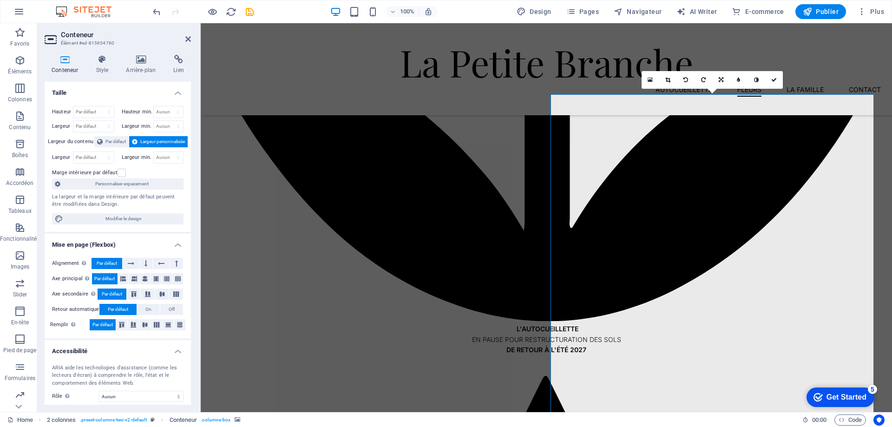
scroll to position [906, 0]
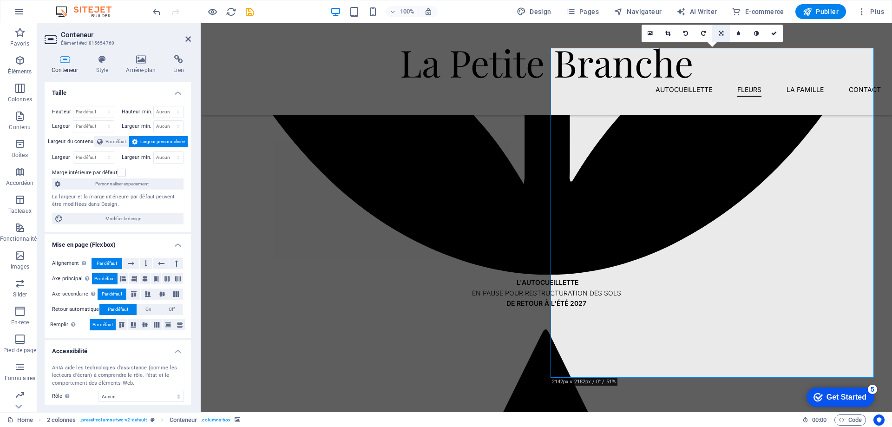
click at [719, 30] on link at bounding box center [721, 34] width 18 height 18
click at [719, 53] on icon at bounding box center [721, 51] width 6 height 6
click at [775, 29] on link at bounding box center [774, 34] width 18 height 18
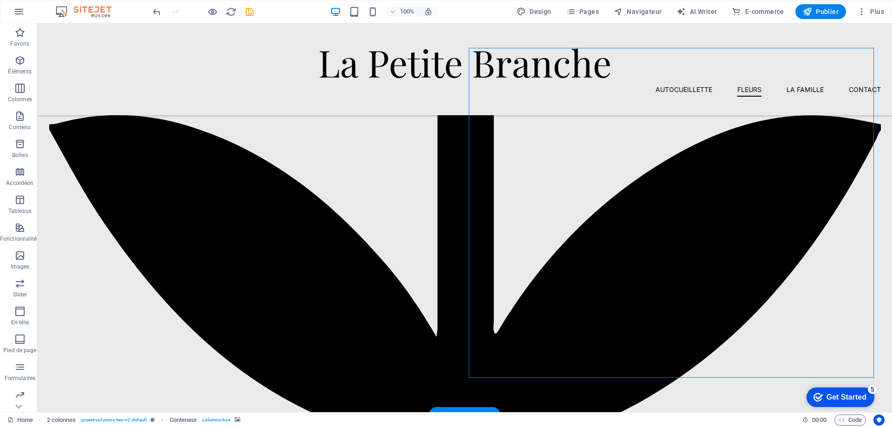
scroll to position [860, 0]
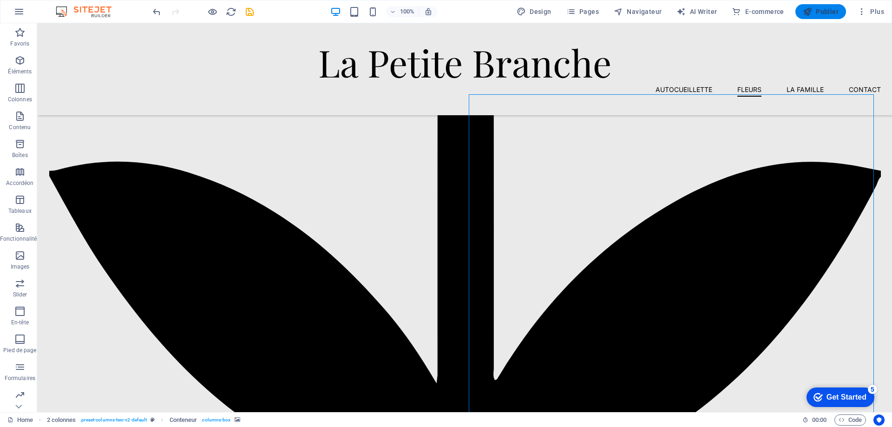
click at [824, 6] on button "Publier" at bounding box center [821, 11] width 51 height 15
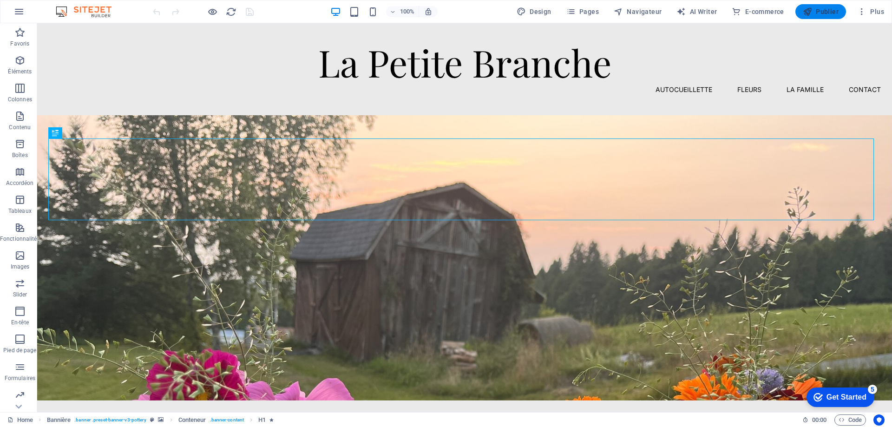
click at [836, 12] on span "Publier" at bounding box center [821, 11] width 36 height 9
click at [246, 13] on div at bounding box center [203, 11] width 104 height 15
click at [233, 10] on icon "reload" at bounding box center [231, 12] width 11 height 11
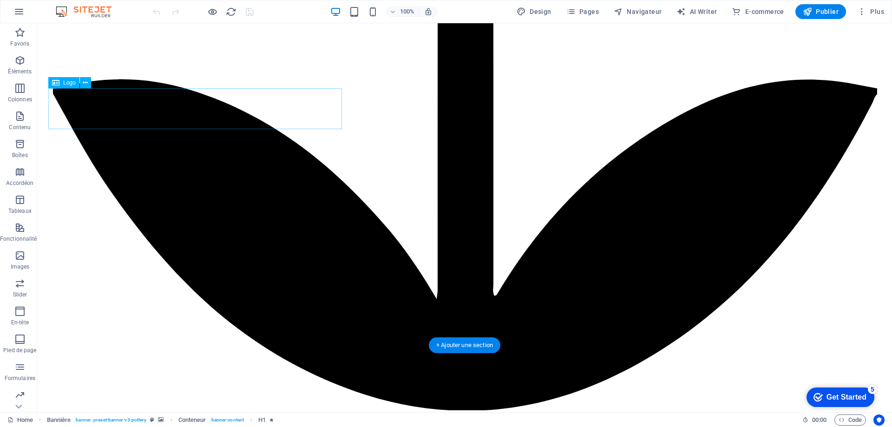
scroll to position [929, 0]
